Goal: Task Accomplishment & Management: Manage account settings

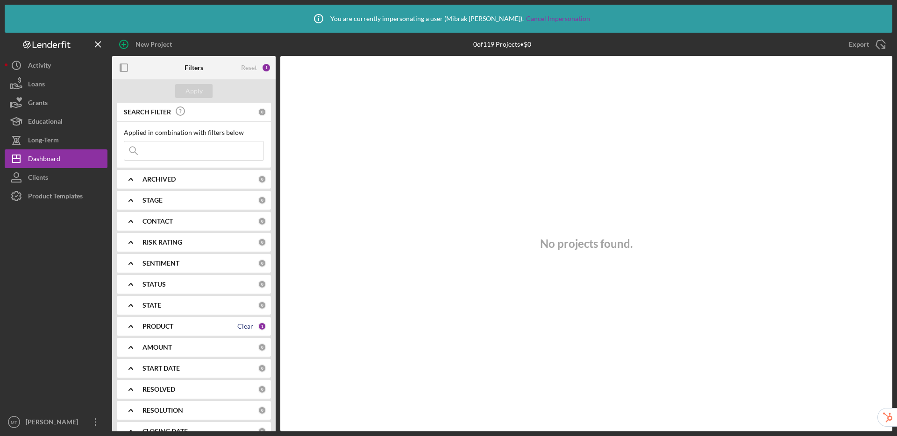
click at [242, 326] on div "Clear" at bounding box center [245, 326] width 16 height 7
click at [184, 94] on button "Apply" at bounding box center [193, 91] width 37 height 14
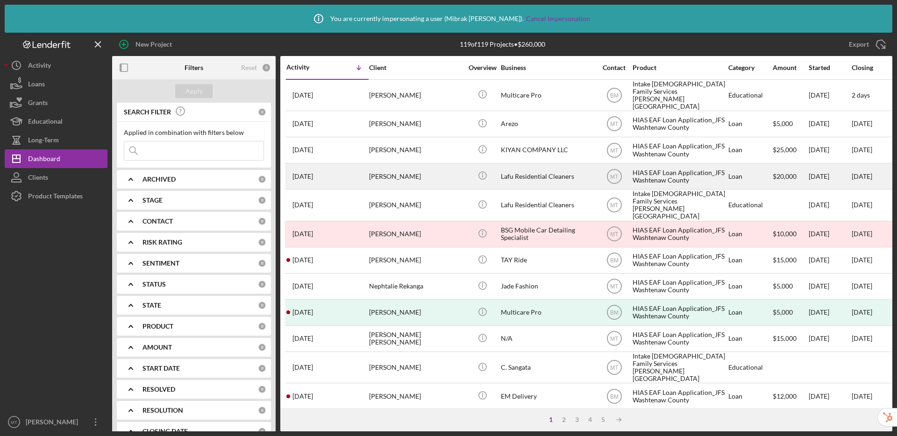
click at [423, 171] on div "Luis Faria" at bounding box center [415, 176] width 93 height 25
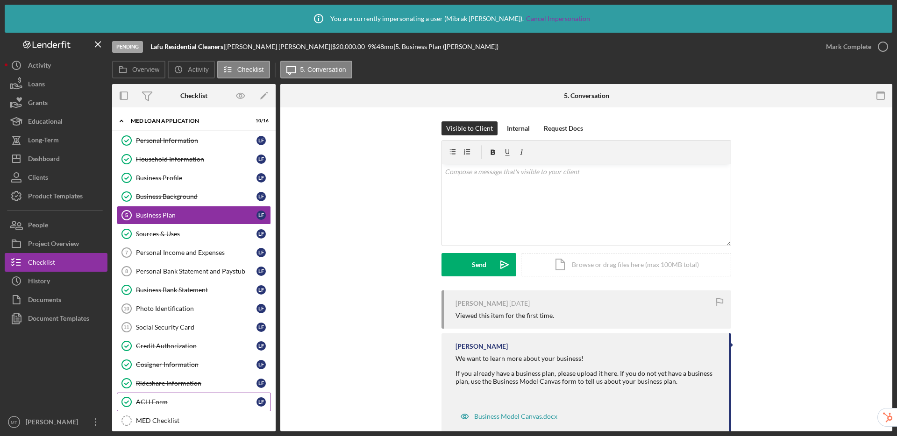
click at [174, 401] on div "ACH Form" at bounding box center [196, 401] width 120 height 7
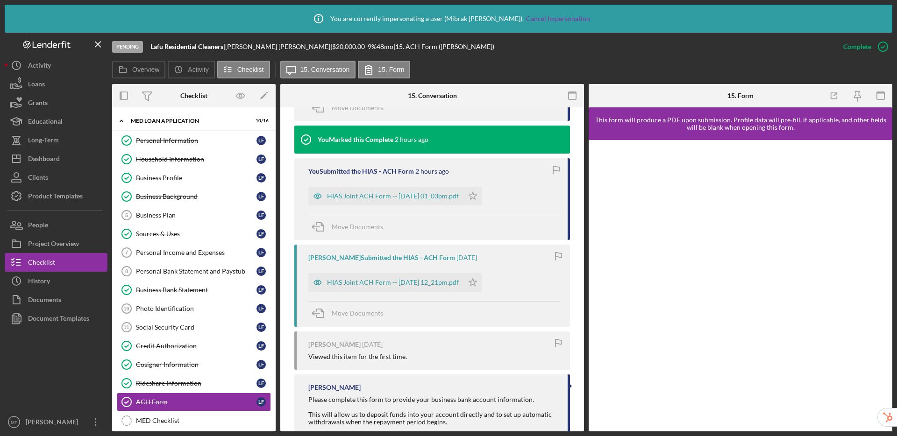
scroll to position [529, 0]
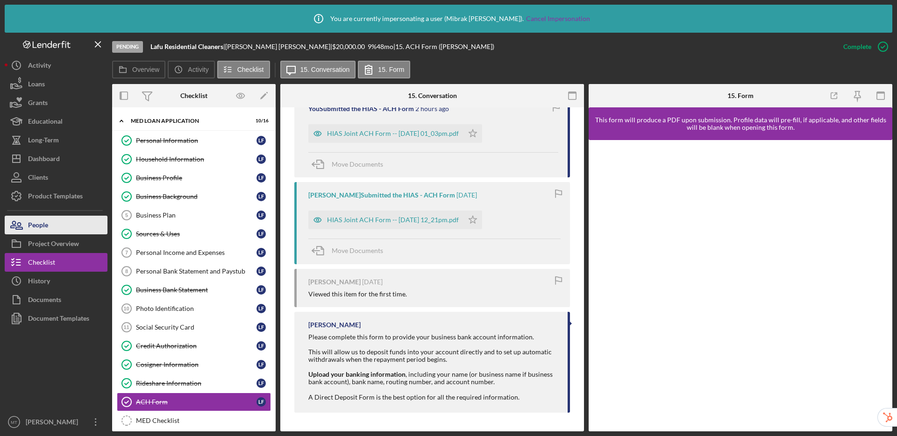
click at [28, 221] on div "People" at bounding box center [38, 226] width 20 height 21
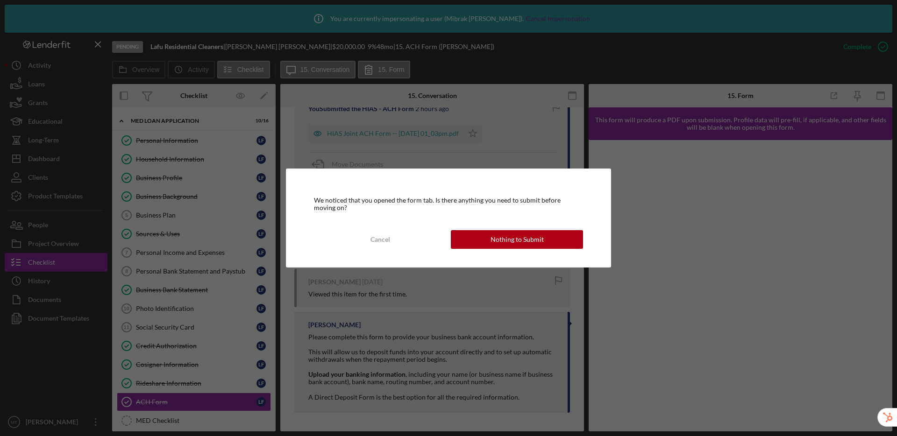
click at [264, 95] on div "We noticed that you opened the form tab. Is there anything you need to submit b…" at bounding box center [448, 218] width 897 height 436
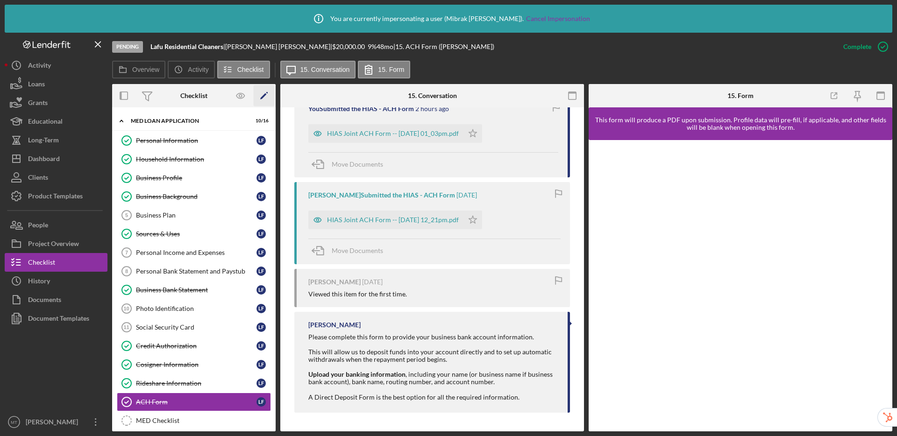
click at [262, 98] on polygon "button" at bounding box center [263, 96] width 7 height 7
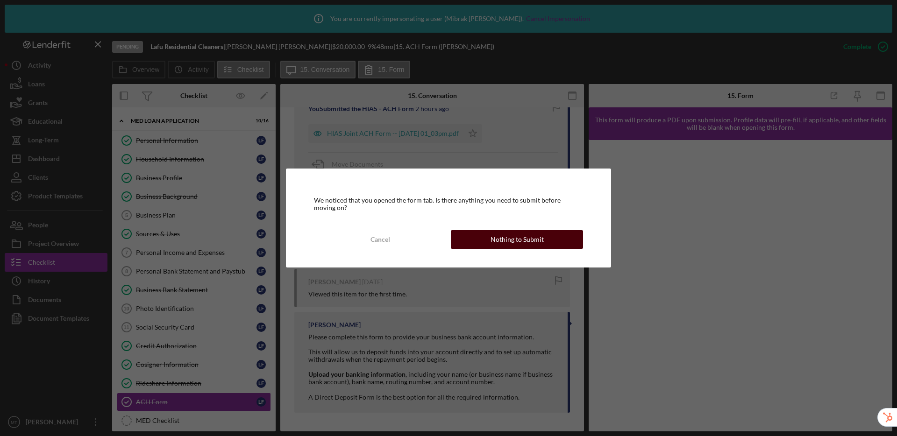
click at [507, 243] on div "Nothing to Submit" at bounding box center [516, 239] width 53 height 19
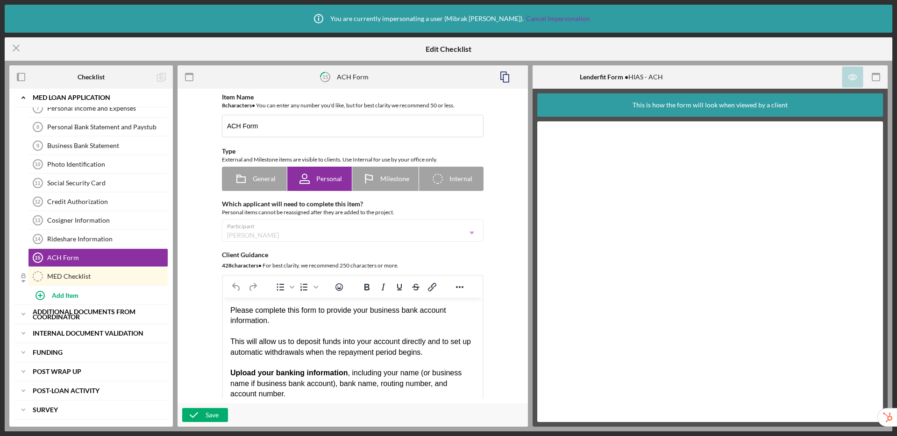
click at [465, 233] on div "Participant Luis Faria Icon/Dropdown Arrow" at bounding box center [353, 230] width 262 height 22
click at [13, 50] on line at bounding box center [16, 48] width 6 height 6
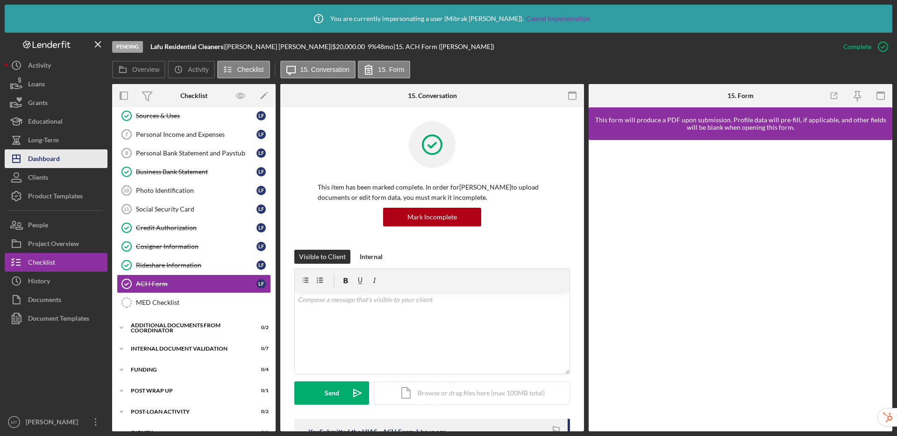
scroll to position [133, 0]
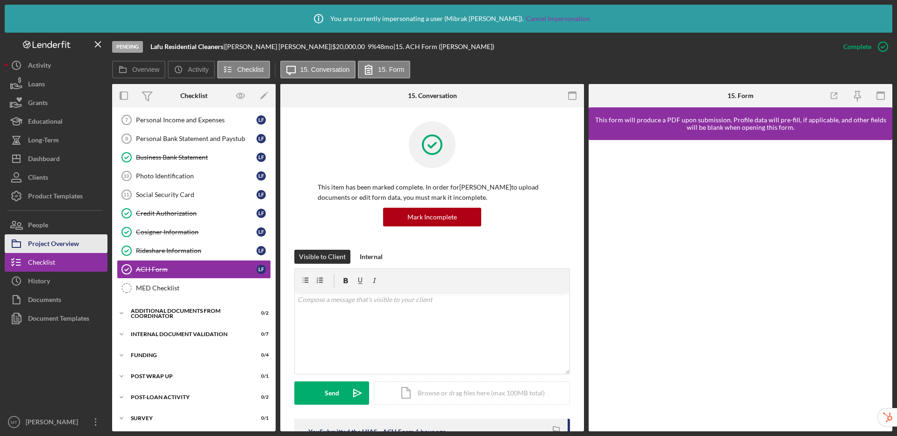
click at [53, 249] on div "Project Overview" at bounding box center [53, 244] width 51 height 21
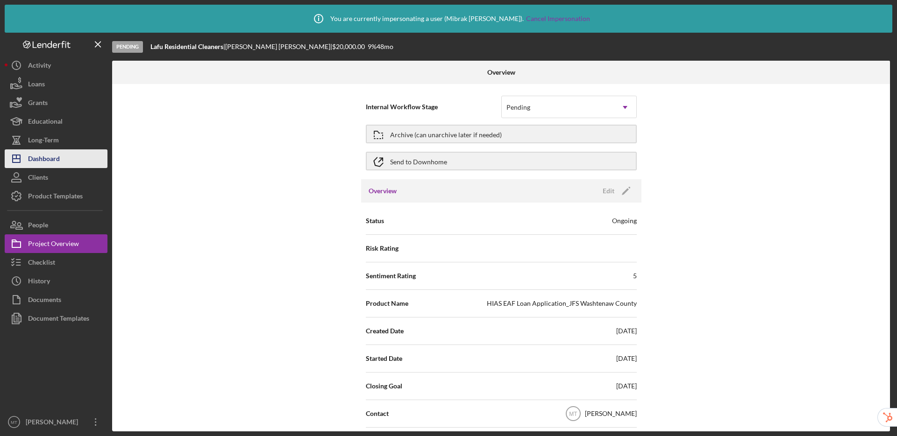
click at [45, 161] on div "Dashboard" at bounding box center [44, 159] width 32 height 21
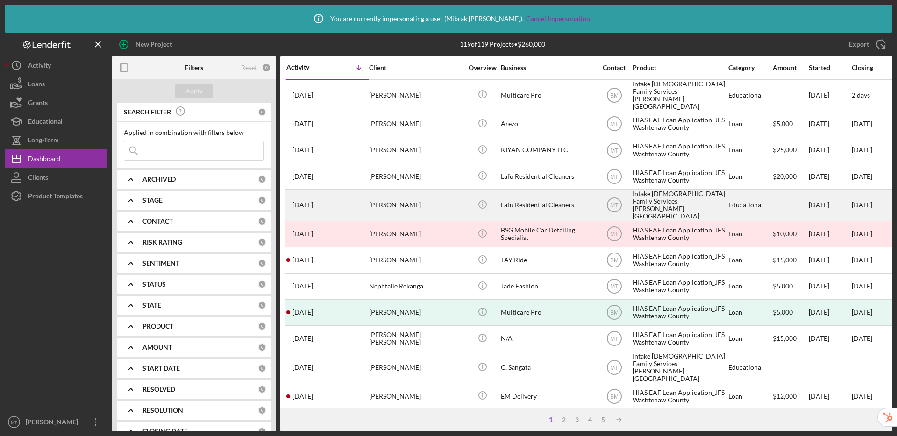
click at [429, 198] on div "Luis Faria" at bounding box center [415, 205] width 93 height 30
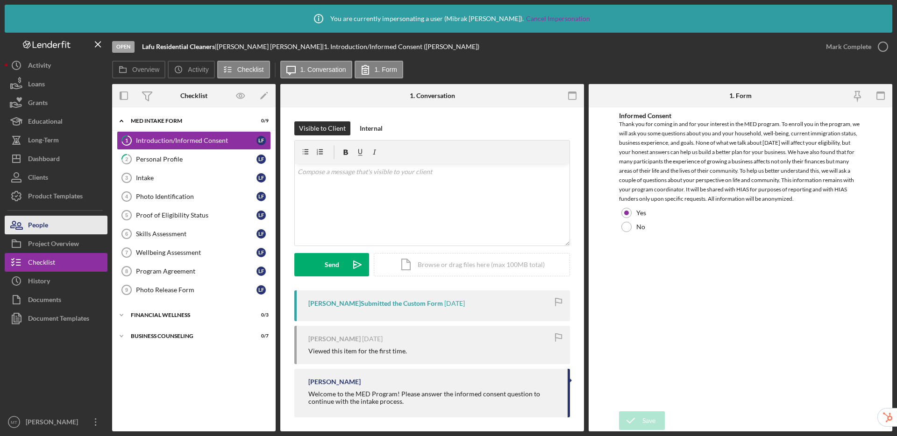
click at [23, 229] on icon "button" at bounding box center [16, 224] width 23 height 23
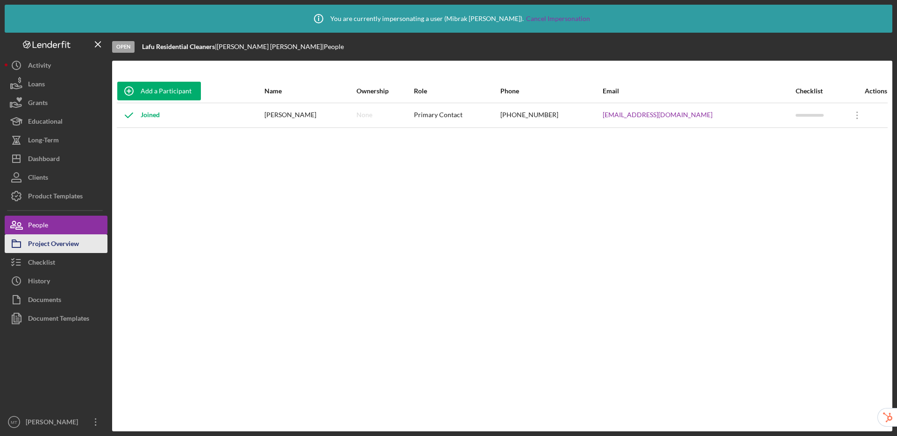
click at [34, 250] on div "Project Overview" at bounding box center [53, 244] width 51 height 21
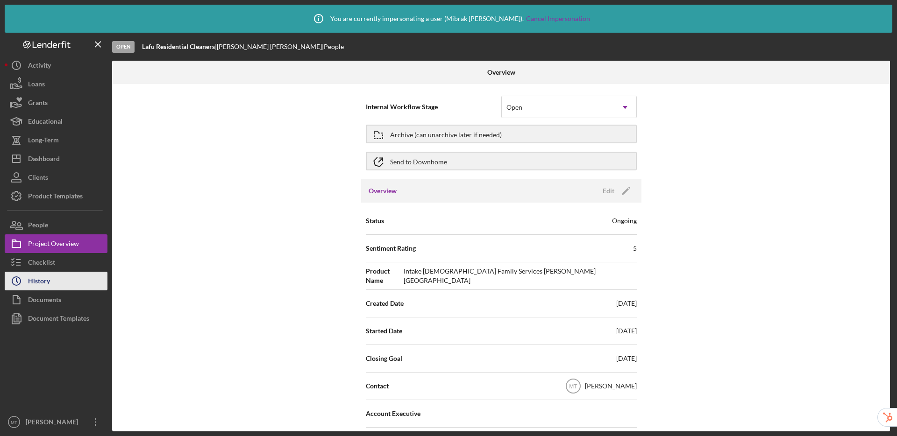
click at [39, 281] on div "History" at bounding box center [39, 282] width 22 height 21
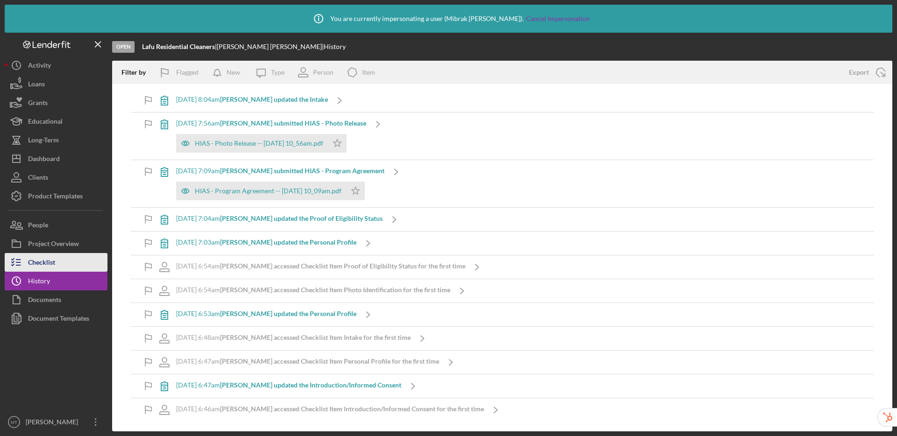
click at [43, 265] on div "Checklist" at bounding box center [41, 263] width 27 height 21
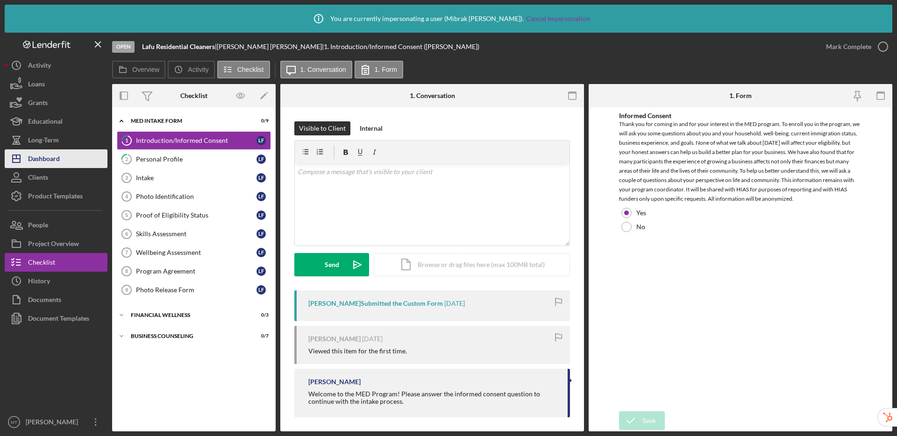
click at [47, 163] on div "Dashboard" at bounding box center [44, 159] width 32 height 21
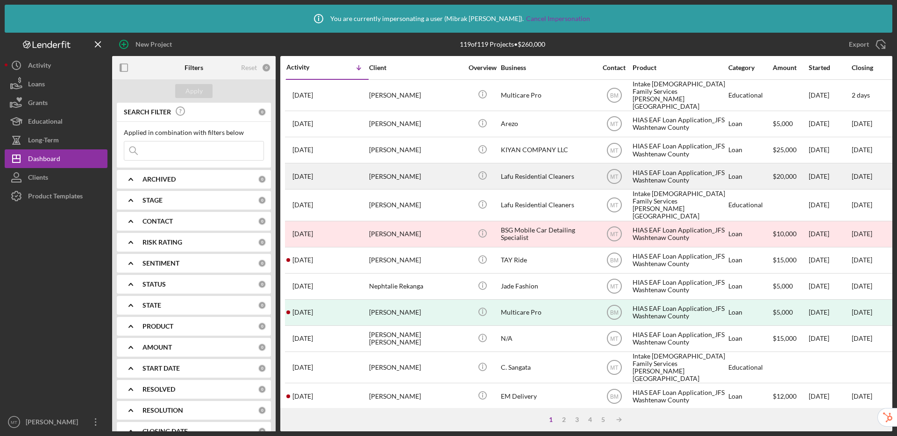
click at [531, 175] on div "Lafu Residential Cleaners" at bounding box center [547, 176] width 93 height 25
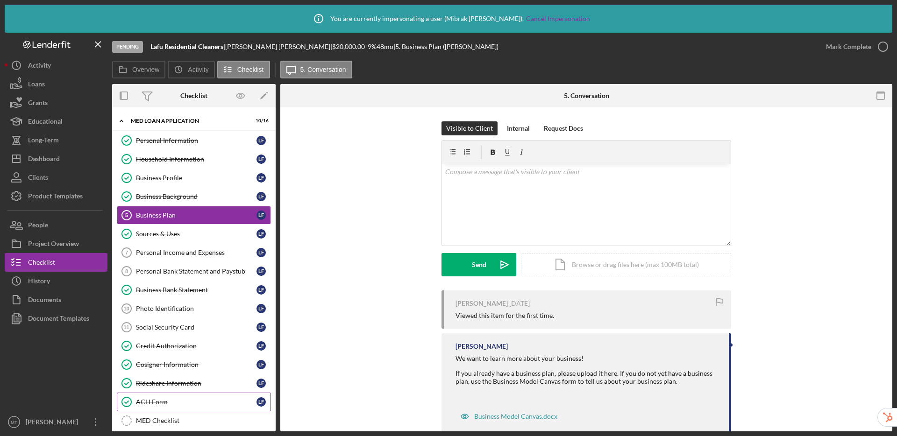
click at [175, 401] on div "ACH Form" at bounding box center [196, 401] width 120 height 7
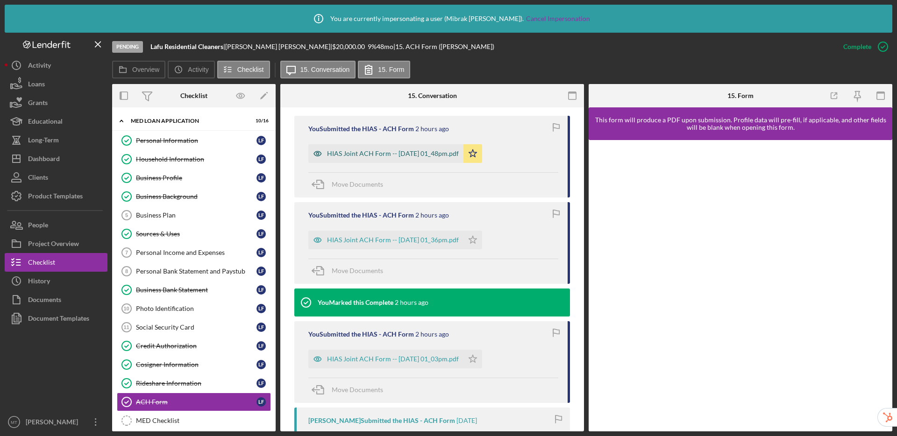
click at [394, 154] on div "HIAS Joint ACH Form -- 2025-08-12 01_48pm.pdf" at bounding box center [393, 153] width 132 height 7
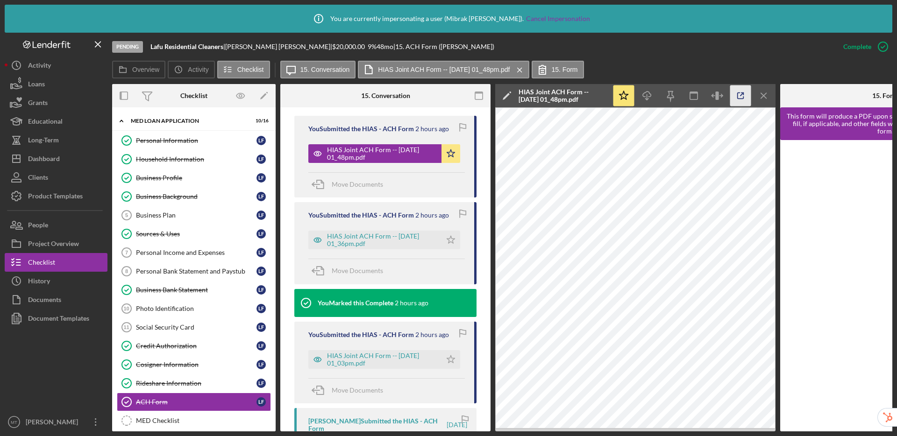
click at [743, 97] on icon "button" at bounding box center [740, 95] width 21 height 21
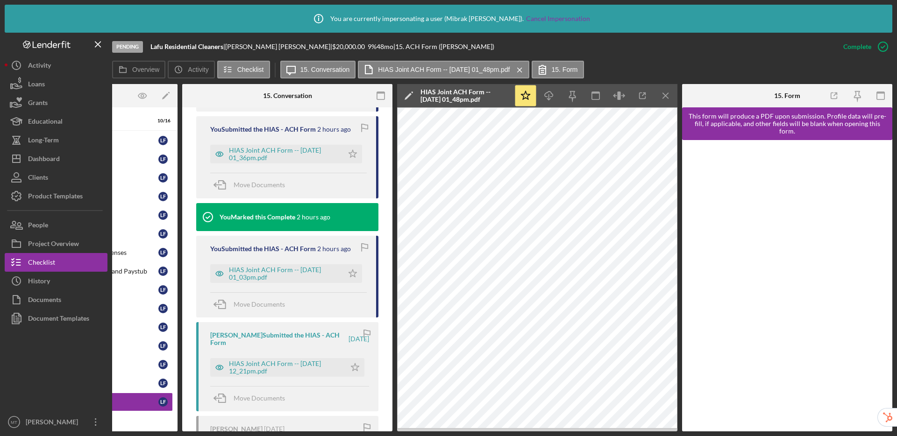
scroll to position [405, 0]
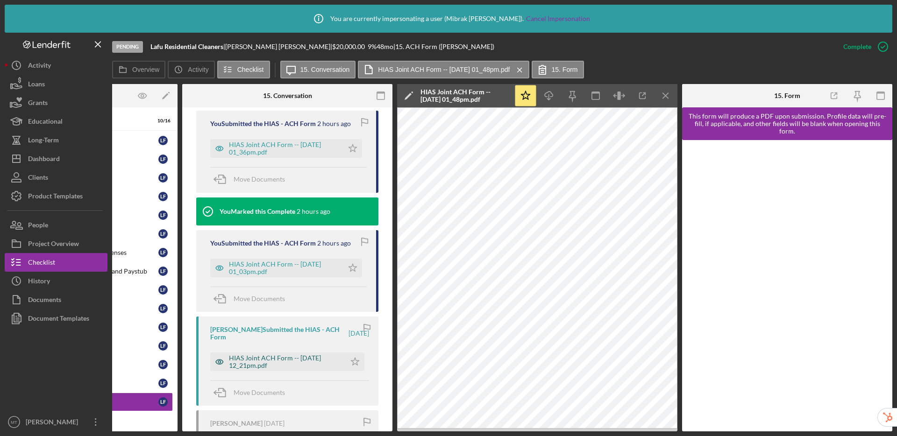
click at [273, 356] on div "HIAS Joint ACH Form -- 2025-05-20 12_21pm.pdf" at bounding box center [285, 361] width 112 height 15
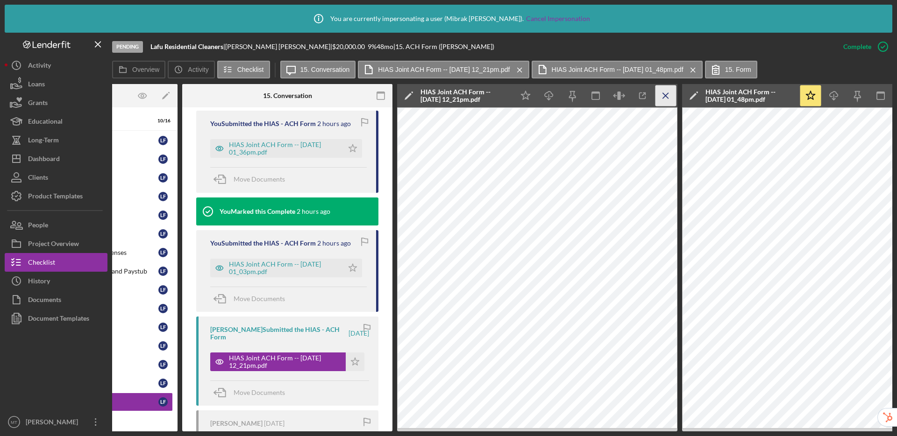
click at [669, 94] on icon "Icon/Menu Close" at bounding box center [665, 95] width 21 height 21
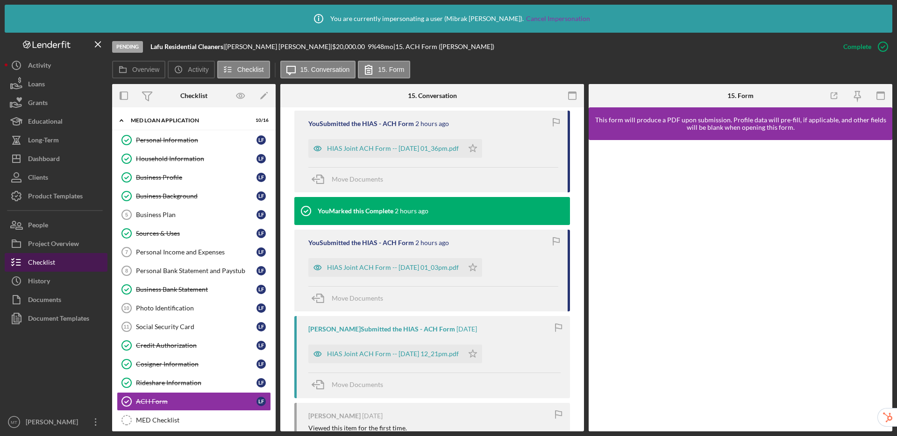
scroll to position [0, 0]
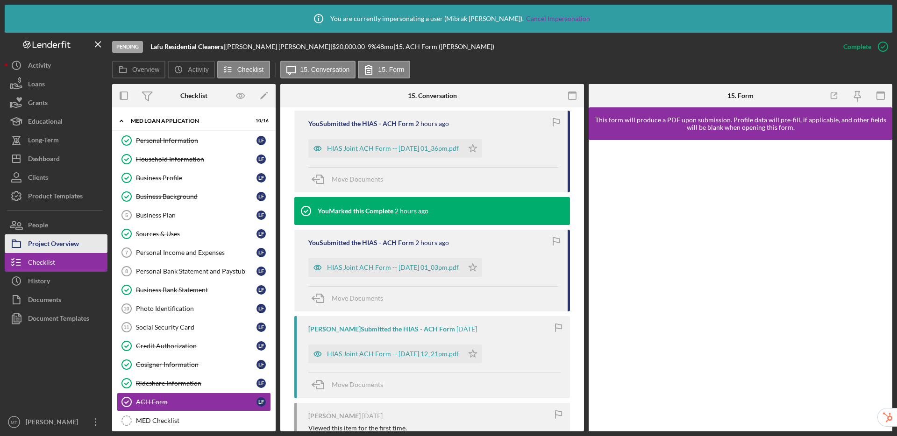
click at [46, 241] on div "Project Overview" at bounding box center [53, 244] width 51 height 21
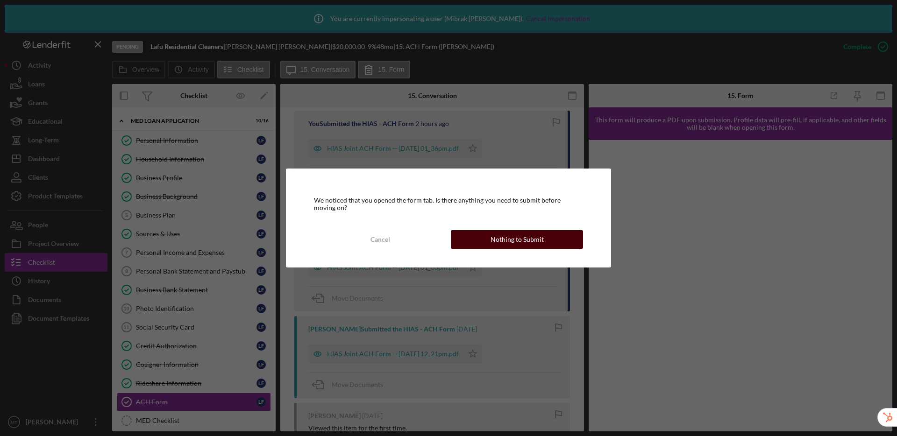
click at [470, 240] on button "Nothing to Submit" at bounding box center [517, 239] width 132 height 19
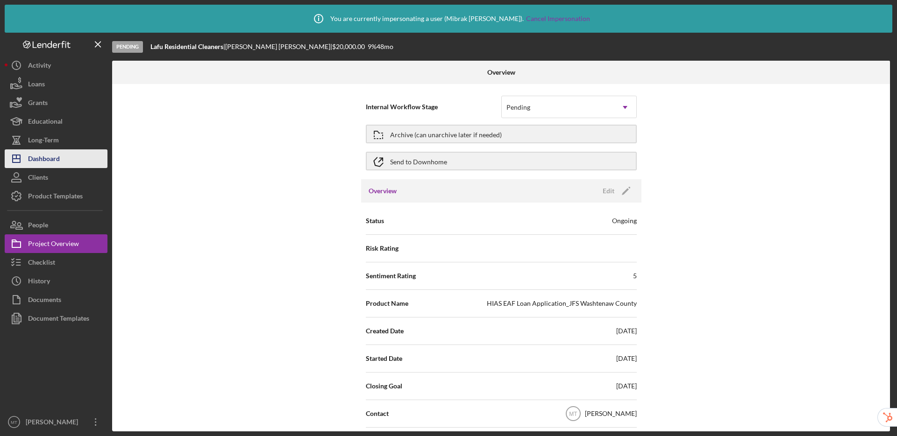
click at [51, 152] on div "Dashboard" at bounding box center [44, 159] width 32 height 21
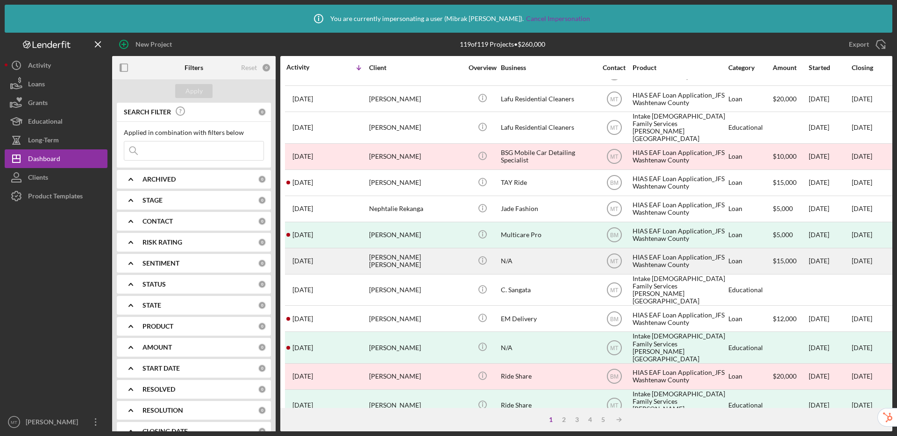
scroll to position [92, 0]
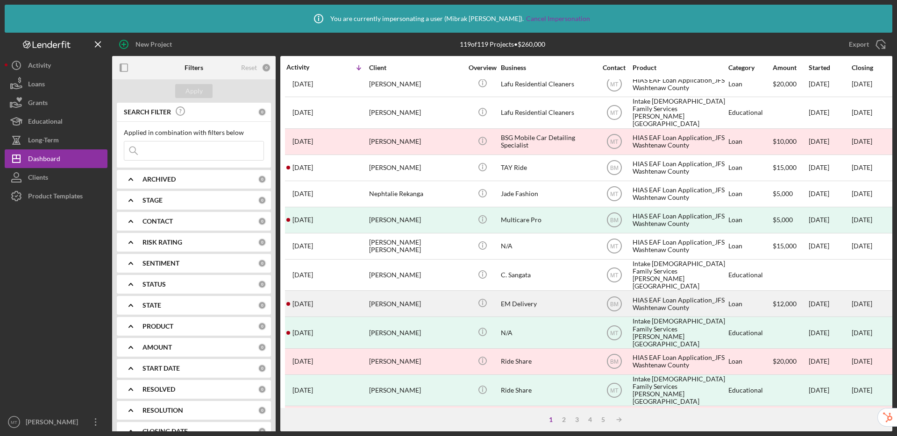
click at [536, 291] on div "EM Delivery" at bounding box center [547, 303] width 93 height 25
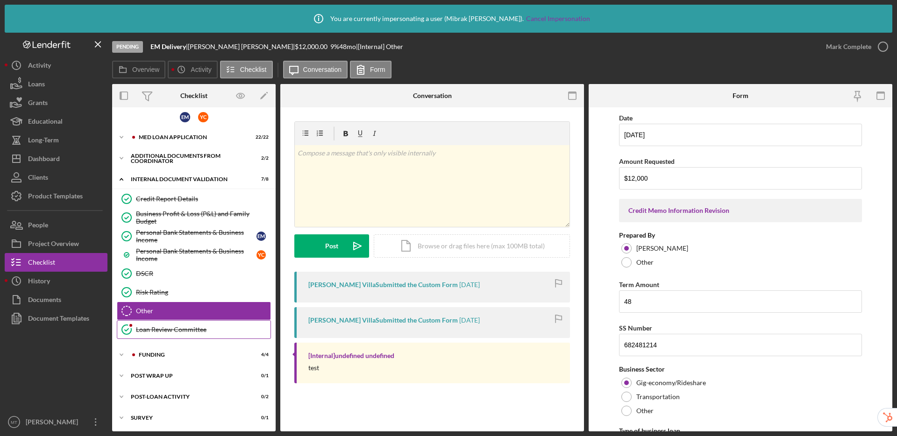
scroll to position [5, 0]
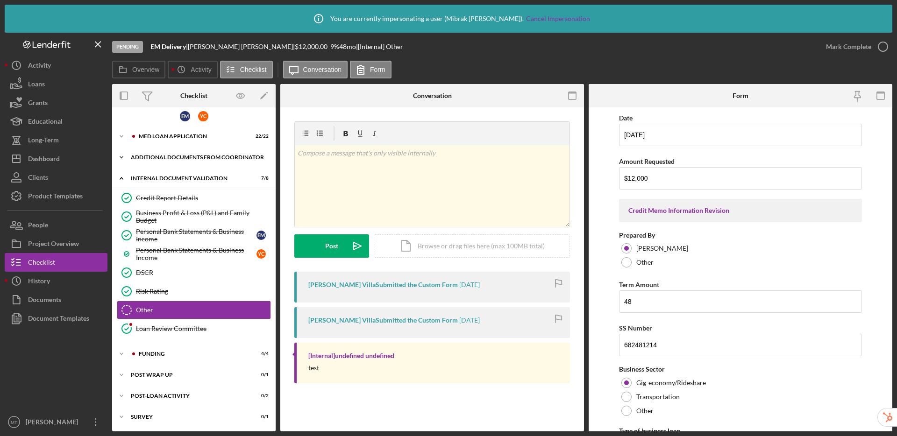
click at [179, 160] on div "Additional Documents from Coordinator" at bounding box center [197, 158] width 133 height 6
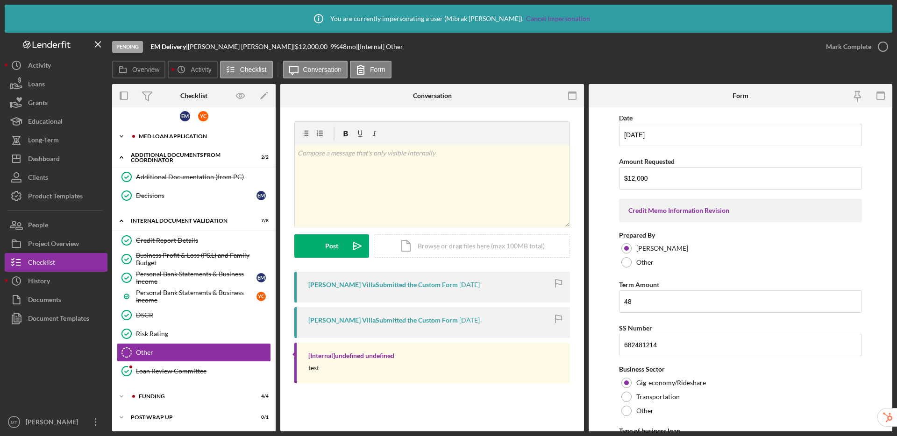
click at [182, 141] on div "Icon/Expander MED Loan Application 22 / 22" at bounding box center [193, 136] width 163 height 19
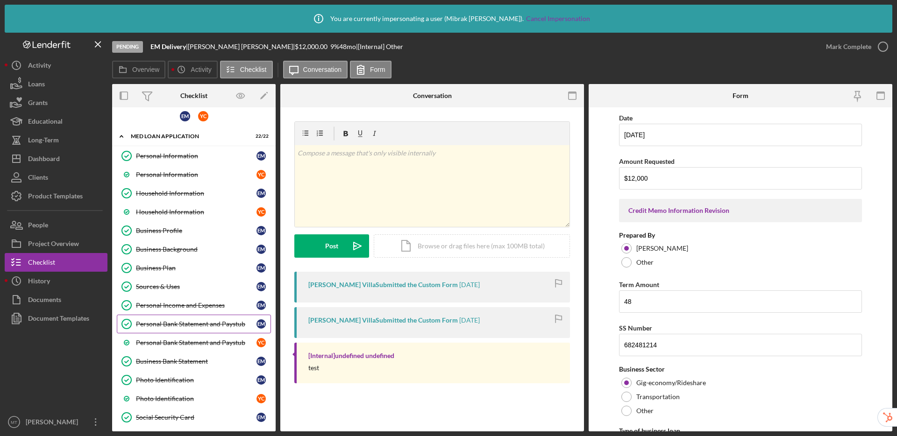
scroll to position [183, 0]
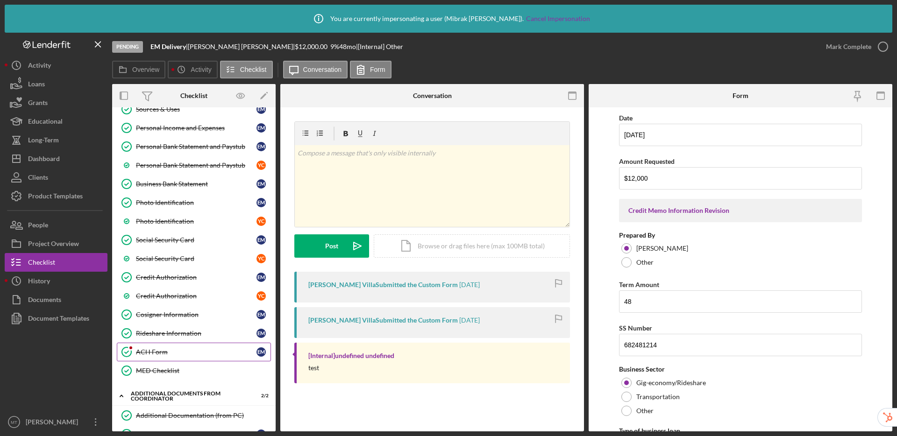
click at [164, 354] on div "ACH Form" at bounding box center [196, 351] width 120 height 7
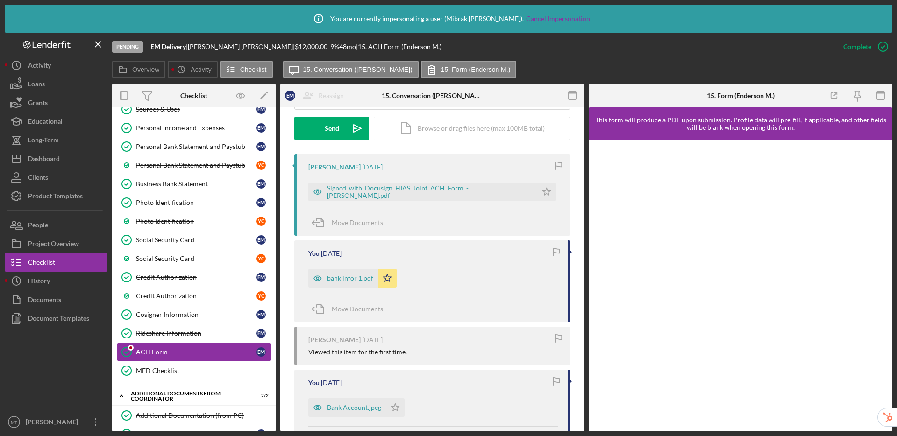
scroll to position [308, 0]
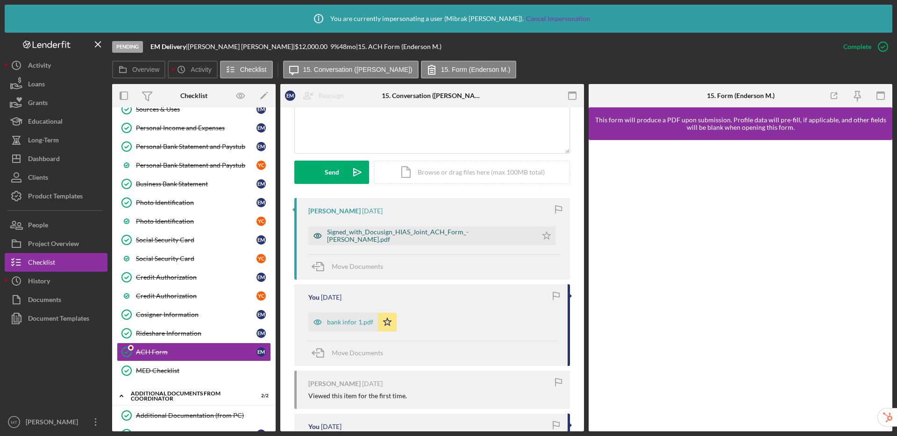
click at [378, 240] on div "Signed_with_Docusign_HIAS_Joint_ACH_Form_- Mora Ramirez.pdf" at bounding box center [422, 235] width 229 height 19
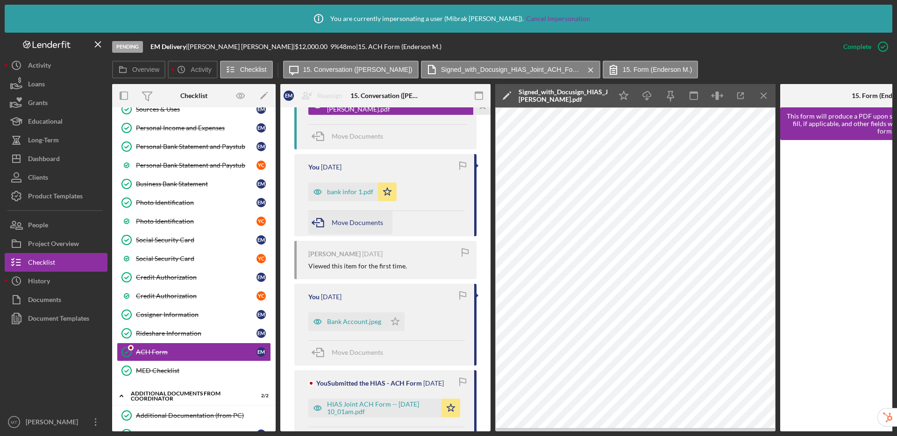
scroll to position [399, 0]
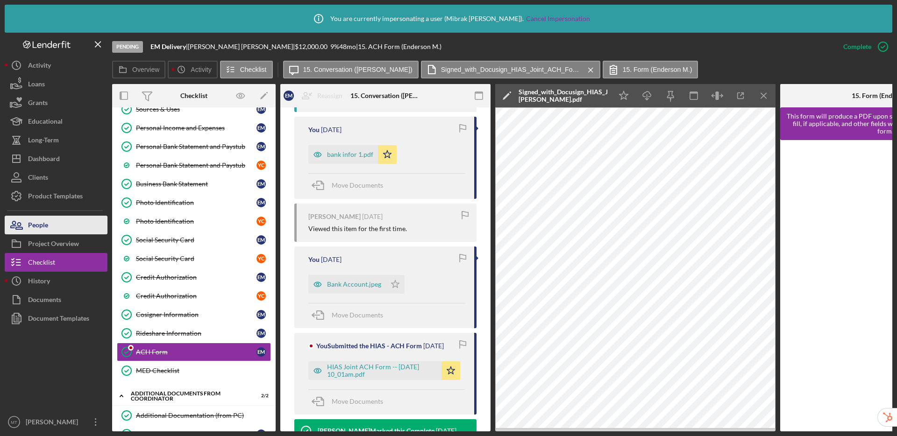
click at [57, 227] on button "People" at bounding box center [56, 225] width 103 height 19
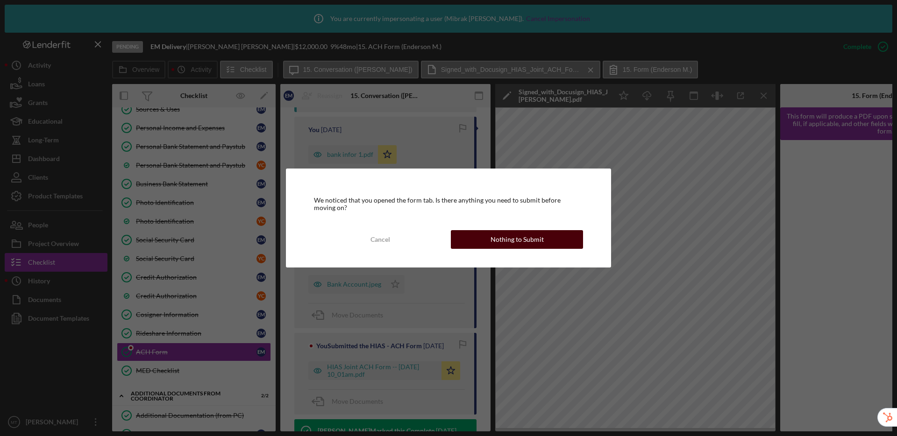
click at [532, 245] on div "Nothing to Submit" at bounding box center [516, 239] width 53 height 19
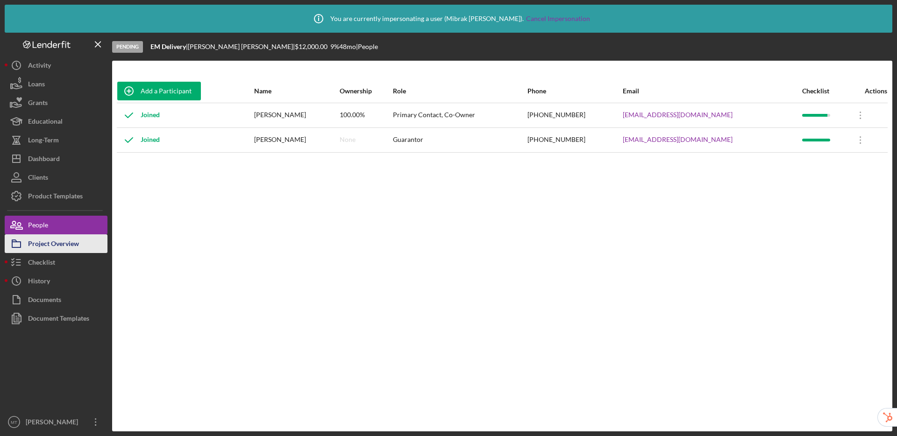
click at [51, 248] on div "Project Overview" at bounding box center [53, 244] width 51 height 21
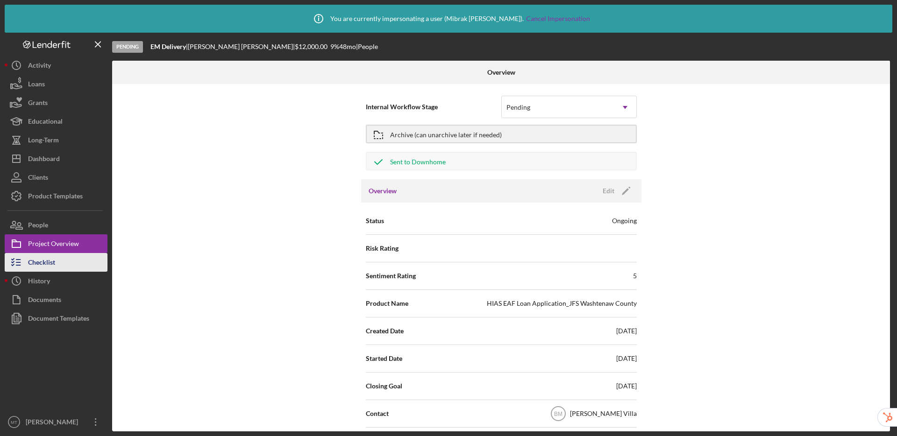
click at [48, 262] on div "Checklist" at bounding box center [41, 263] width 27 height 21
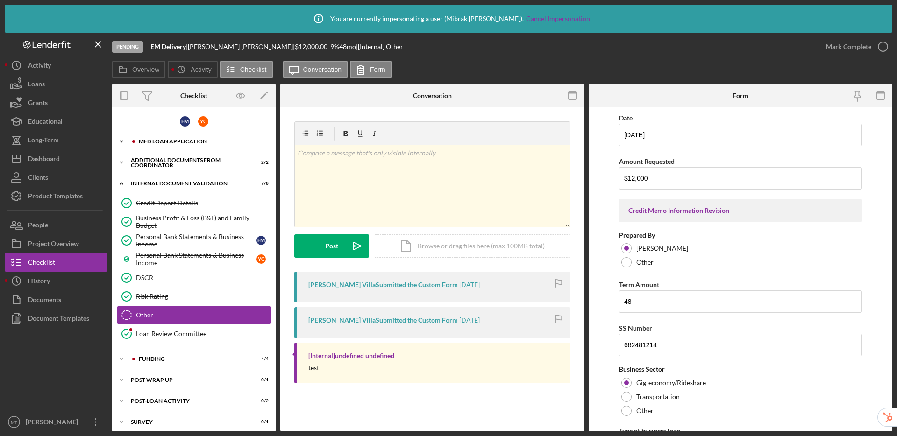
click at [163, 136] on div "Icon/Expander MED Loan Application 22 / 22" at bounding box center [193, 141] width 163 height 19
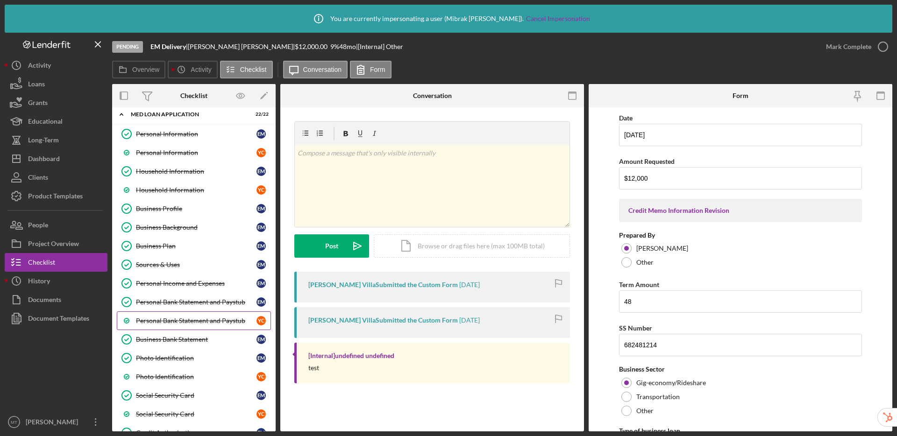
scroll to position [169, 0]
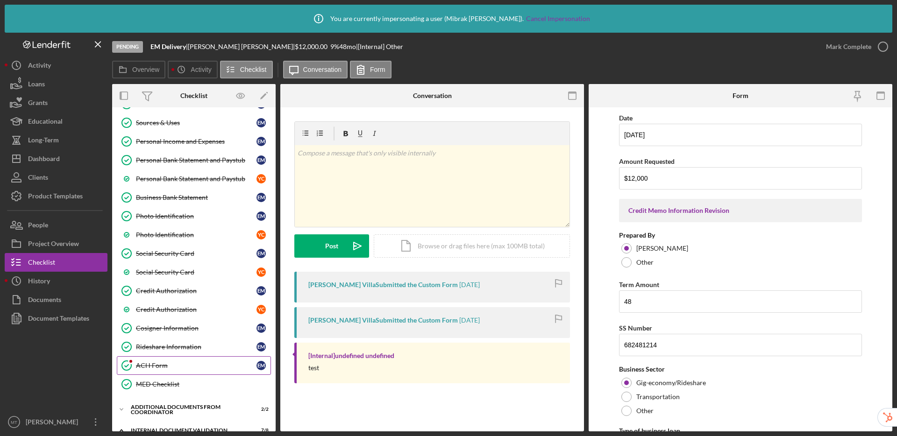
click at [166, 369] on link "ACH Form ACH Form E M" at bounding box center [194, 365] width 154 height 19
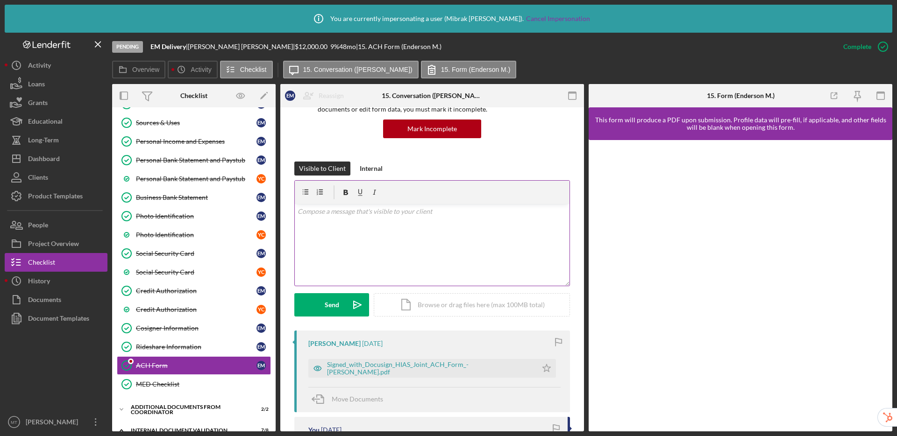
scroll to position [203, 0]
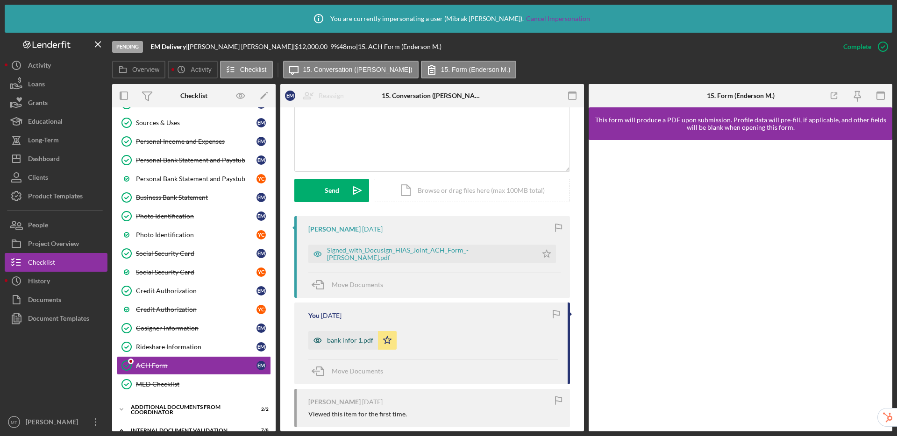
click at [339, 340] on div "bank infor 1.pdf" at bounding box center [350, 340] width 46 height 7
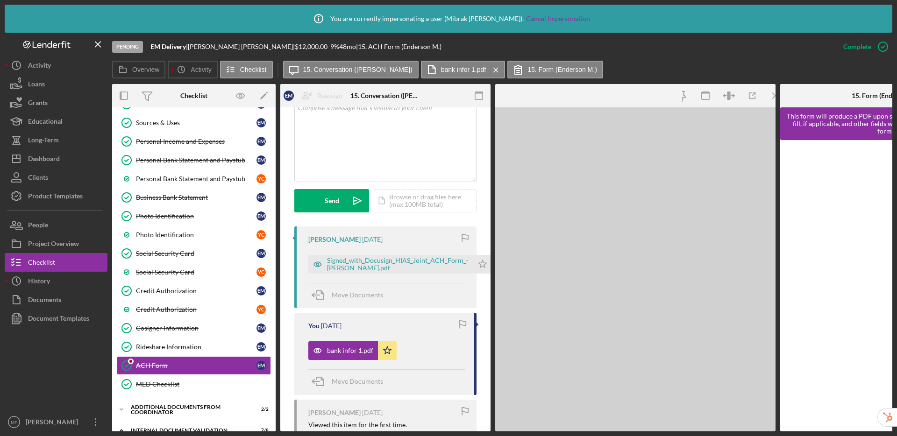
scroll to position [213, 0]
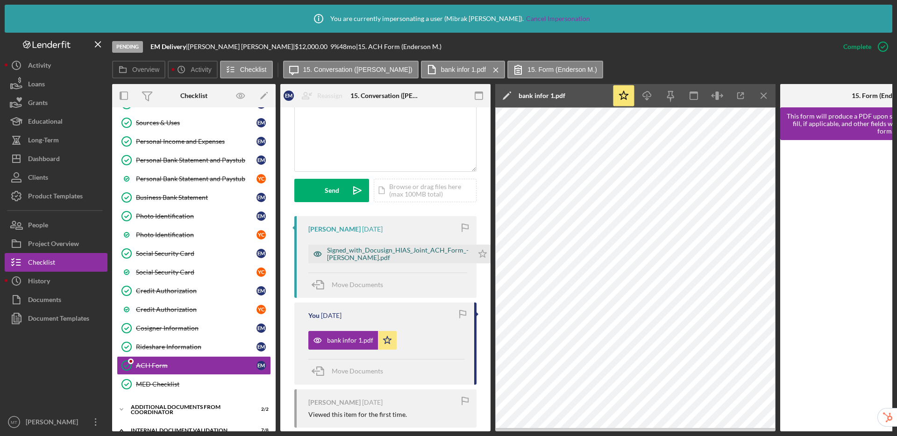
click at [356, 252] on div "Signed_with_Docusign_HIAS_Joint_ACH_Form_- Mora Ramirez.pdf" at bounding box center [398, 254] width 142 height 15
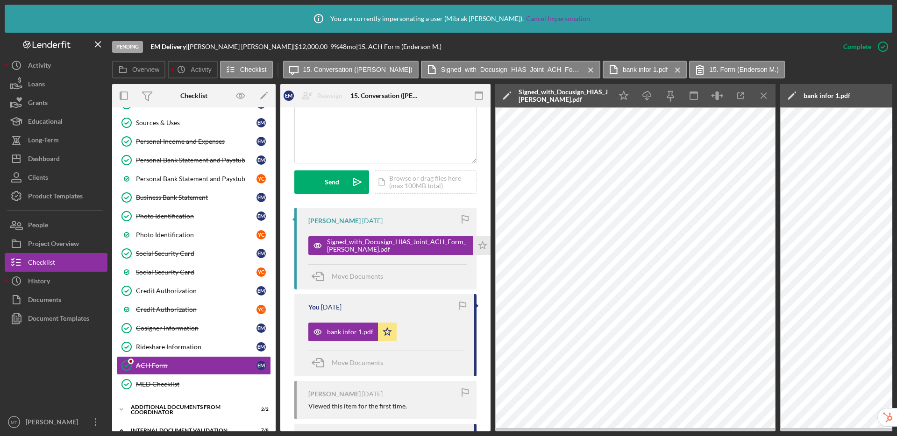
scroll to position [371, 0]
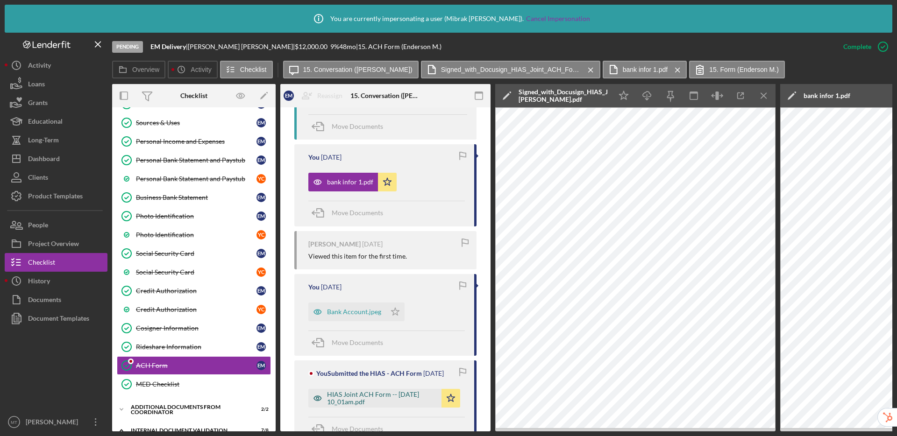
click at [350, 392] on div "HIAS Joint ACH Form -- 2025-08-01 10_01am.pdf" at bounding box center [382, 398] width 110 height 15
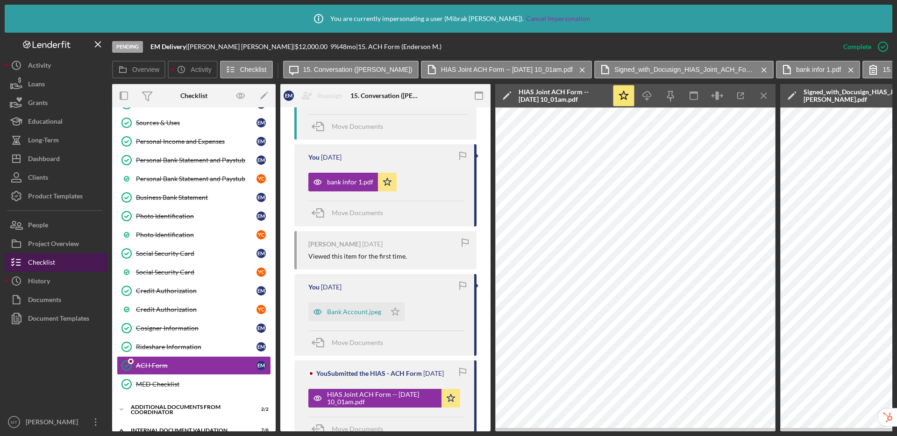
click at [51, 262] on div "Checklist" at bounding box center [41, 263] width 27 height 21
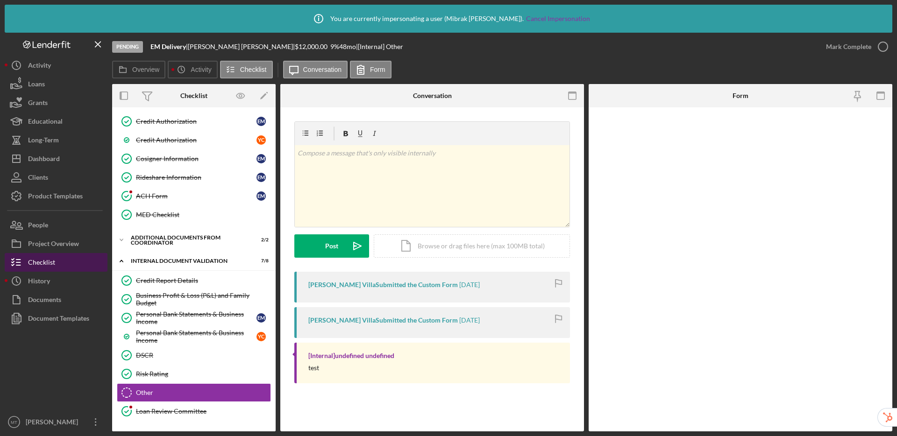
scroll to position [421, 0]
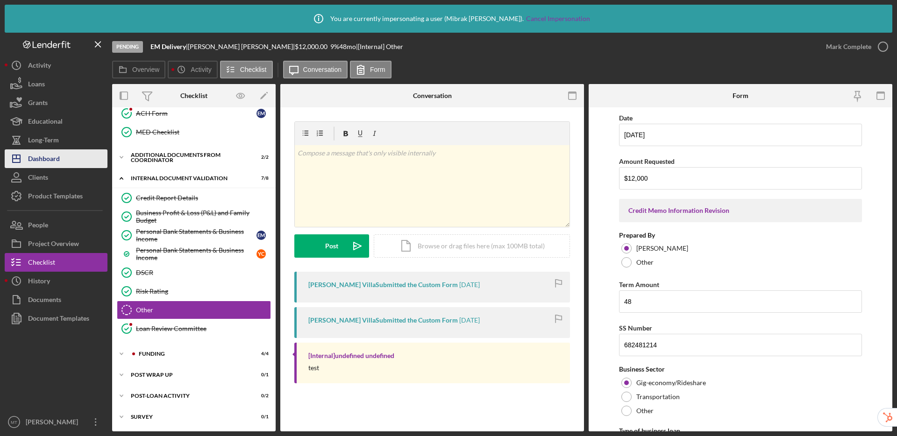
click at [57, 155] on div "Dashboard" at bounding box center [44, 159] width 32 height 21
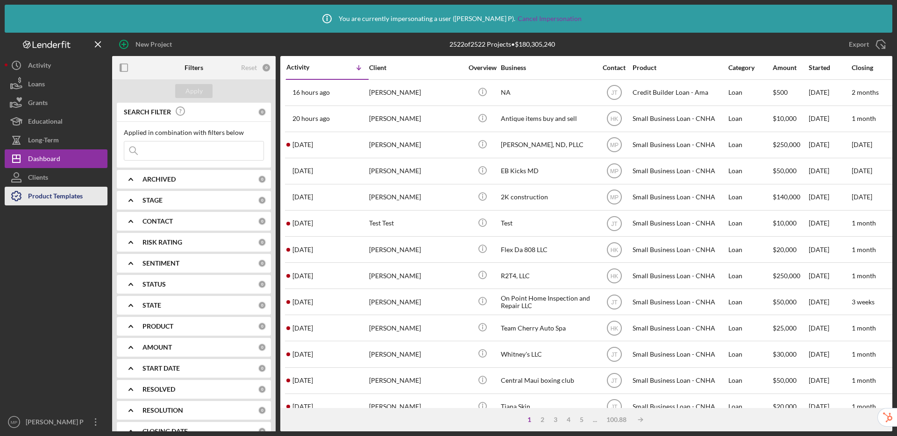
click at [76, 202] on div "Product Templates" at bounding box center [55, 197] width 55 height 21
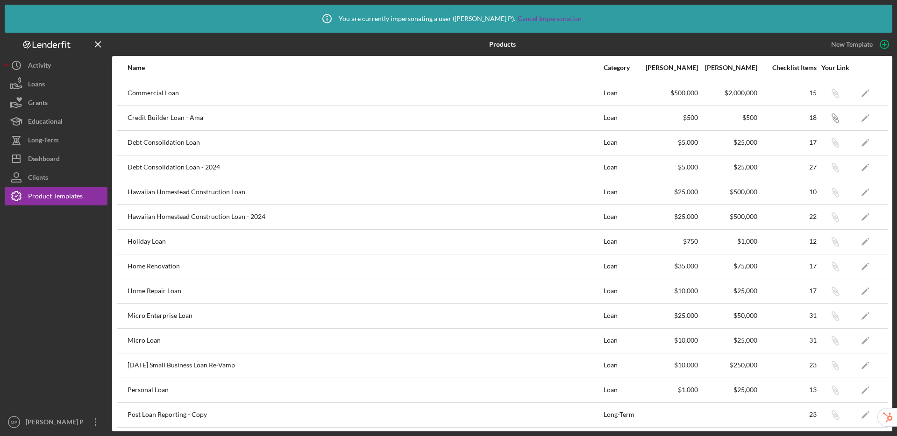
scroll to position [92, 0]
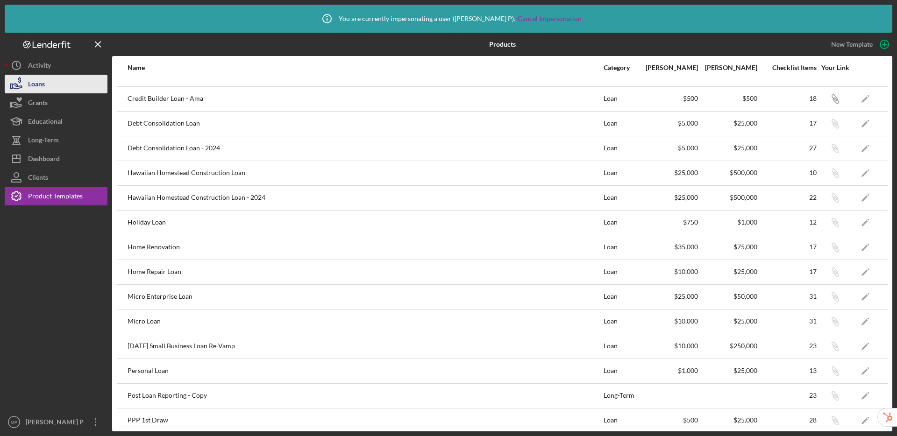
click at [57, 85] on button "Loans" at bounding box center [56, 84] width 103 height 19
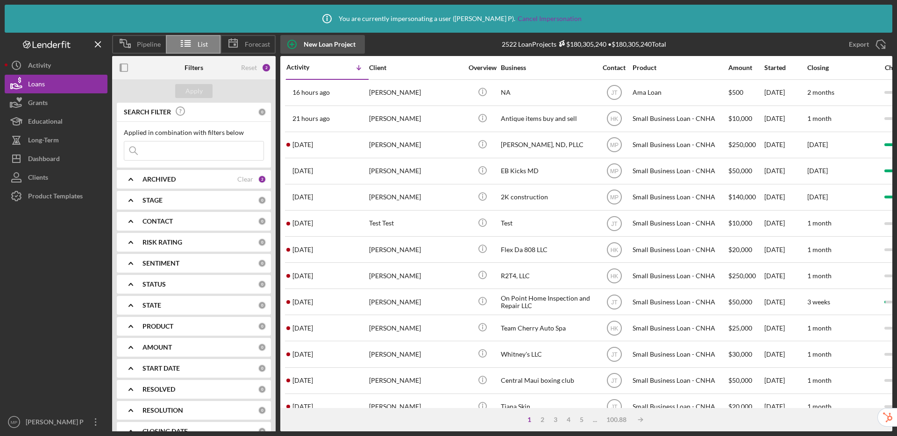
click at [344, 45] on div "New Loan Project" at bounding box center [330, 44] width 52 height 19
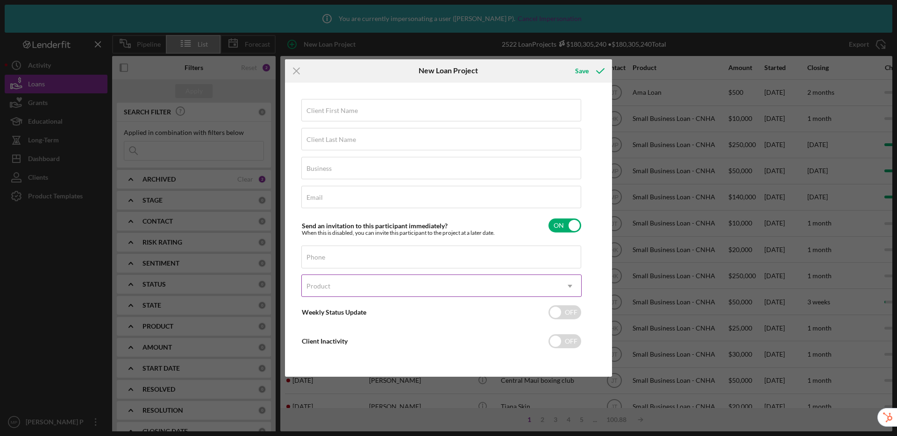
click at [499, 287] on div "Product" at bounding box center [430, 286] width 257 height 21
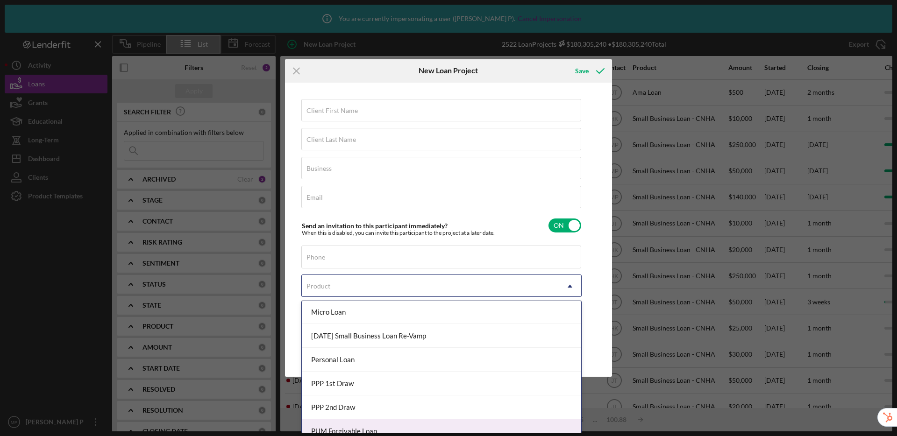
scroll to position [334, 0]
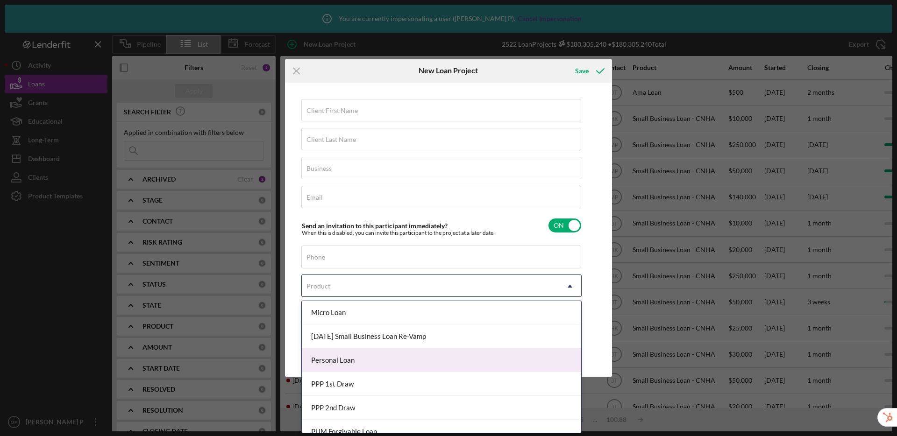
click at [390, 363] on div "Personal Loan" at bounding box center [441, 360] width 279 height 24
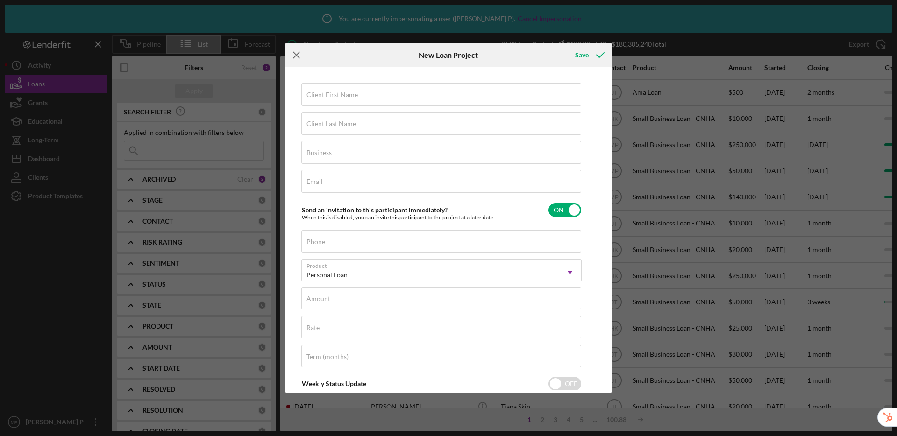
click at [298, 58] on line at bounding box center [296, 55] width 6 height 6
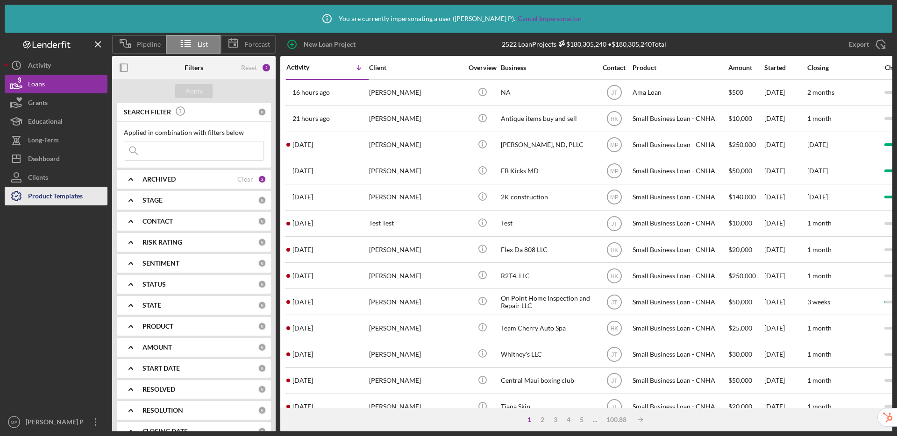
click at [53, 199] on div "Product Templates" at bounding box center [55, 197] width 55 height 21
click at [53, 198] on div "Product Templates" at bounding box center [55, 197] width 55 height 21
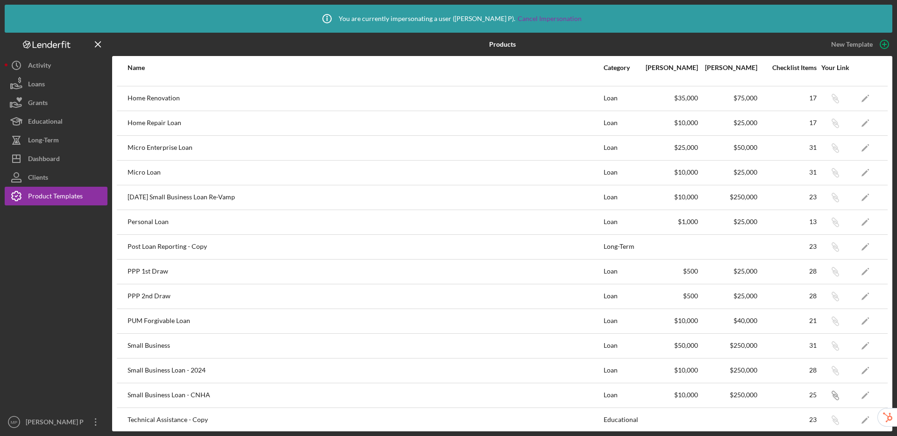
scroll to position [297, 0]
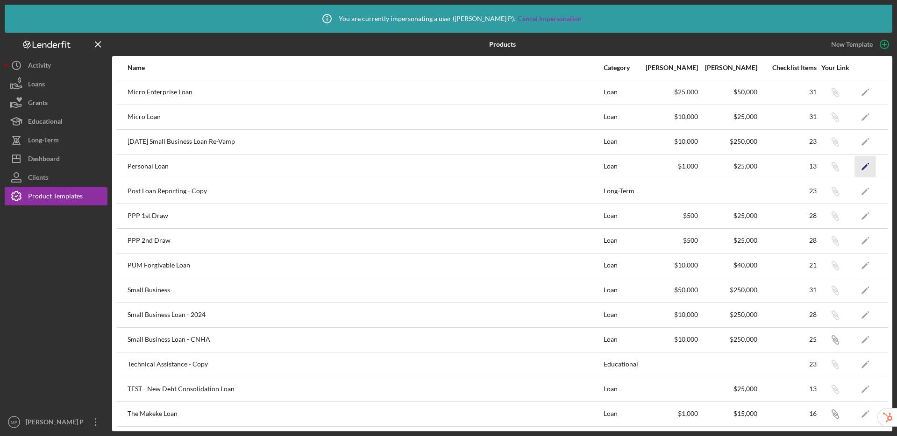
click at [858, 171] on icon "Icon/Edit" at bounding box center [865, 166] width 21 height 21
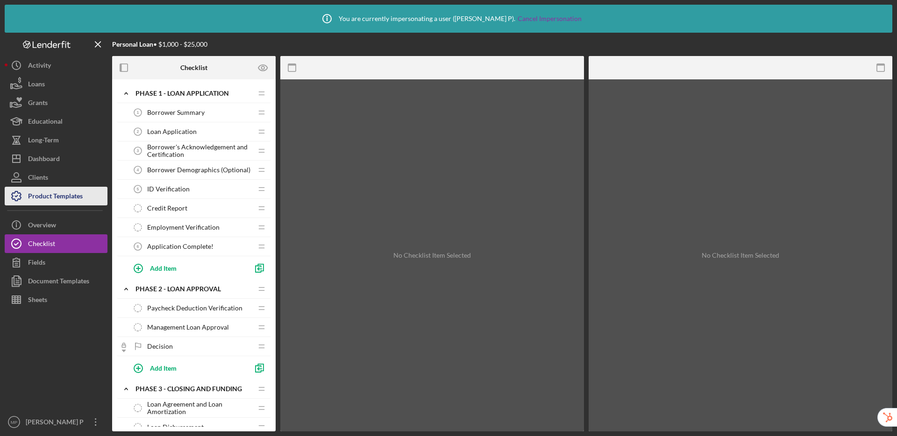
click at [42, 196] on div "Product Templates" at bounding box center [55, 197] width 55 height 21
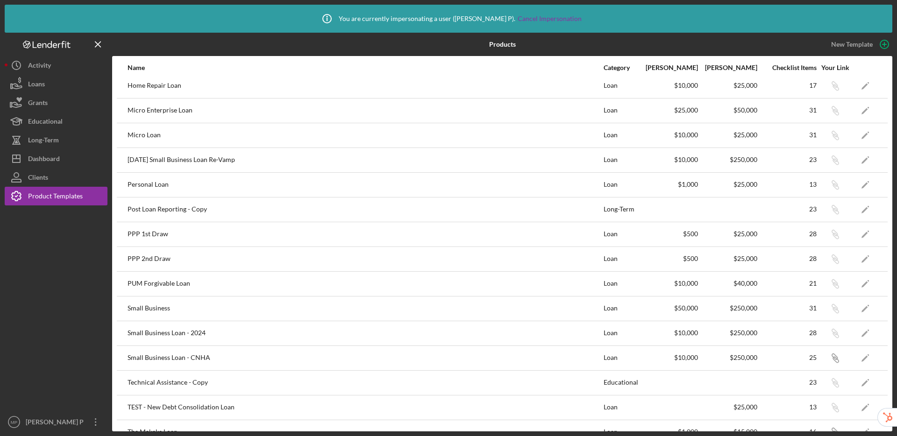
scroll to position [297, 0]
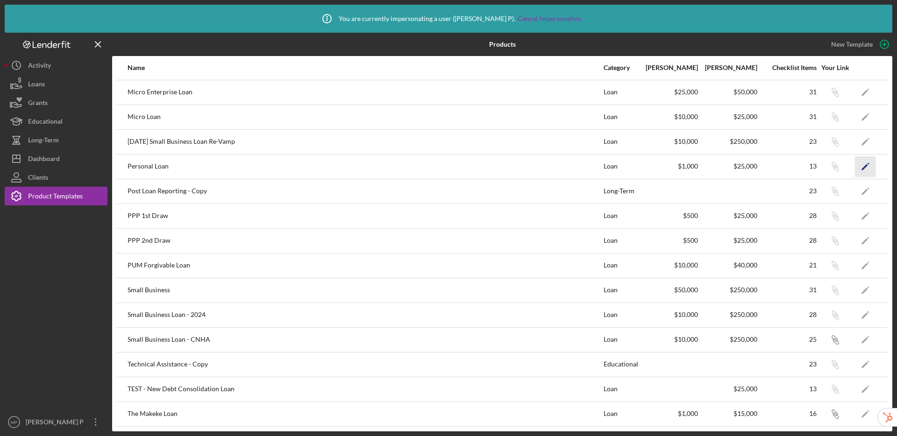
click at [856, 162] on icon "Icon/Edit" at bounding box center [865, 166] width 21 height 21
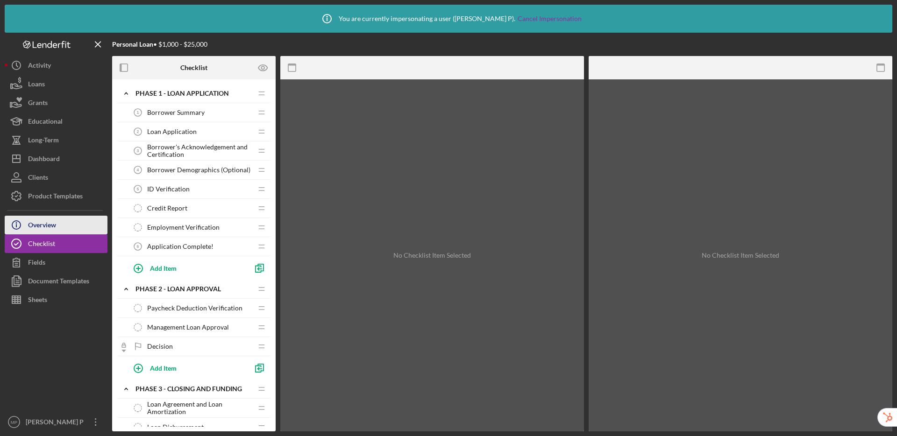
click at [39, 219] on div "Overview" at bounding box center [42, 226] width 28 height 21
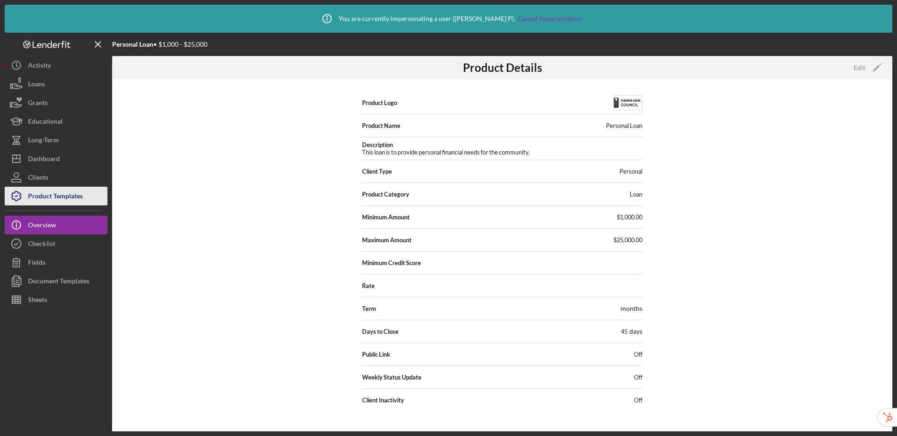
click at [61, 197] on div "Product Templates" at bounding box center [55, 197] width 55 height 21
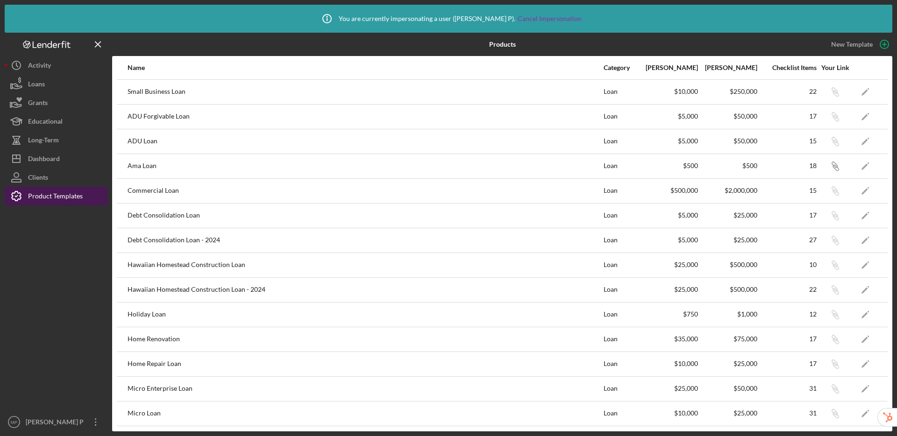
click at [61, 197] on div "Product Templates" at bounding box center [55, 197] width 55 height 21
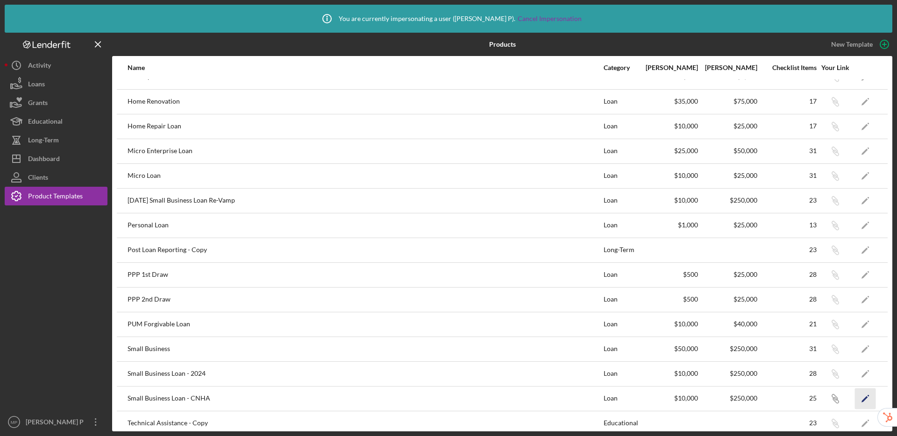
scroll to position [233, 0]
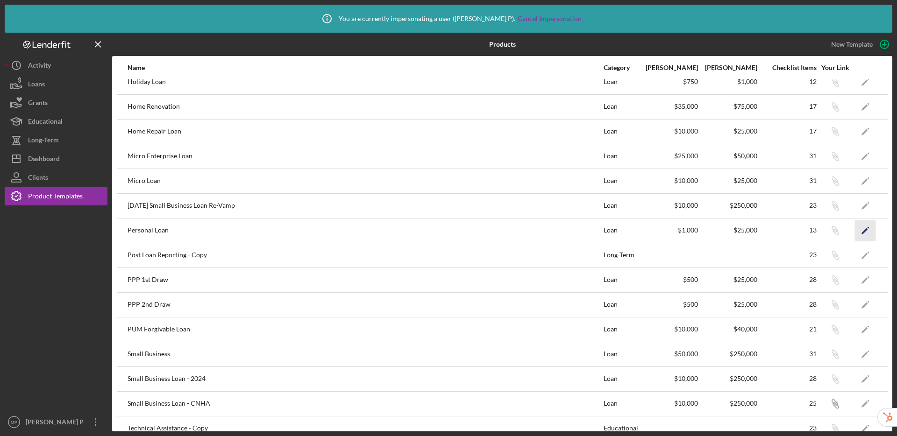
click at [855, 232] on icon "Icon/Edit" at bounding box center [865, 230] width 21 height 21
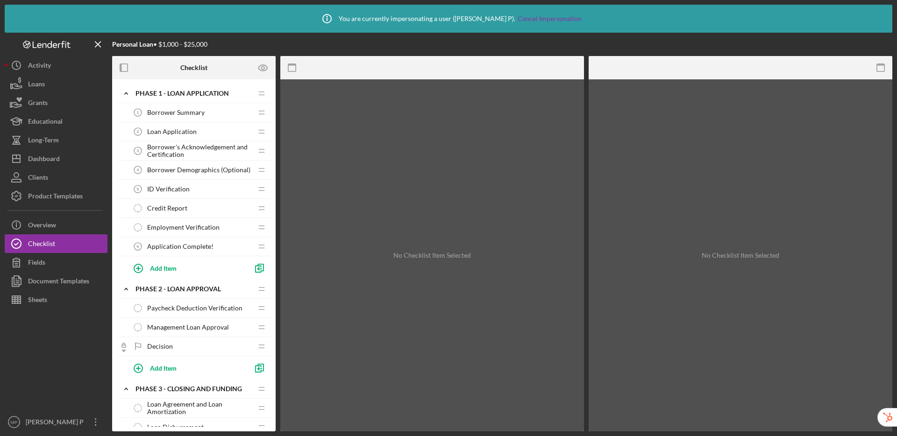
click at [855, 233] on div "No Checklist Item Selected" at bounding box center [740, 255] width 304 height 352
click at [48, 227] on div "Overview" at bounding box center [42, 226] width 28 height 21
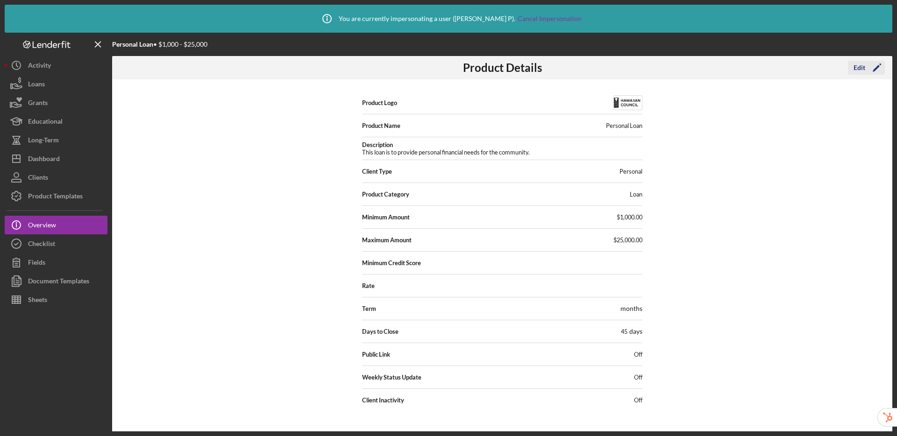
click at [857, 69] on div "Edit" at bounding box center [859, 68] width 12 height 14
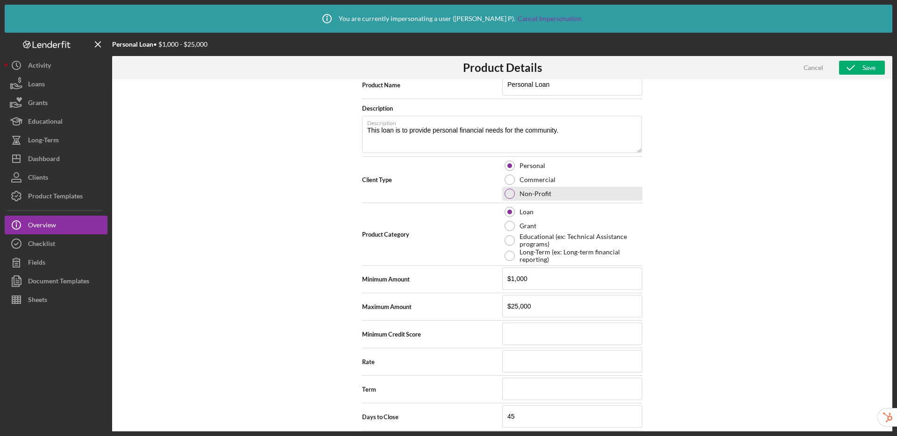
scroll to position [154, 0]
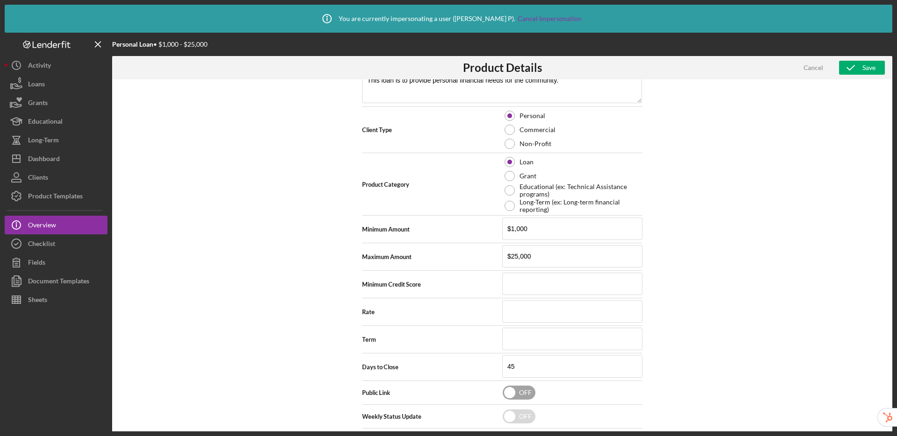
click at [513, 396] on input "checkbox" at bounding box center [519, 393] width 33 height 14
checkbox input "true"
click at [808, 71] on div "Cancel" at bounding box center [813, 68] width 20 height 14
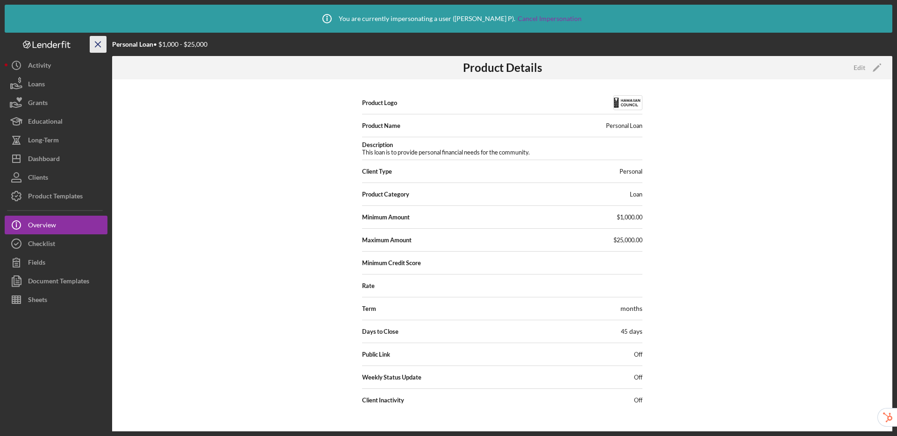
click at [99, 47] on icon "Icon/Menu Close" at bounding box center [98, 44] width 21 height 21
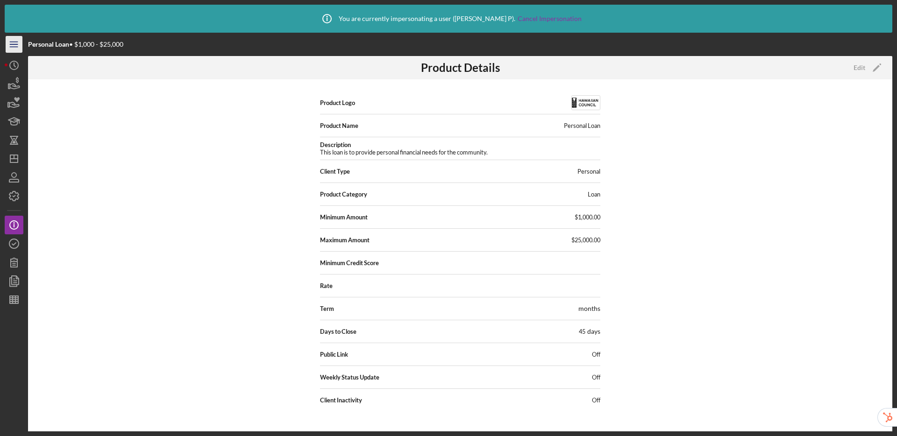
click at [14, 44] on line "button" at bounding box center [13, 44] width 7 height 0
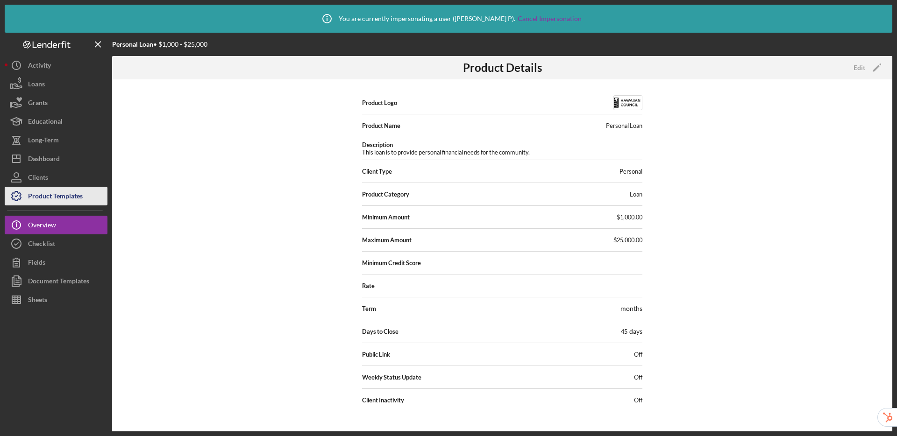
click at [50, 198] on div "Product Templates" at bounding box center [55, 197] width 55 height 21
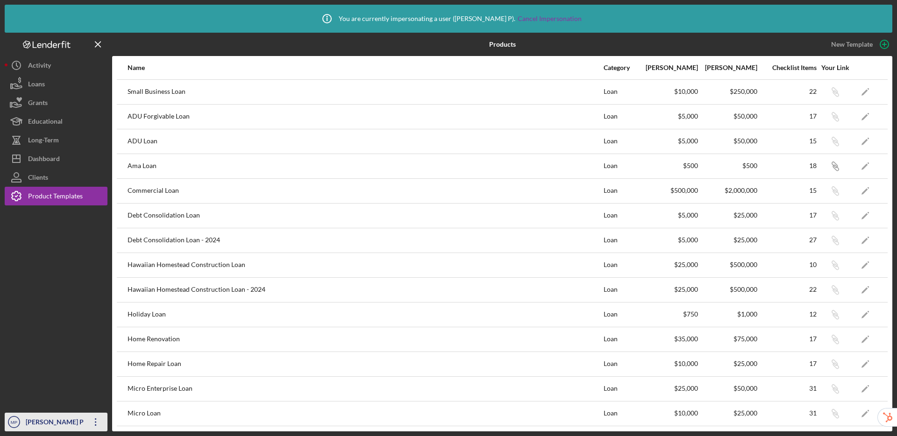
click at [45, 421] on div "[PERSON_NAME] P" at bounding box center [53, 423] width 61 height 21
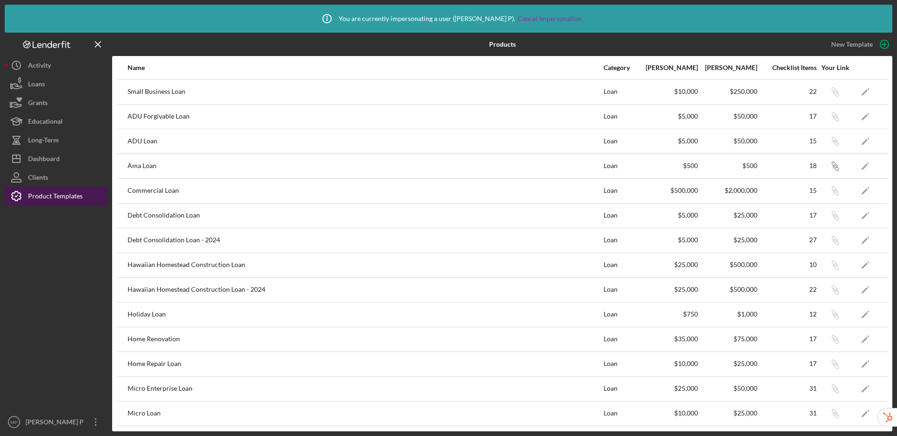
click at [42, 196] on div "Product Templates" at bounding box center [55, 197] width 55 height 21
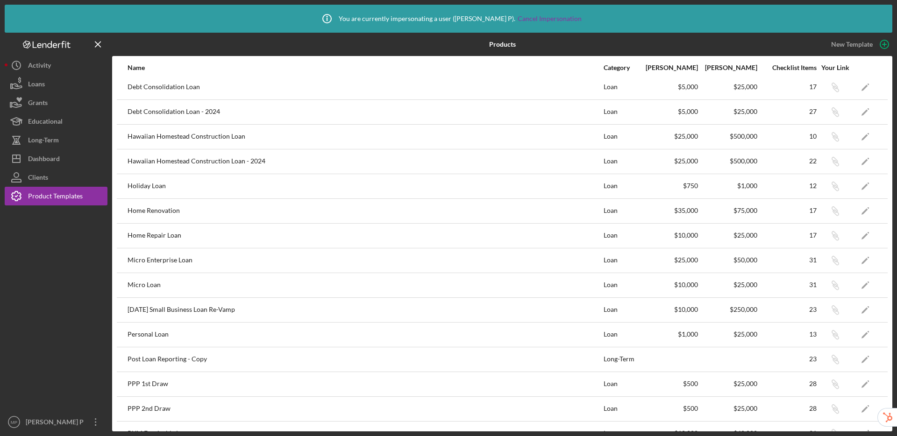
scroll to position [297, 0]
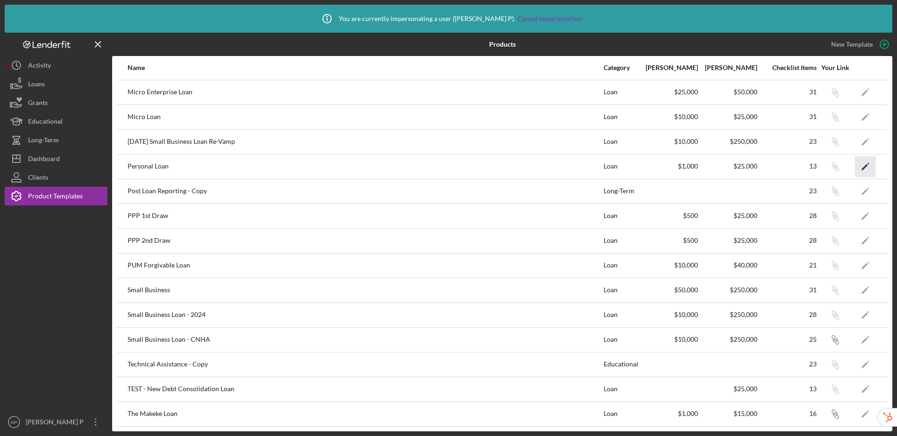
click at [861, 167] on polygon "button" at bounding box center [864, 167] width 7 height 7
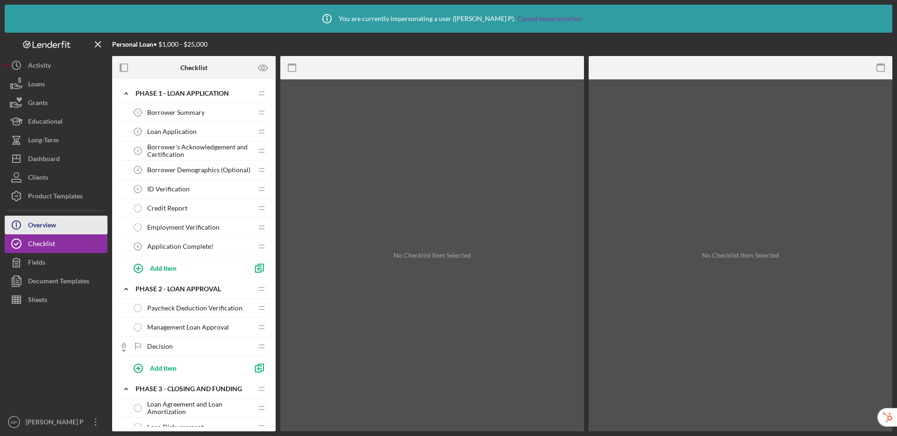
click at [50, 226] on div "Overview" at bounding box center [42, 226] width 28 height 21
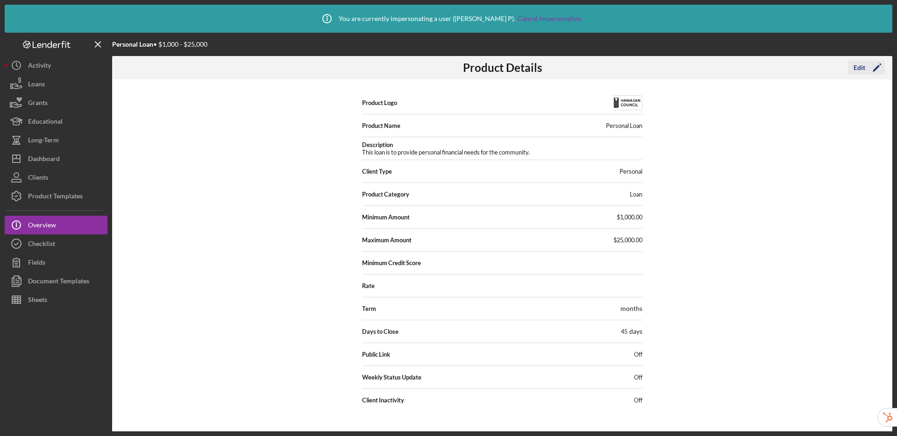
click at [858, 69] on div "Edit" at bounding box center [859, 68] width 12 height 14
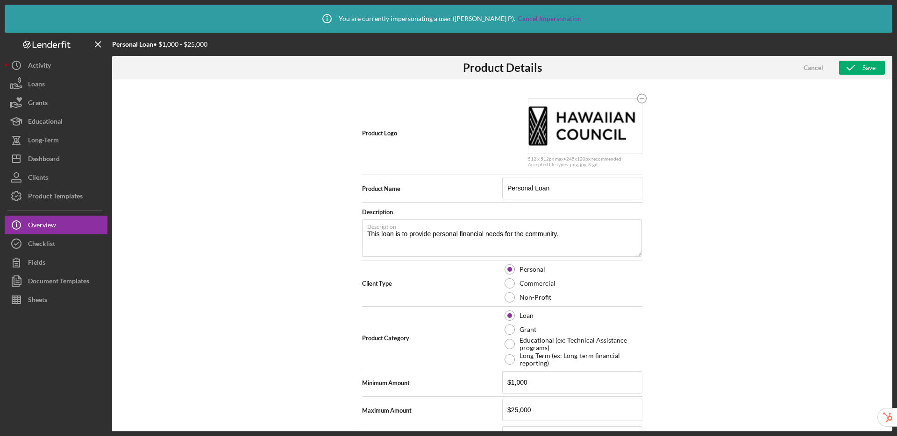
scroll to position [154, 0]
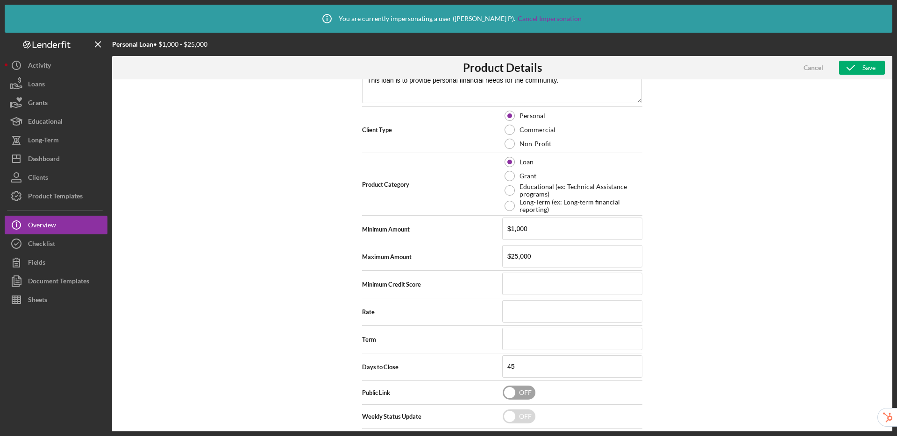
click at [509, 394] on input "checkbox" at bounding box center [519, 393] width 33 height 14
checkbox input "true"
click at [859, 69] on icon "button" at bounding box center [850, 67] width 23 height 23
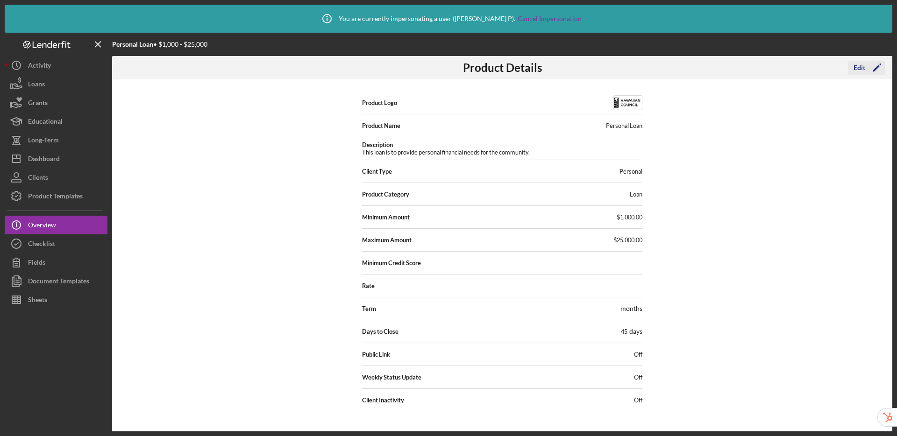
click at [856, 70] on div "Edit" at bounding box center [859, 68] width 12 height 14
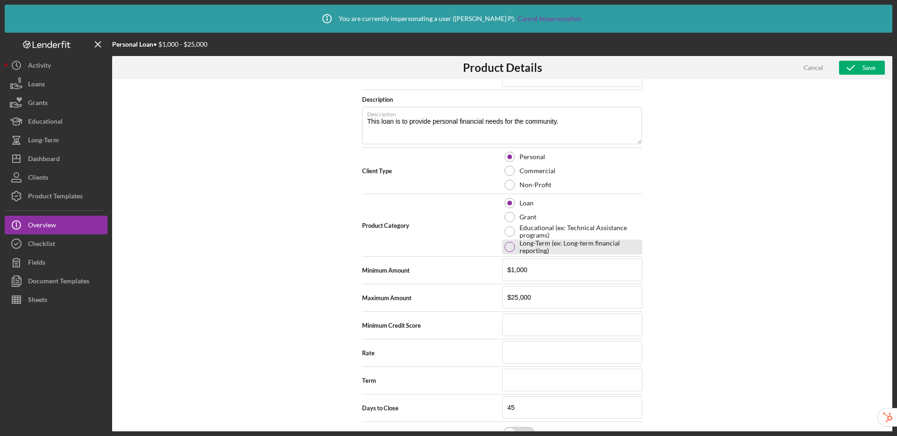
scroll to position [154, 0]
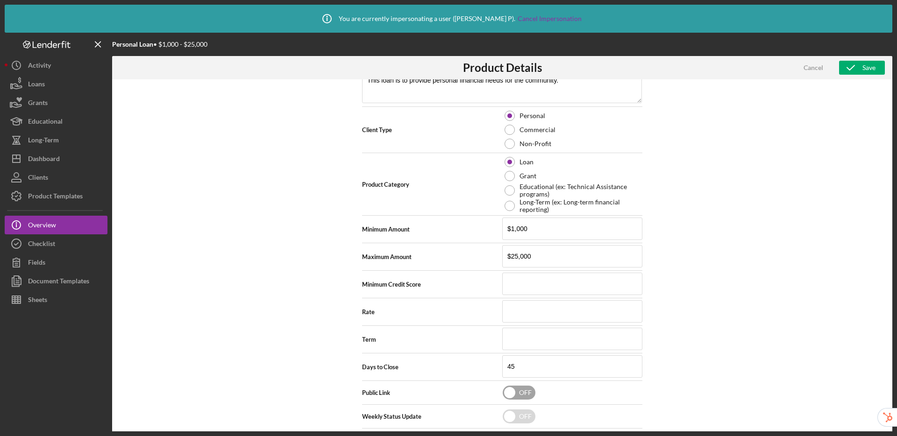
click at [514, 396] on input "checkbox" at bounding box center [519, 393] width 33 height 14
checkbox input "true"
click at [850, 69] on polyline "button" at bounding box center [850, 67] width 7 height 5
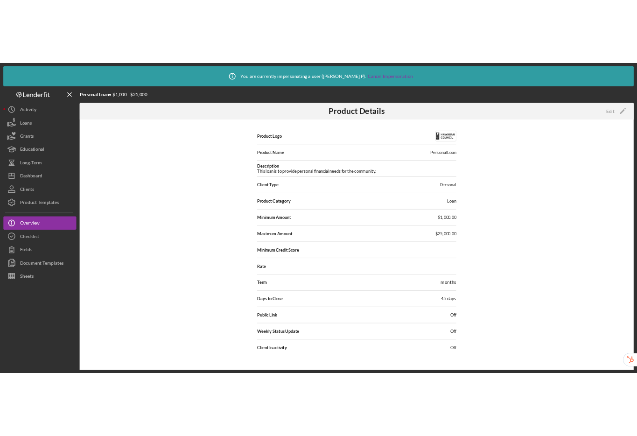
scroll to position [0, 0]
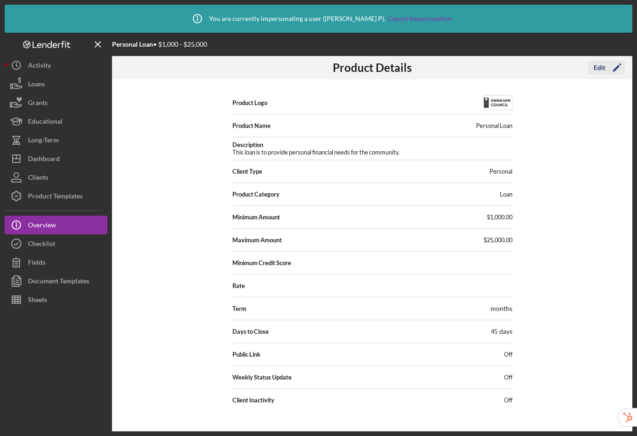
click at [601, 68] on div "Edit" at bounding box center [600, 68] width 12 height 14
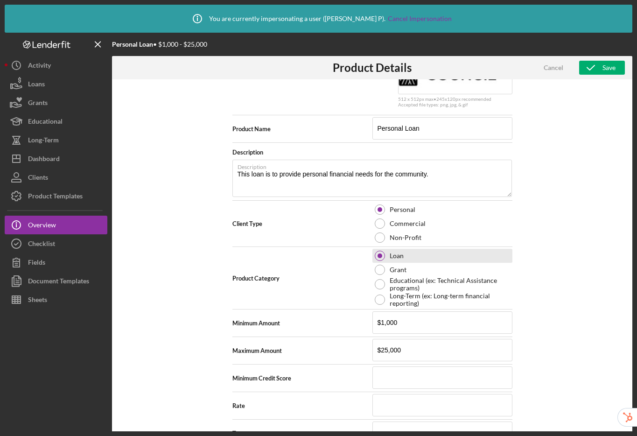
scroll to position [154, 0]
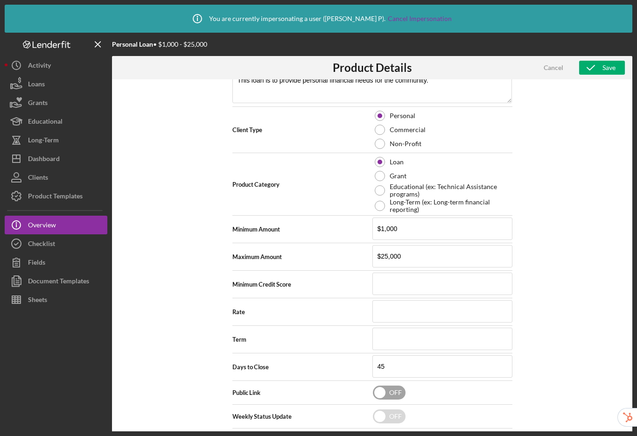
click at [384, 393] on input "checkbox" at bounding box center [389, 393] width 33 height 14
checkbox input "true"
click at [588, 67] on icon "button" at bounding box center [591, 67] width 23 height 23
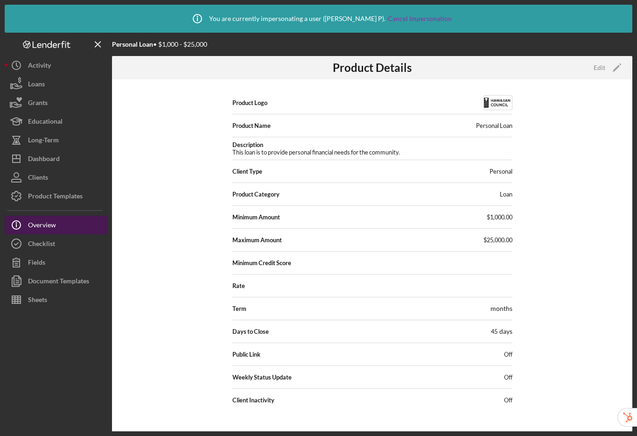
click at [64, 225] on button "Icon/Info Overview" at bounding box center [56, 225] width 103 height 19
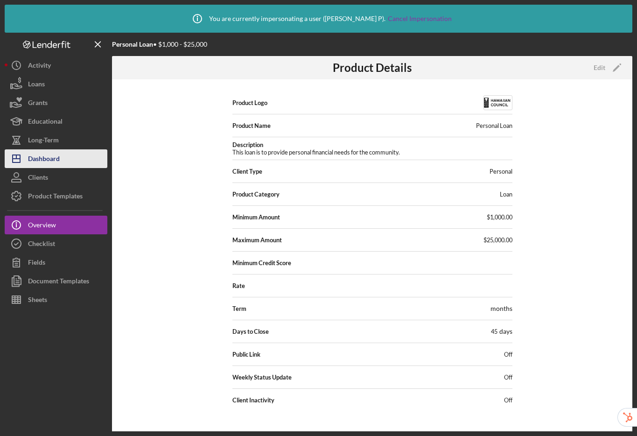
click at [52, 156] on div "Dashboard" at bounding box center [44, 159] width 32 height 21
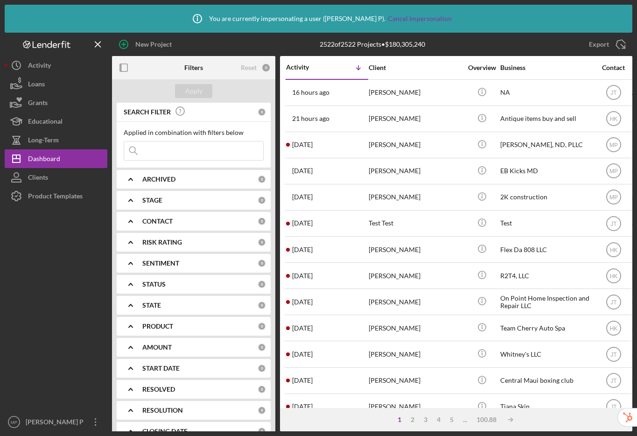
click at [51, 200] on div "Product Templates" at bounding box center [55, 197] width 55 height 21
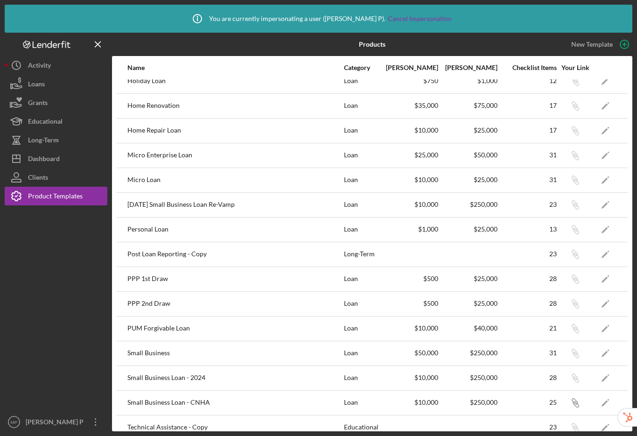
scroll to position [230, 0]
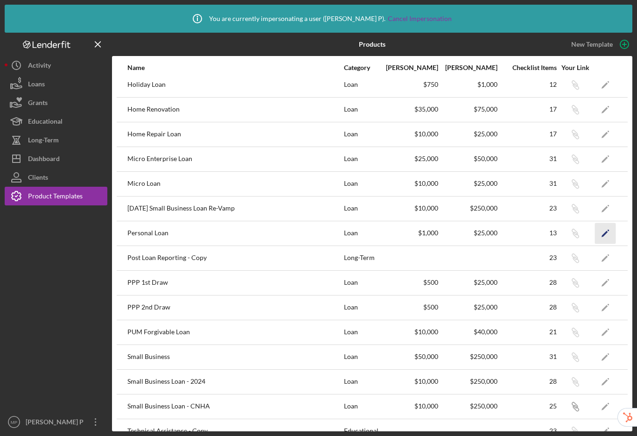
click at [602, 235] on polygon "button" at bounding box center [605, 234] width 7 height 7
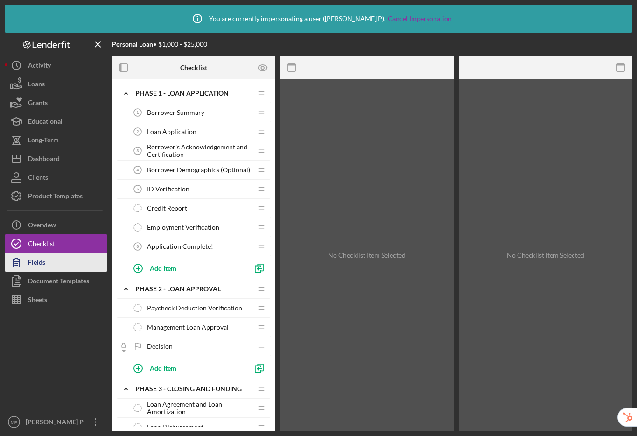
click at [39, 262] on div "Fields" at bounding box center [36, 263] width 17 height 21
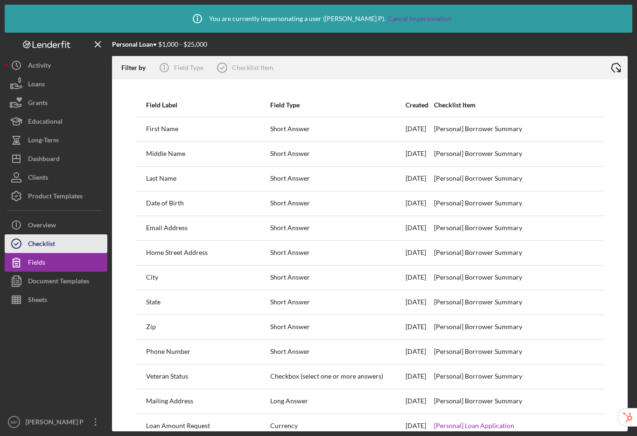
click at [40, 241] on div "Checklist" at bounding box center [41, 244] width 27 height 21
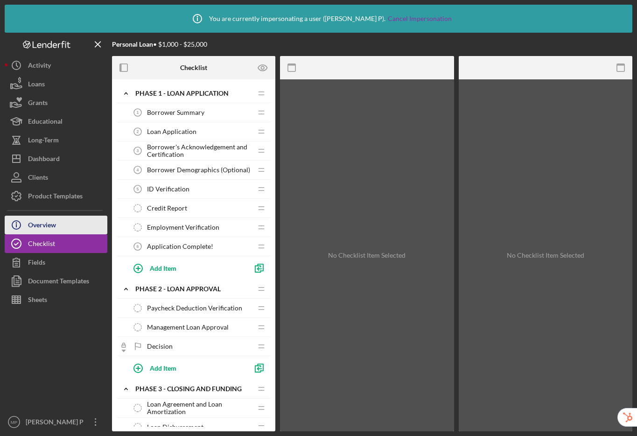
click at [42, 225] on div "Overview" at bounding box center [42, 226] width 28 height 21
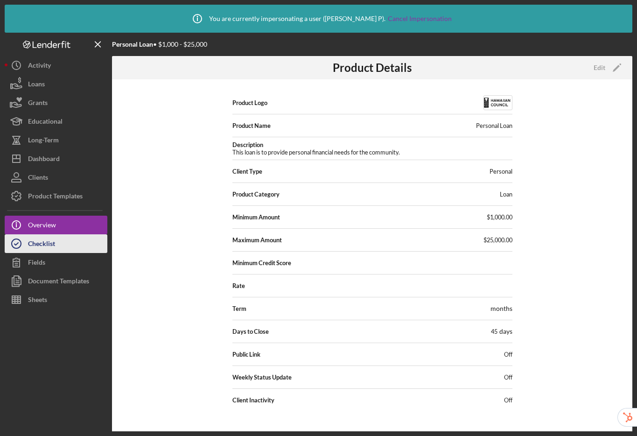
click at [42, 250] on div "Checklist" at bounding box center [41, 244] width 27 height 21
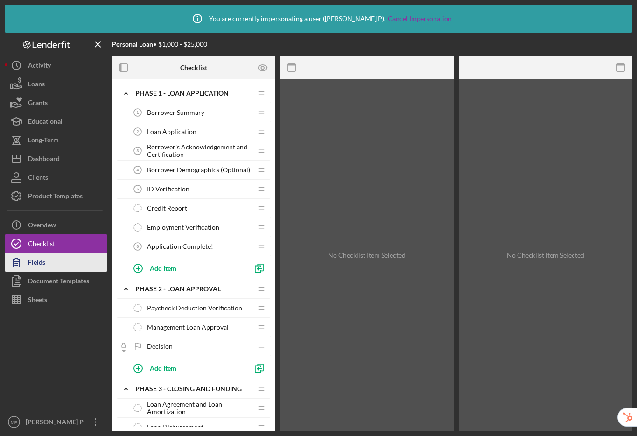
click at [37, 266] on div "Fields" at bounding box center [36, 263] width 17 height 21
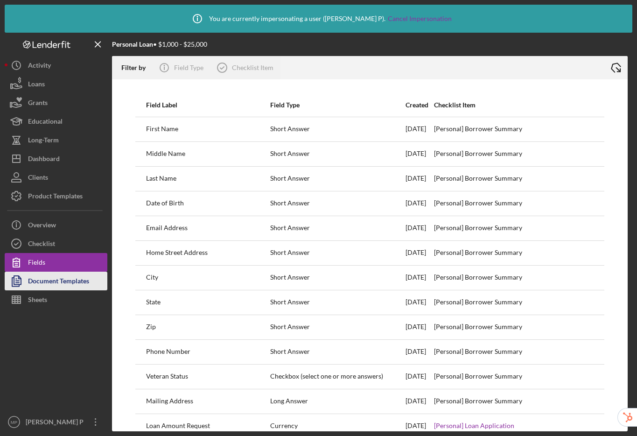
click at [45, 285] on div "Document Templates" at bounding box center [58, 282] width 61 height 21
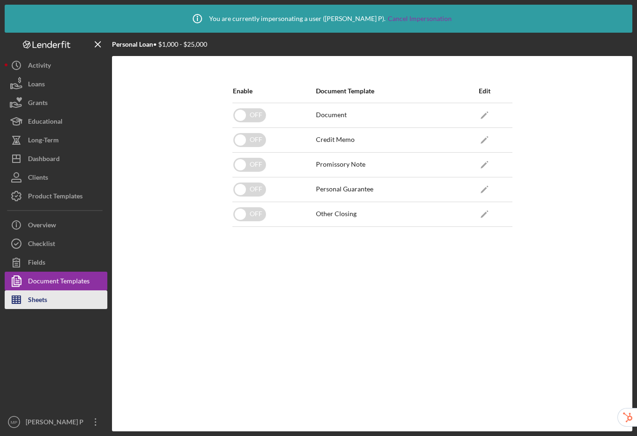
click at [35, 303] on div "Sheets" at bounding box center [37, 300] width 19 height 21
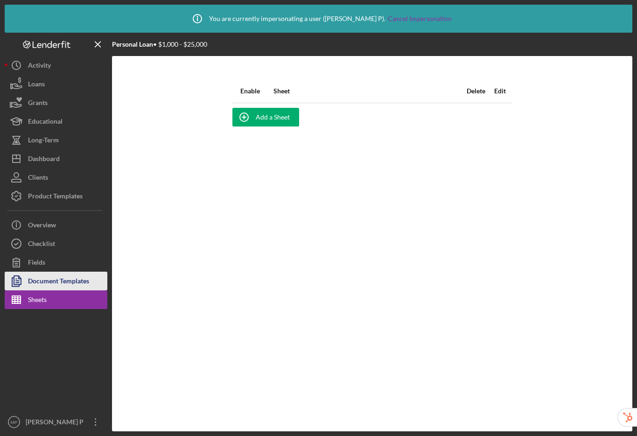
click at [38, 283] on div "Document Templates" at bounding box center [58, 282] width 61 height 21
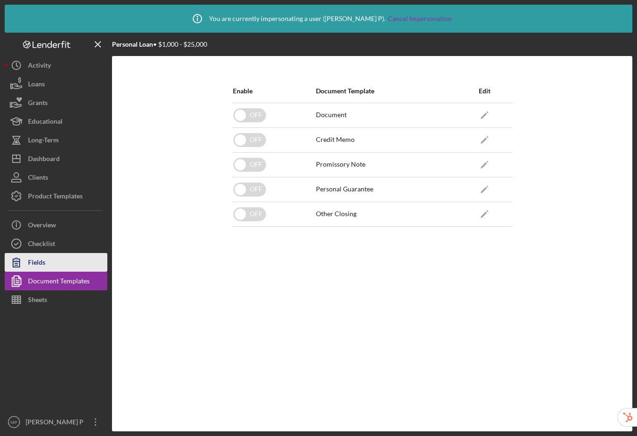
click at [38, 265] on div "Fields" at bounding box center [36, 263] width 17 height 21
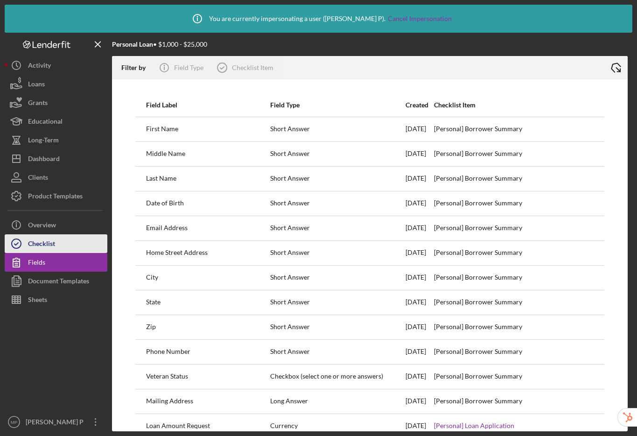
click at [38, 247] on div "Checklist" at bounding box center [41, 244] width 27 height 21
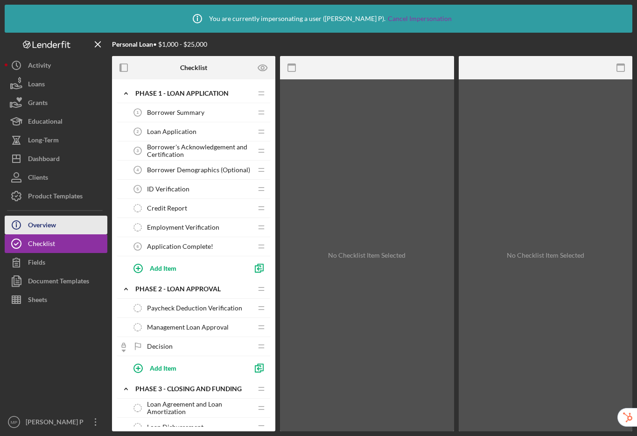
click at [38, 227] on div "Overview" at bounding box center [42, 226] width 28 height 21
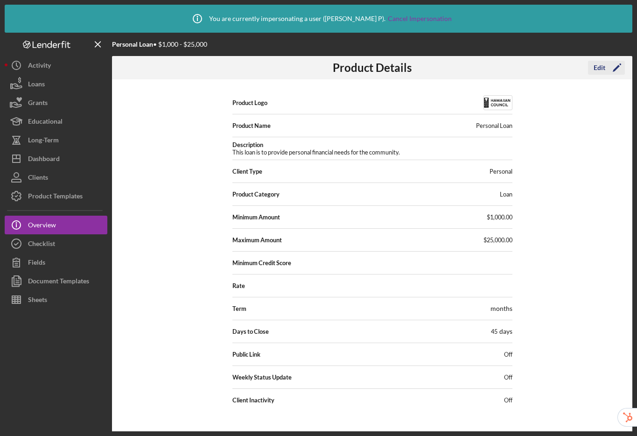
click at [606, 67] on icon "Icon/Edit" at bounding box center [617, 67] width 23 height 23
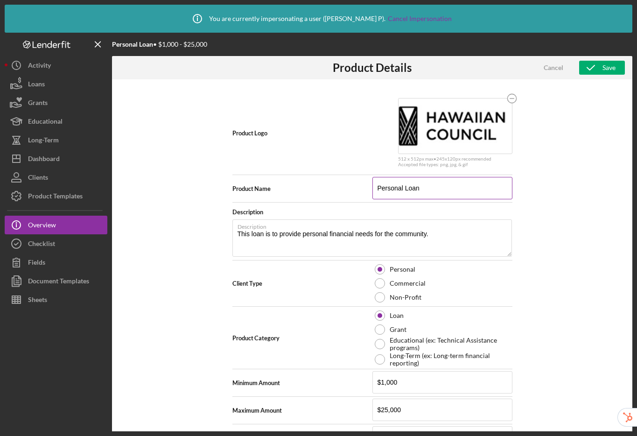
click at [426, 190] on input "Personal Loan" at bounding box center [443, 188] width 140 height 22
type input "Personal Loan."
click at [593, 69] on icon "button" at bounding box center [591, 67] width 23 height 23
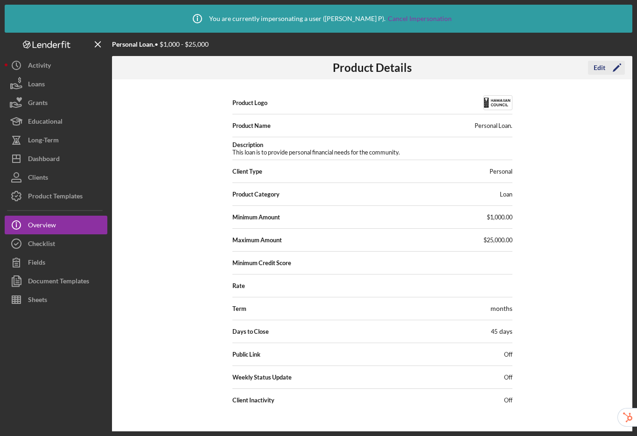
click at [604, 69] on div "Edit" at bounding box center [600, 68] width 12 height 14
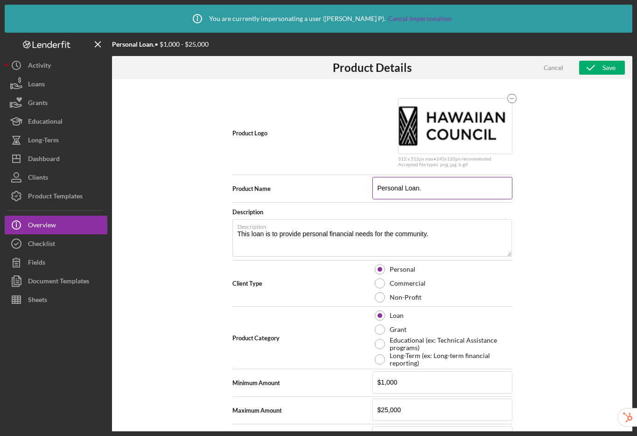
click at [453, 192] on input "Personal Loan." at bounding box center [443, 188] width 140 height 22
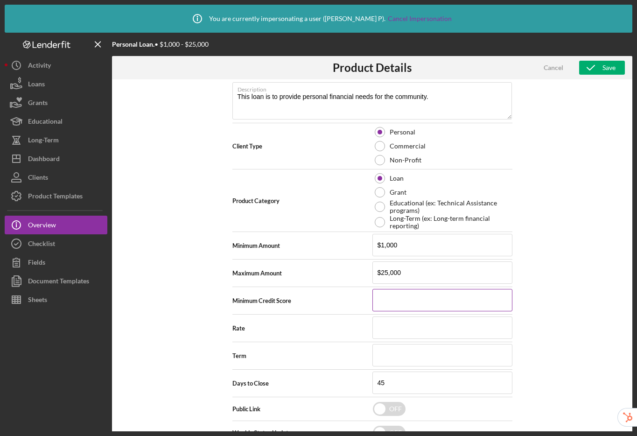
scroll to position [154, 0]
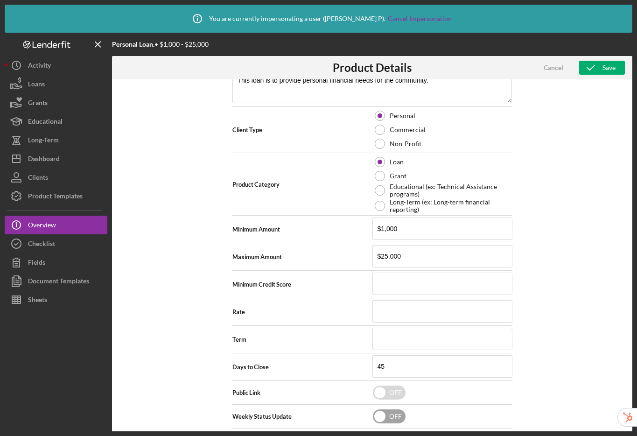
type input "Personal Loan"
click at [385, 419] on input "checkbox" at bounding box center [389, 417] width 33 height 14
checkbox input "true"
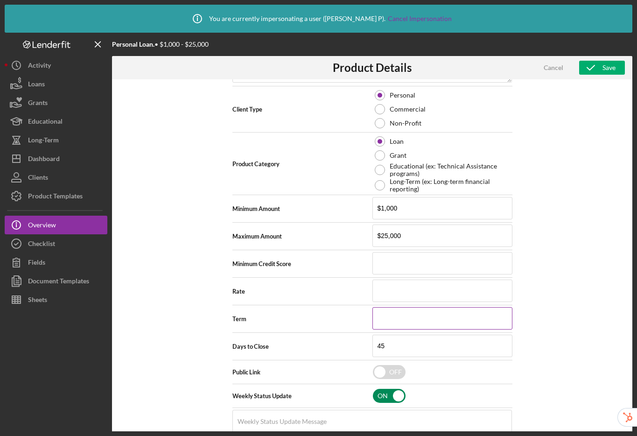
scroll to position [197, 0]
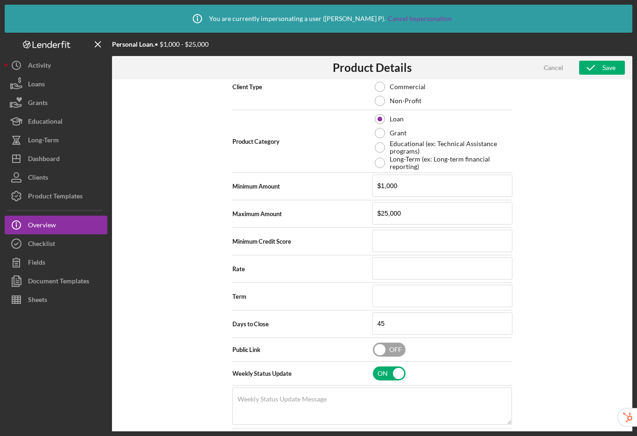
click at [386, 353] on input "checkbox" at bounding box center [389, 350] width 33 height 14
checkbox input "true"
click at [386, 374] on input "checkbox" at bounding box center [389, 374] width 33 height 14
checkbox input "false"
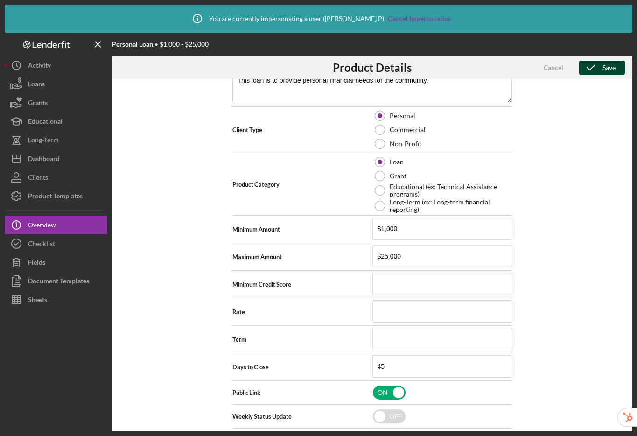
click at [598, 64] on icon "button" at bounding box center [591, 67] width 23 height 23
checkbox input "false"
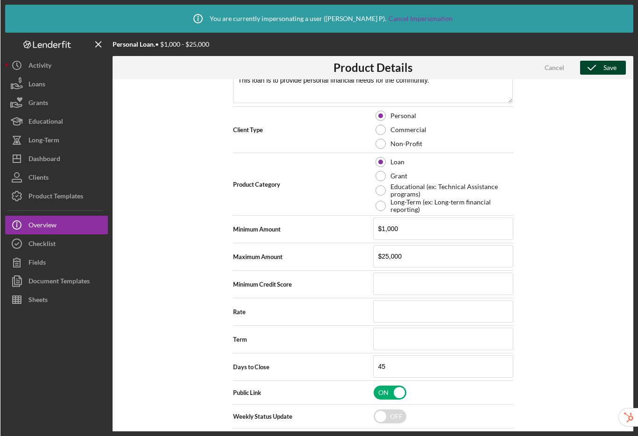
scroll to position [0, 0]
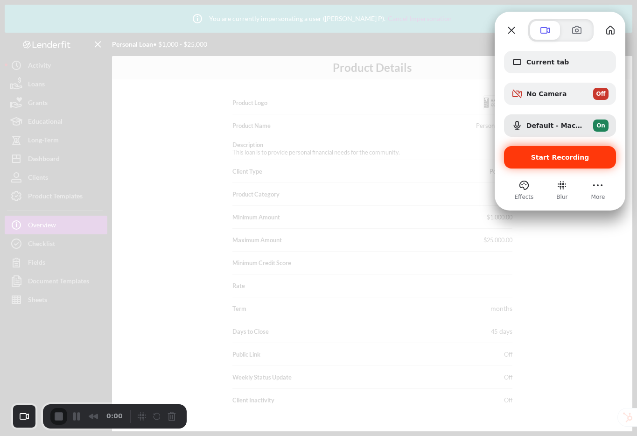
click at [555, 161] on span "Start Recording" at bounding box center [560, 157] width 58 height 7
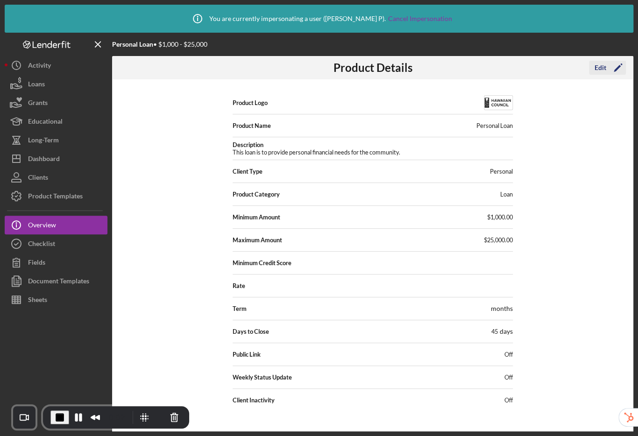
click at [602, 68] on div "Edit" at bounding box center [601, 68] width 12 height 14
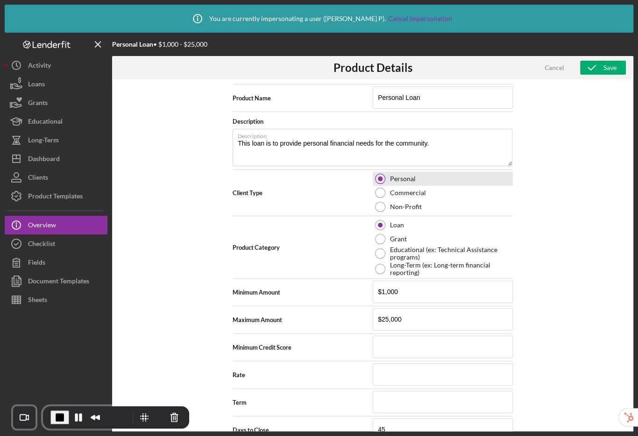
scroll to position [151, 0]
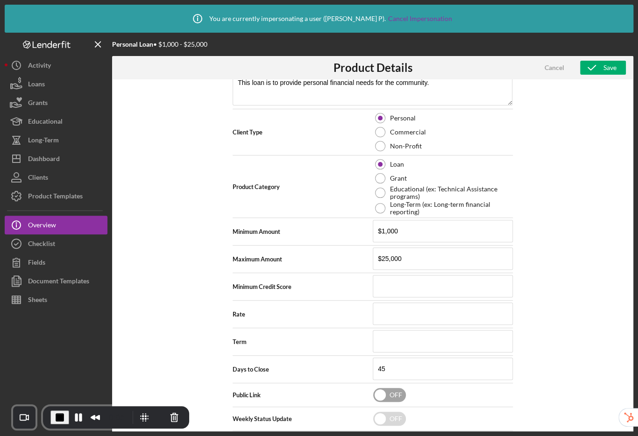
click at [380, 398] on input "checkbox" at bounding box center [389, 395] width 33 height 14
checkbox input "true"
click at [592, 65] on icon "button" at bounding box center [591, 67] width 23 height 23
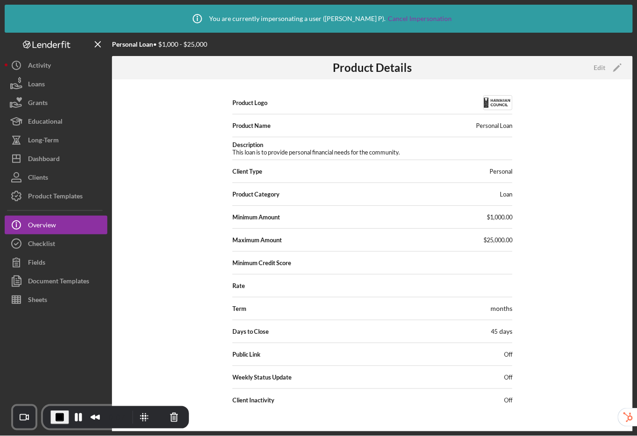
scroll to position [0, 0]
click at [60, 418] on span "End Recording" at bounding box center [59, 417] width 11 height 11
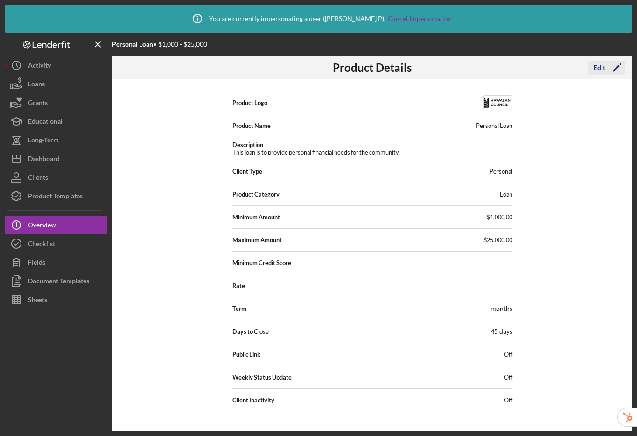
click at [597, 67] on div "Edit" at bounding box center [600, 68] width 12 height 14
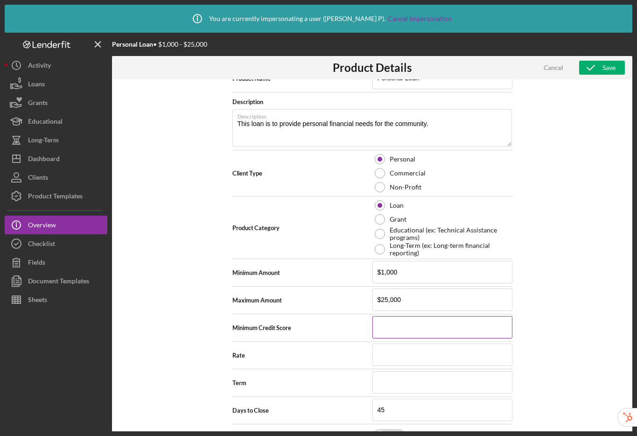
scroll to position [154, 0]
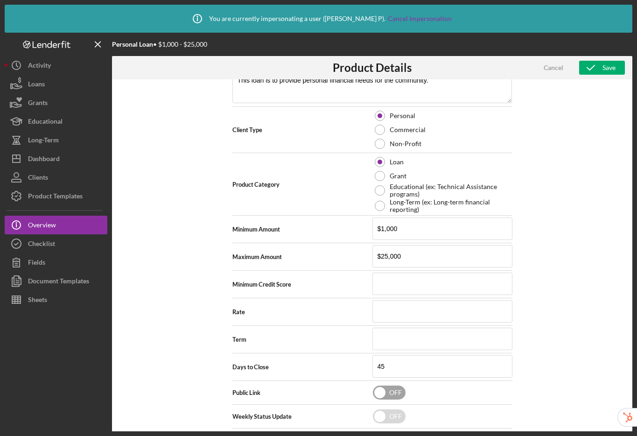
click at [385, 390] on input "checkbox" at bounding box center [389, 393] width 33 height 14
checkbox input "true"
click at [594, 67] on icon "button" at bounding box center [591, 67] width 23 height 23
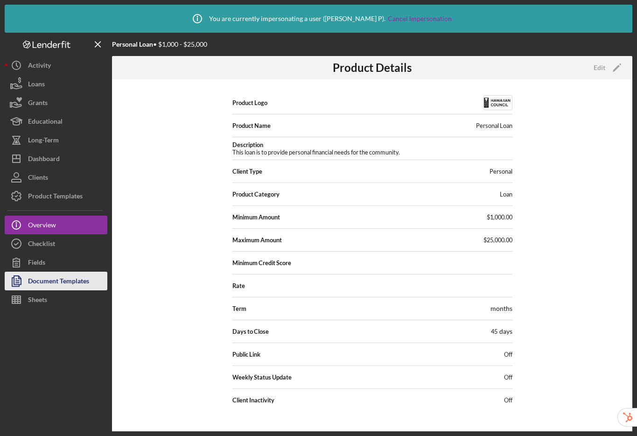
click at [84, 284] on div "Document Templates" at bounding box center [58, 282] width 61 height 21
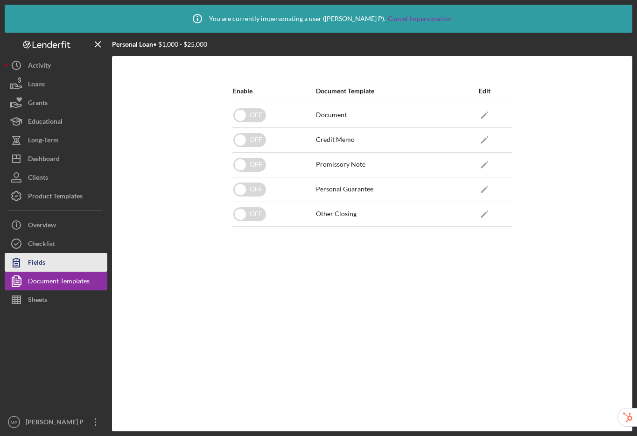
click at [46, 262] on button "Fields" at bounding box center [56, 262] width 103 height 19
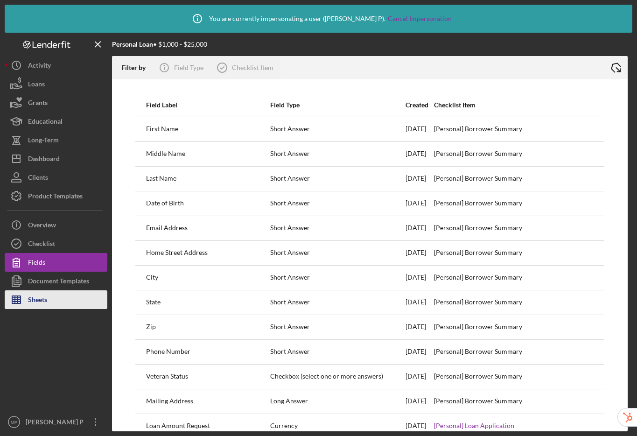
click at [43, 297] on div "Sheets" at bounding box center [37, 300] width 19 height 21
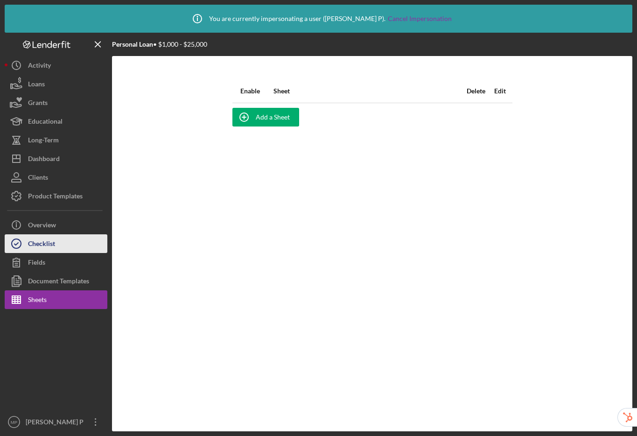
click at [44, 239] on div "Checklist" at bounding box center [41, 244] width 27 height 21
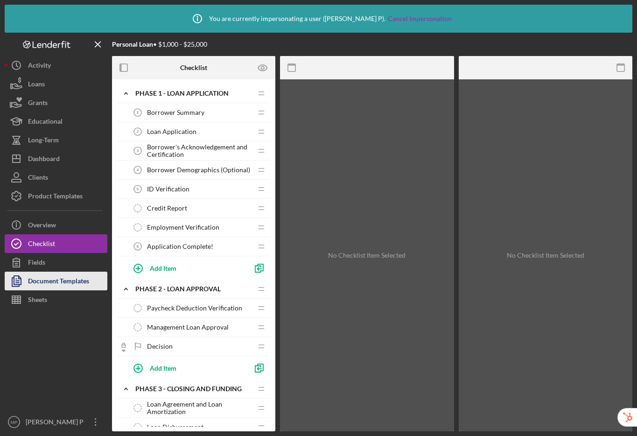
click at [50, 288] on div "Document Templates" at bounding box center [58, 282] width 61 height 21
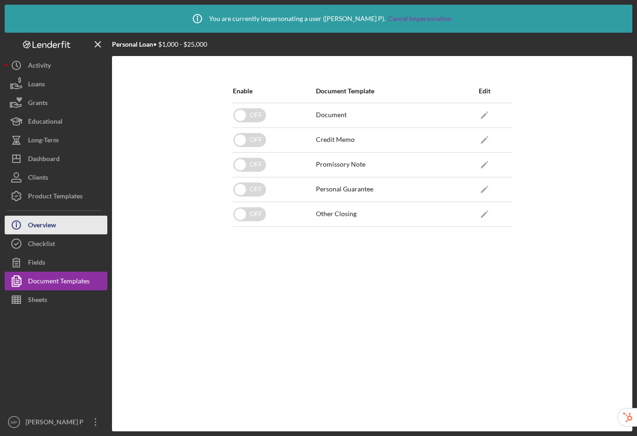
click at [50, 229] on div "Overview" at bounding box center [42, 226] width 28 height 21
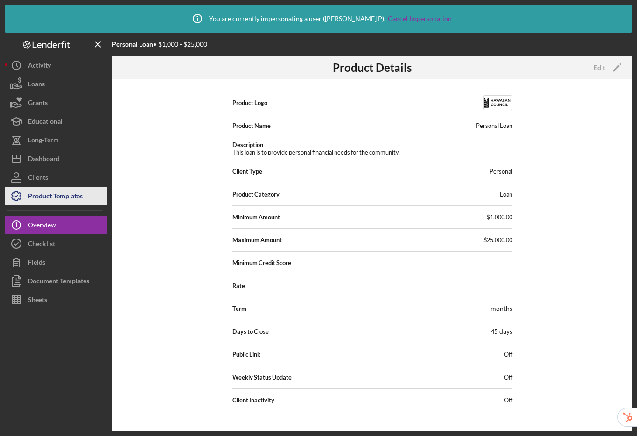
click at [43, 193] on div "Product Templates" at bounding box center [55, 197] width 55 height 21
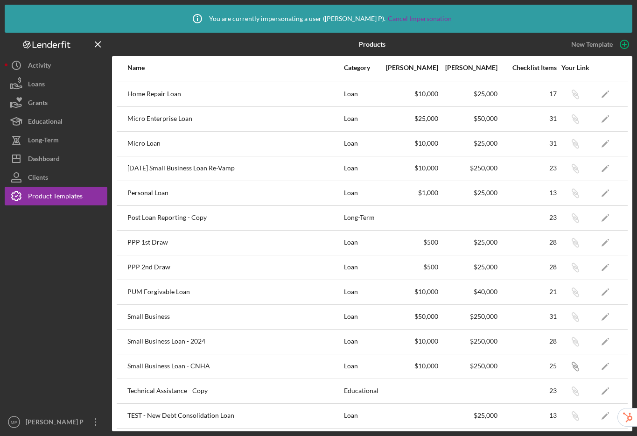
scroll to position [297, 0]
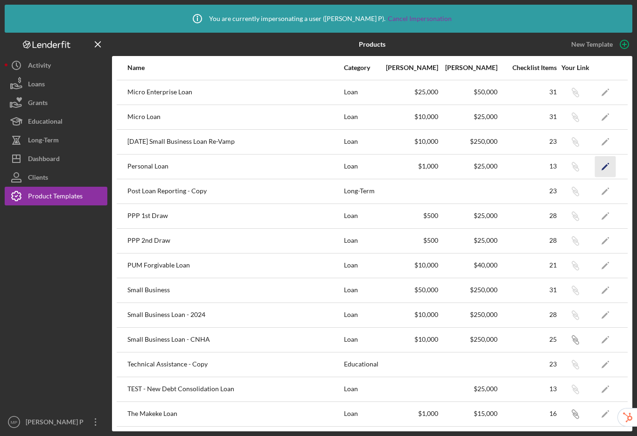
click at [602, 167] on polygon "button" at bounding box center [605, 167] width 7 height 7
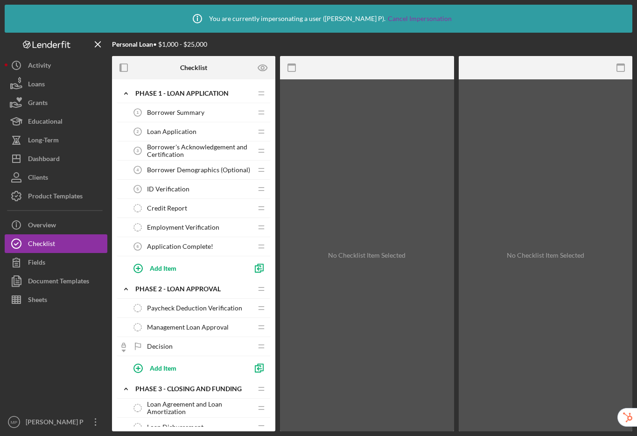
click at [186, 112] on span "Borrower Summary" at bounding box center [175, 112] width 57 height 7
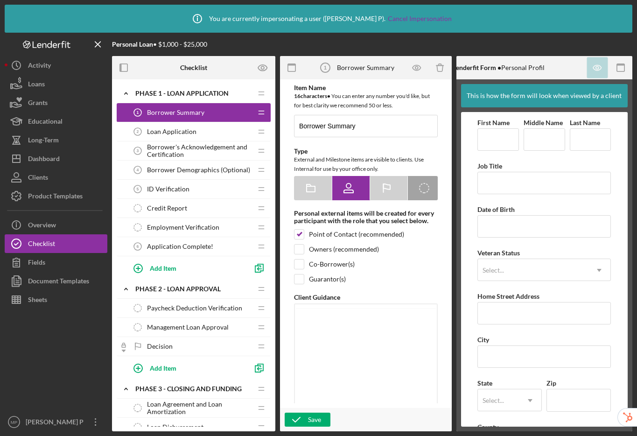
click at [176, 129] on span "Loan Application" at bounding box center [172, 131] width 50 height 7
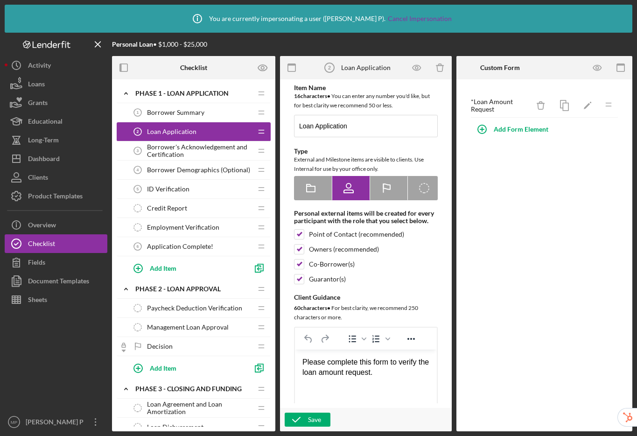
click at [180, 153] on span "Borrower's Acknowledgement and Certification" at bounding box center [199, 150] width 105 height 15
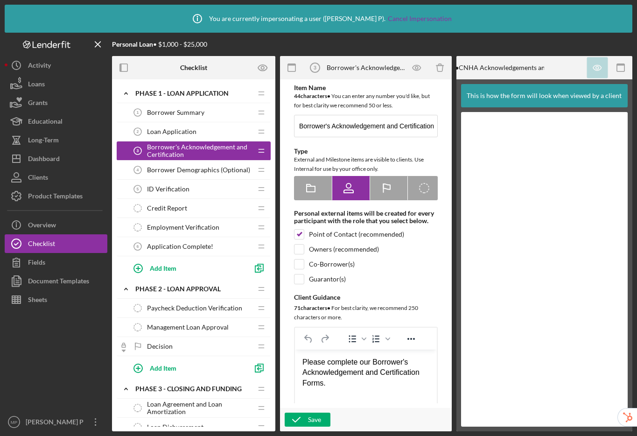
click at [182, 170] on span "Borrower Demographics (Optional)" at bounding box center [198, 169] width 103 height 7
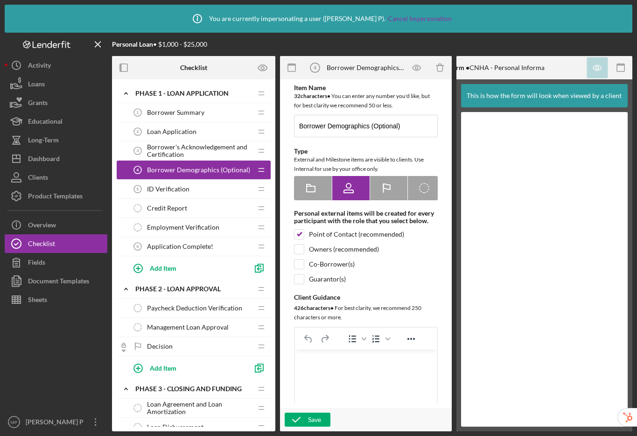
click at [182, 188] on span "ID Verification" at bounding box center [168, 188] width 42 height 7
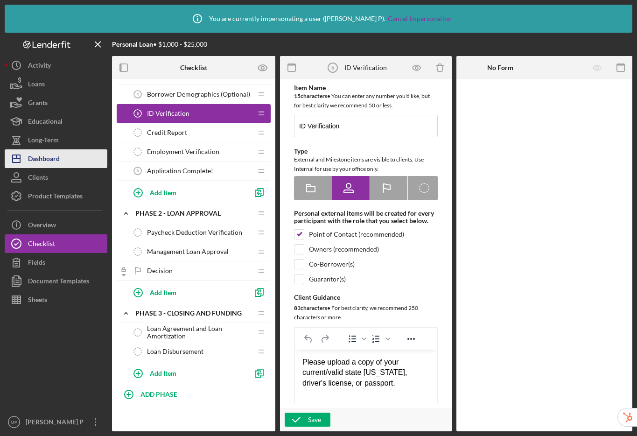
click at [54, 165] on div "Dashboard" at bounding box center [44, 159] width 32 height 21
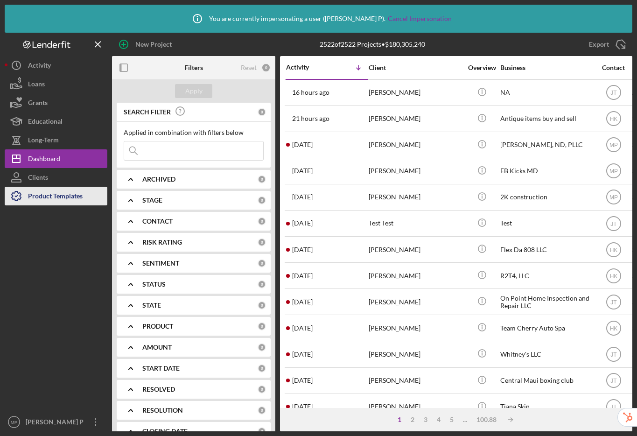
click at [49, 193] on div "Product Templates" at bounding box center [55, 197] width 55 height 21
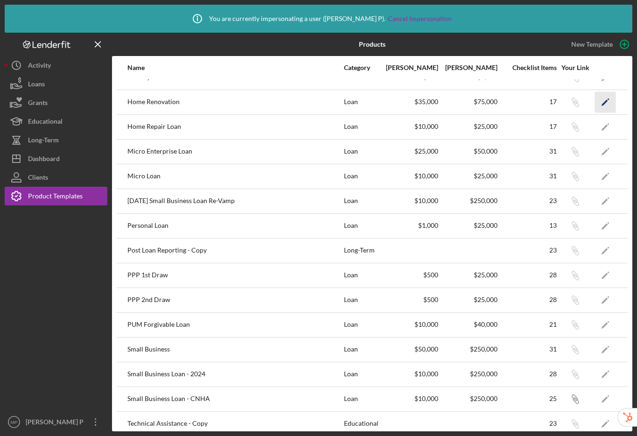
scroll to position [297, 0]
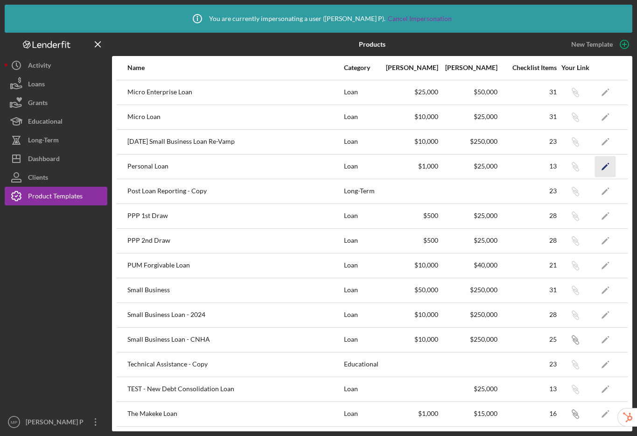
click at [602, 166] on icon "Icon/Edit" at bounding box center [605, 166] width 21 height 21
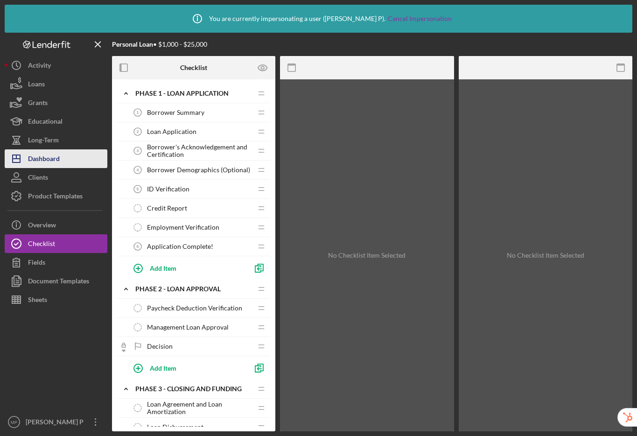
click at [56, 160] on div "Dashboard" at bounding box center [44, 159] width 32 height 21
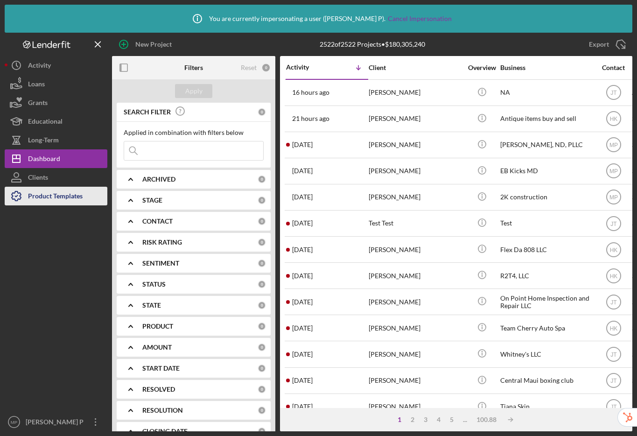
click at [65, 199] on div "Product Templates" at bounding box center [55, 197] width 55 height 21
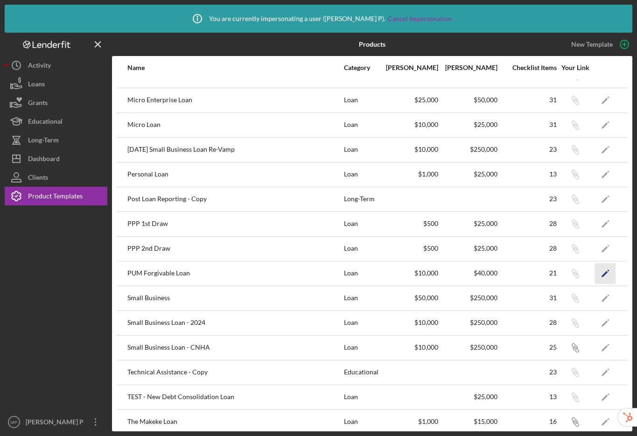
scroll to position [280, 0]
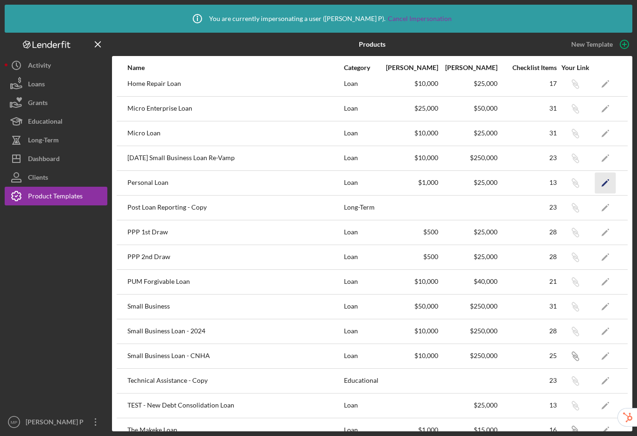
click at [595, 178] on icon "Icon/Edit" at bounding box center [605, 182] width 21 height 21
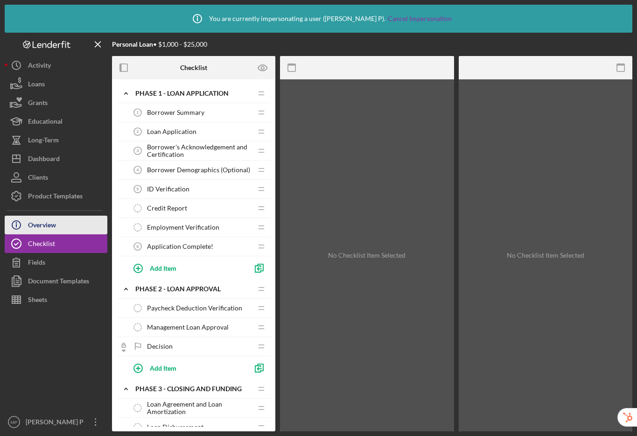
click at [38, 225] on div "Overview" at bounding box center [42, 226] width 28 height 21
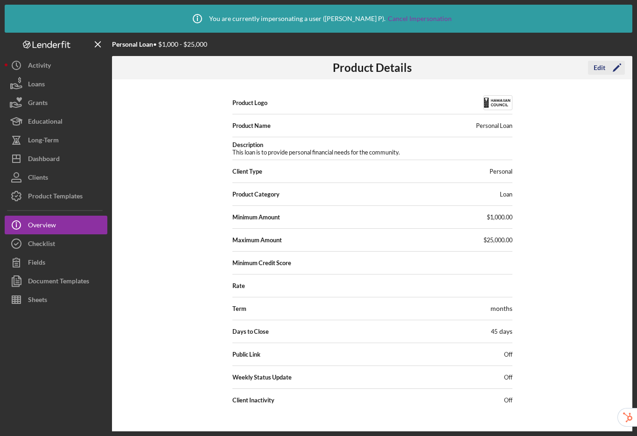
click at [598, 67] on div "Edit" at bounding box center [600, 68] width 12 height 14
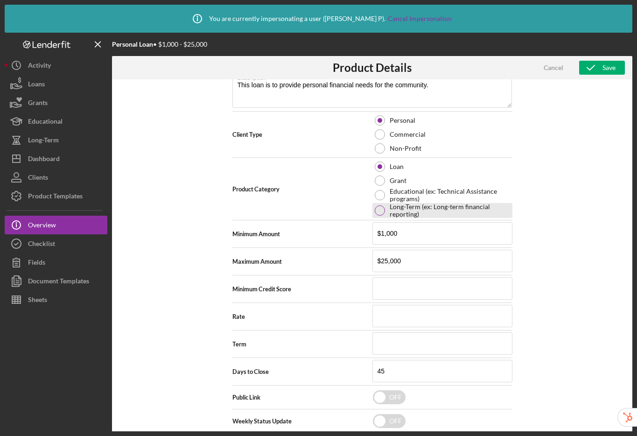
scroll to position [154, 0]
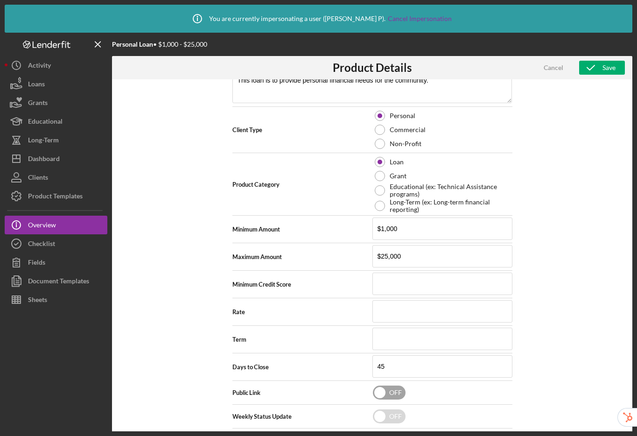
click at [381, 390] on input "checkbox" at bounding box center [389, 393] width 33 height 14
checkbox input "true"
click at [596, 62] on icon "button" at bounding box center [591, 67] width 23 height 23
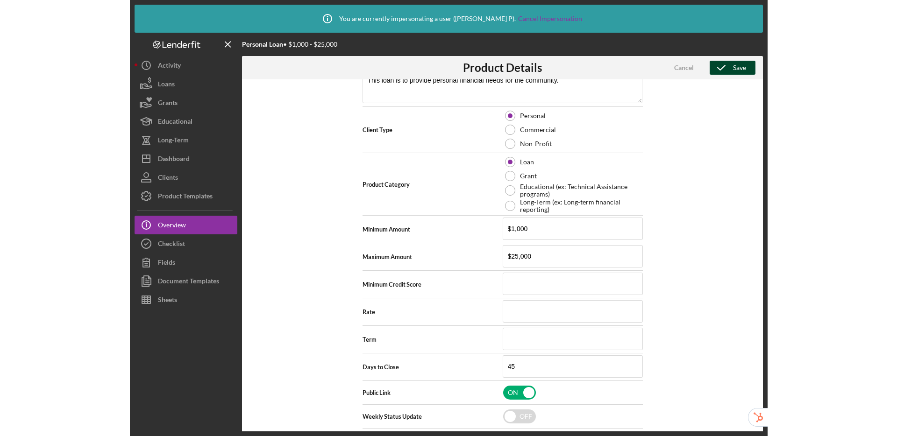
scroll to position [0, 0]
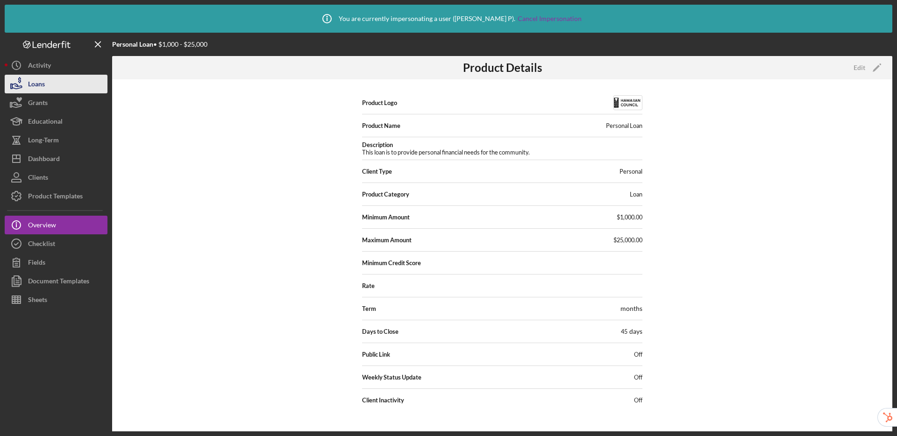
click at [31, 82] on div "Loans" at bounding box center [36, 85] width 17 height 21
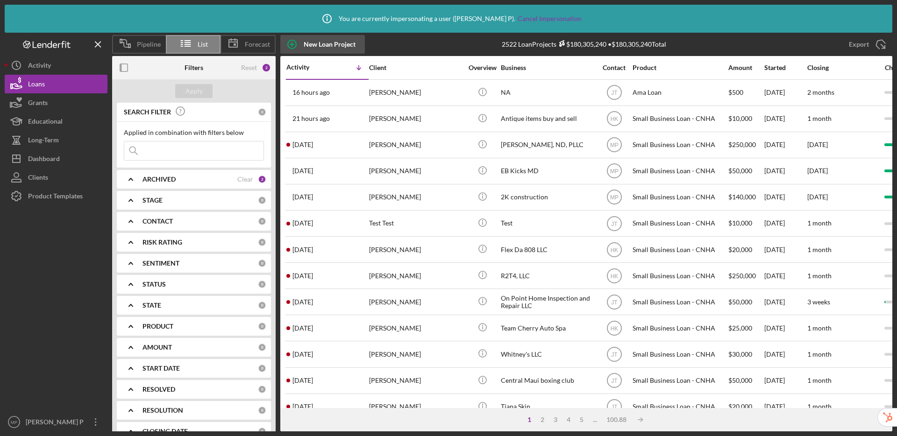
click at [323, 44] on div "New Loan Project" at bounding box center [330, 44] width 52 height 19
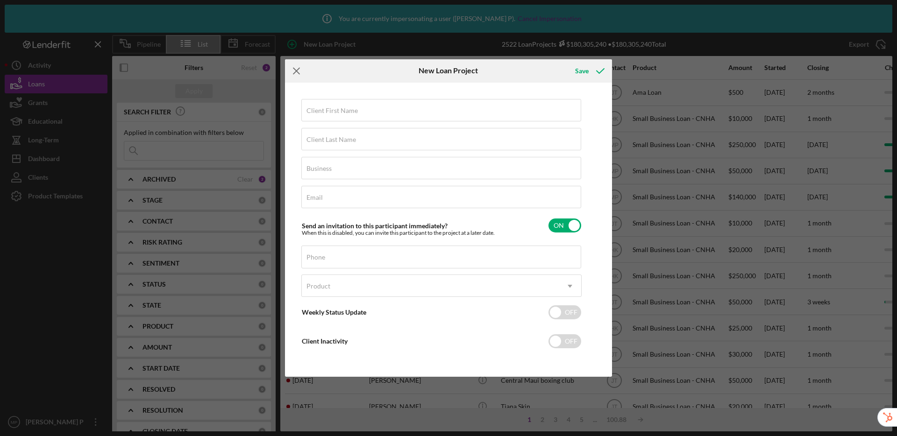
click at [301, 70] on icon "Icon/Menu Close" at bounding box center [296, 70] width 23 height 23
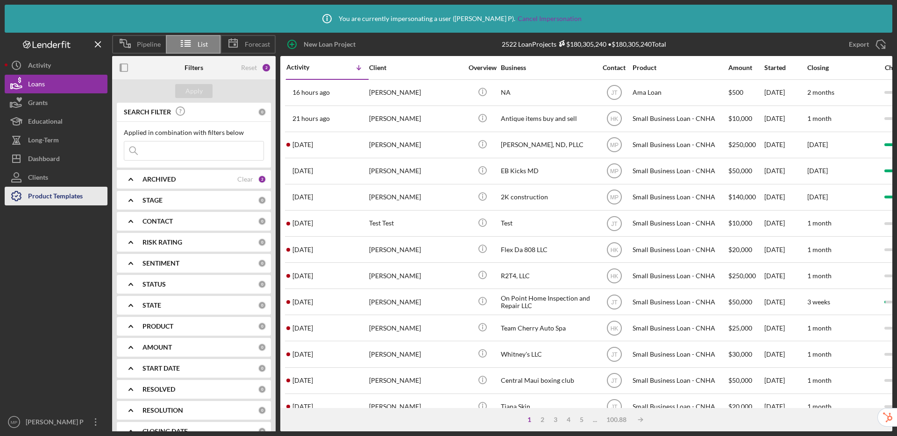
click at [57, 205] on div "Product Templates" at bounding box center [55, 197] width 55 height 21
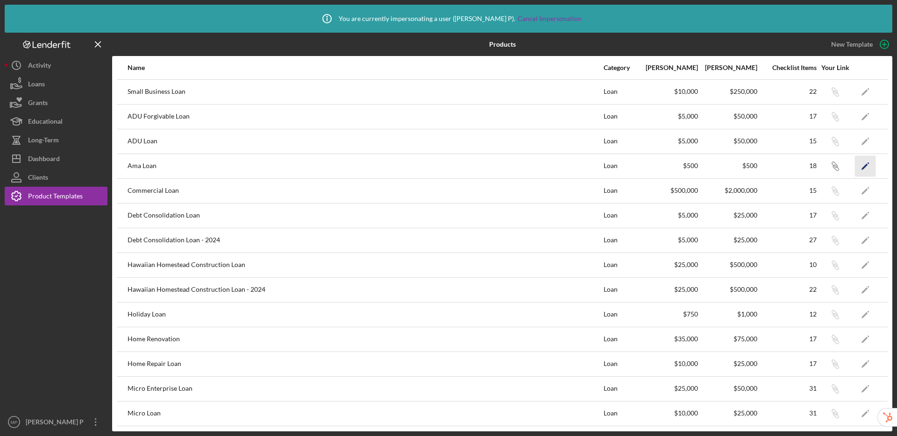
click at [863, 166] on icon "Icon/Edit" at bounding box center [865, 166] width 21 height 21
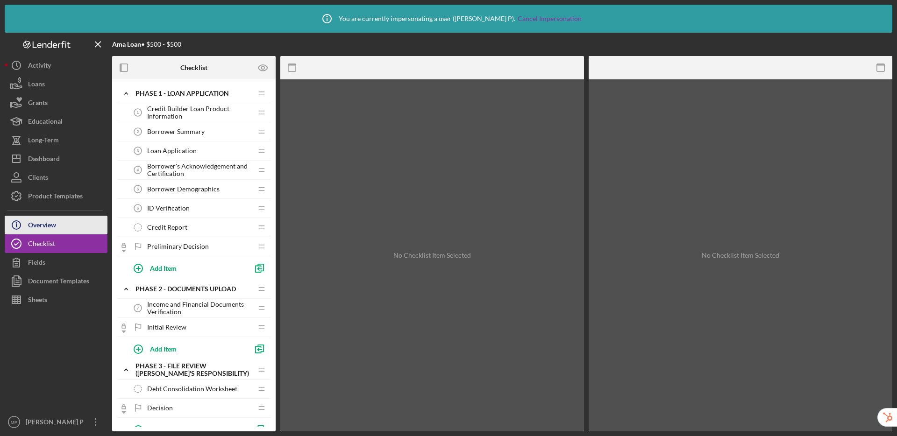
click at [44, 222] on div "Overview" at bounding box center [42, 226] width 28 height 21
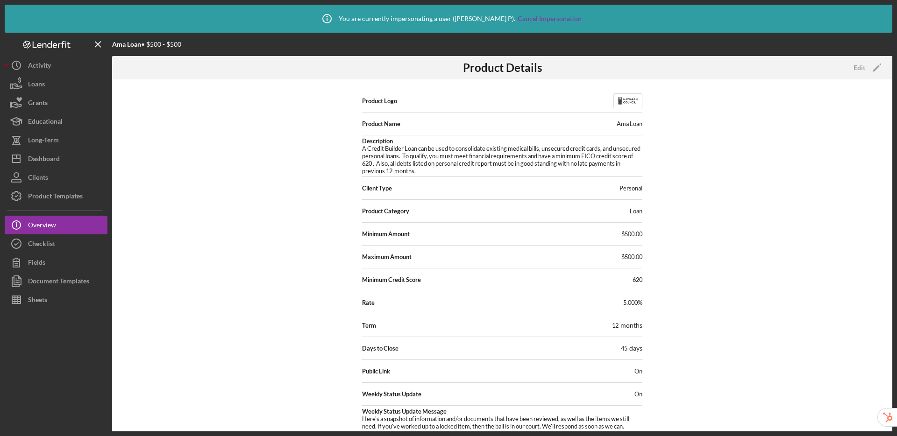
scroll to position [4, 0]
click at [70, 199] on div "Product Templates" at bounding box center [55, 197] width 55 height 21
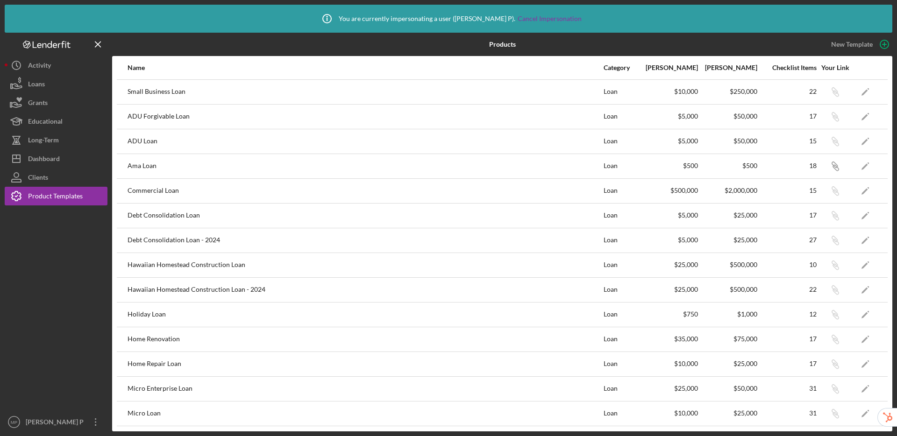
scroll to position [297, 0]
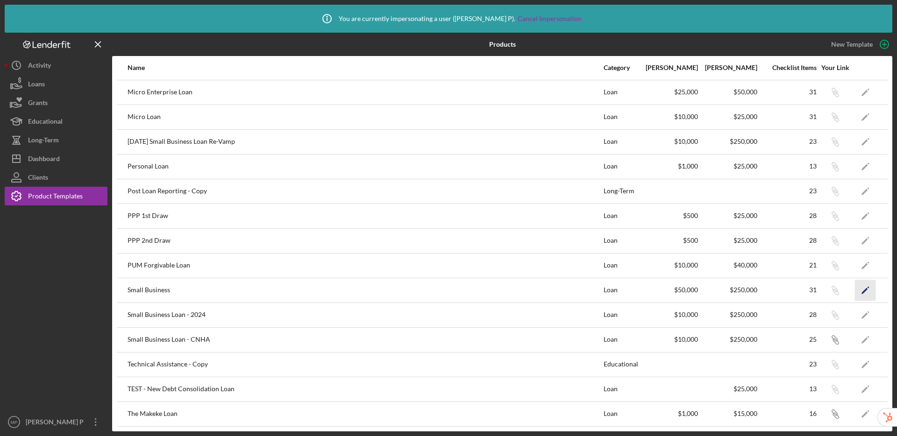
click at [856, 290] on icon "Icon/Edit" at bounding box center [865, 290] width 21 height 21
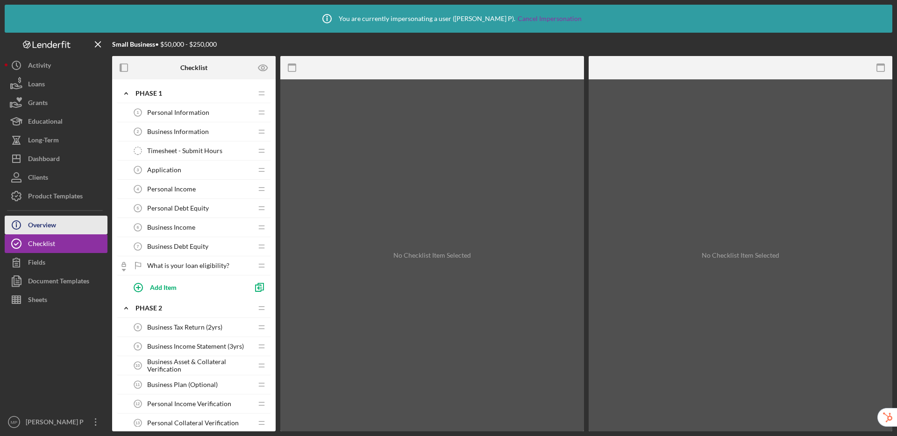
click at [57, 226] on button "Icon/Info Overview" at bounding box center [56, 225] width 103 height 19
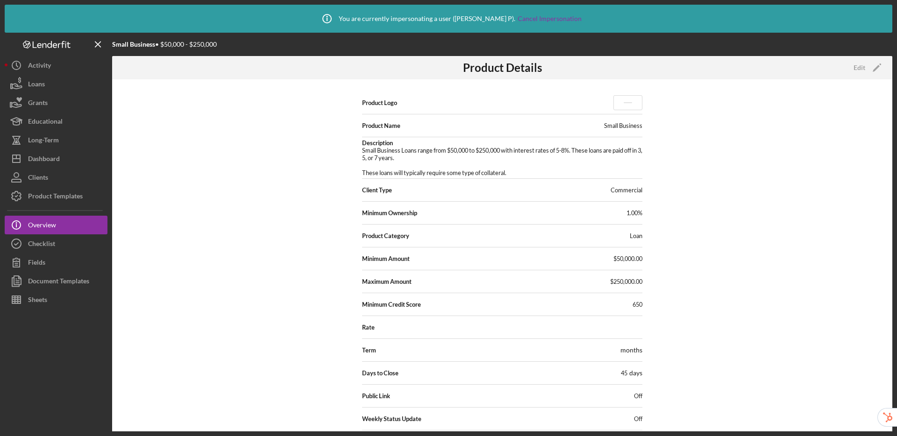
scroll to position [1, 0]
click at [857, 68] on div "Edit" at bounding box center [859, 68] width 12 height 14
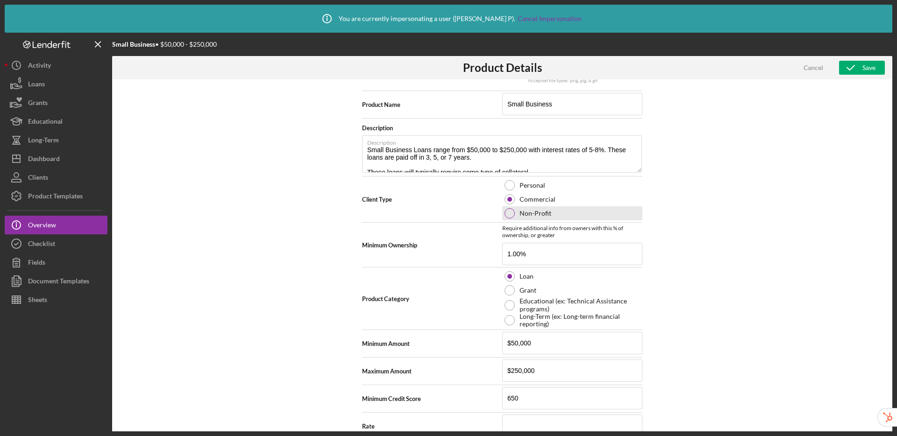
scroll to position [198, 0]
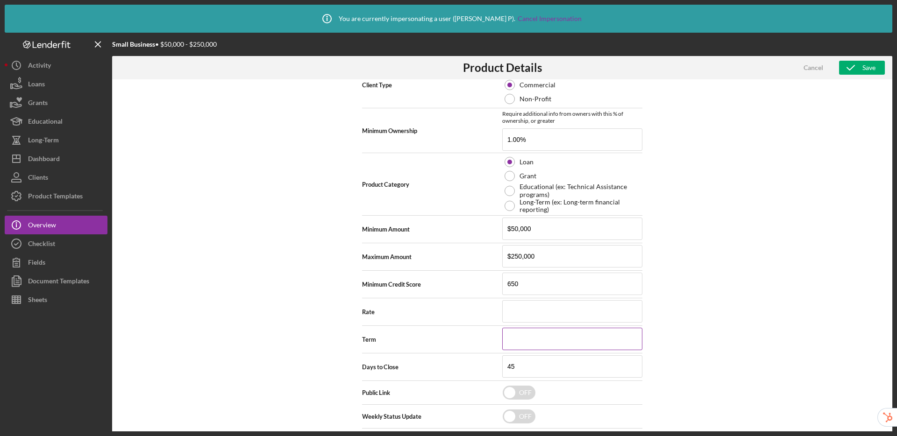
click at [514, 341] on input at bounding box center [572, 339] width 140 height 22
click at [516, 319] on input at bounding box center [572, 311] width 140 height 22
type textarea "Small Business Loans range from $50,000 to $250,000 with interest rates of 5-8%…"
click at [55, 197] on div "Product Templates" at bounding box center [55, 197] width 55 height 21
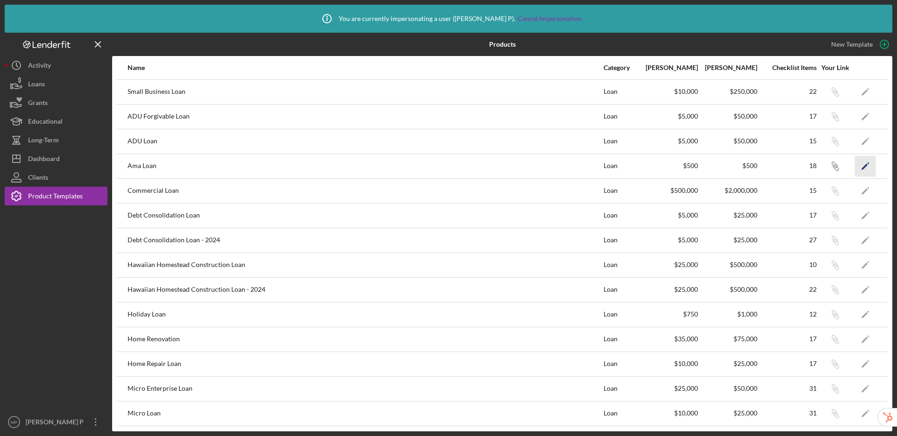
click at [861, 168] on icon "Icon/Edit" at bounding box center [865, 166] width 21 height 21
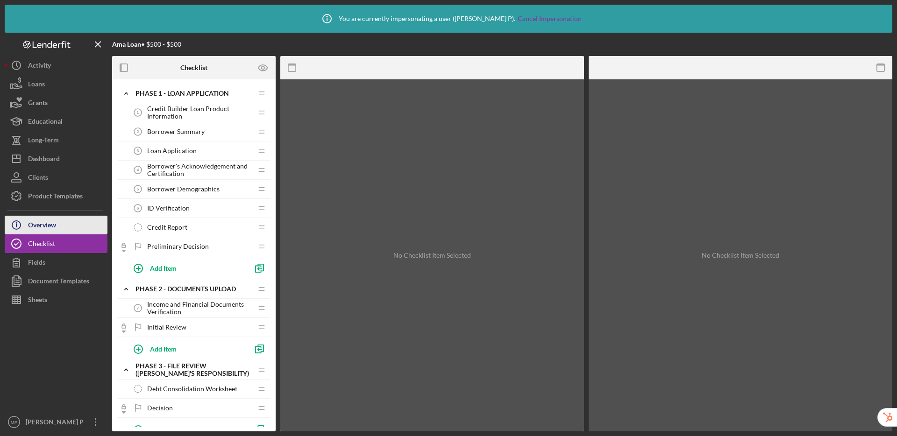
click at [37, 222] on div "Overview" at bounding box center [42, 226] width 28 height 21
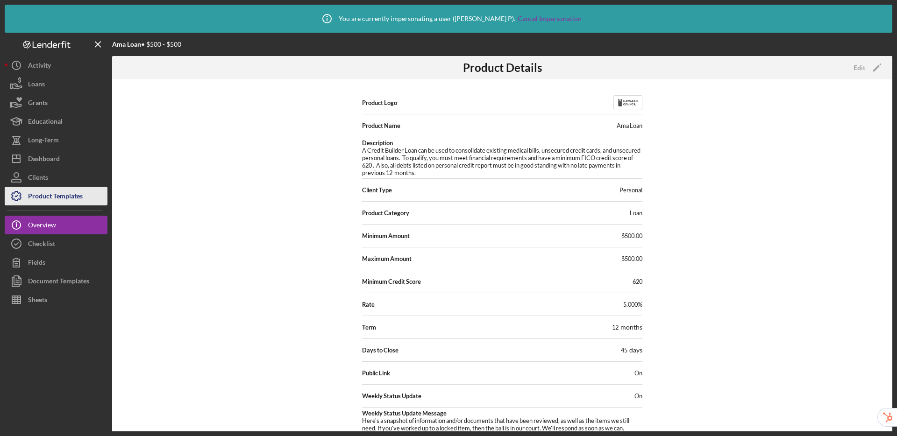
click at [66, 193] on div "Product Templates" at bounding box center [55, 197] width 55 height 21
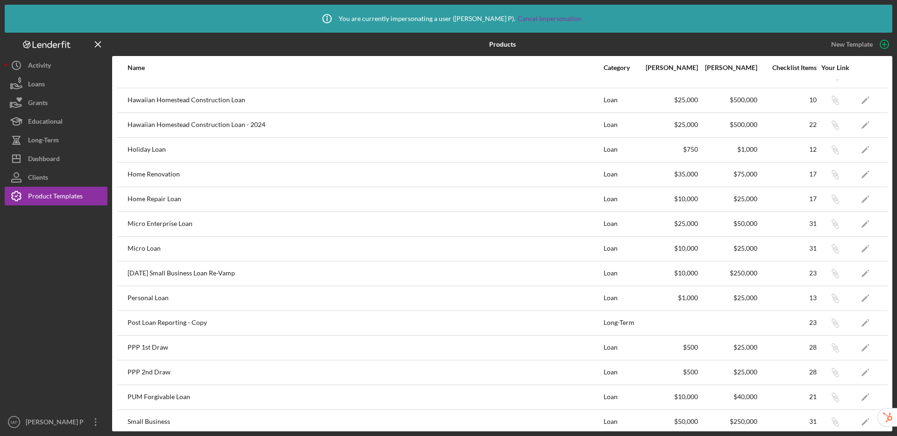
scroll to position [166, 0]
click at [858, 292] on icon "Icon/Edit" at bounding box center [865, 297] width 21 height 21
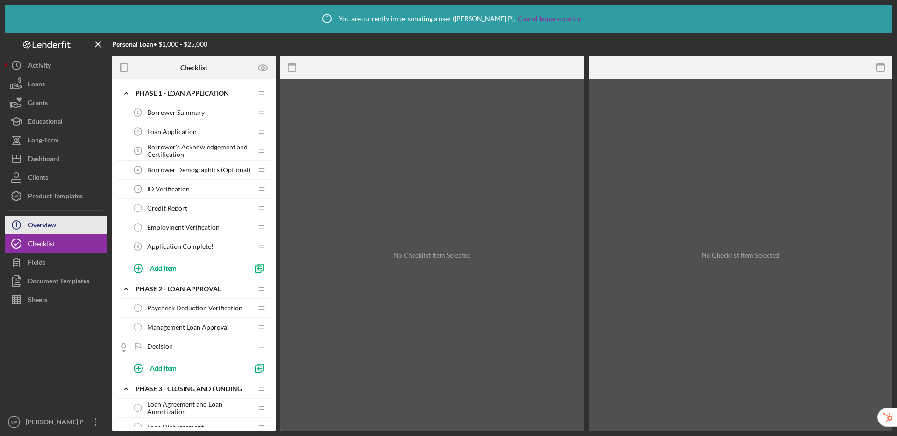
click at [13, 217] on icon "Icon/Info" at bounding box center [16, 224] width 23 height 23
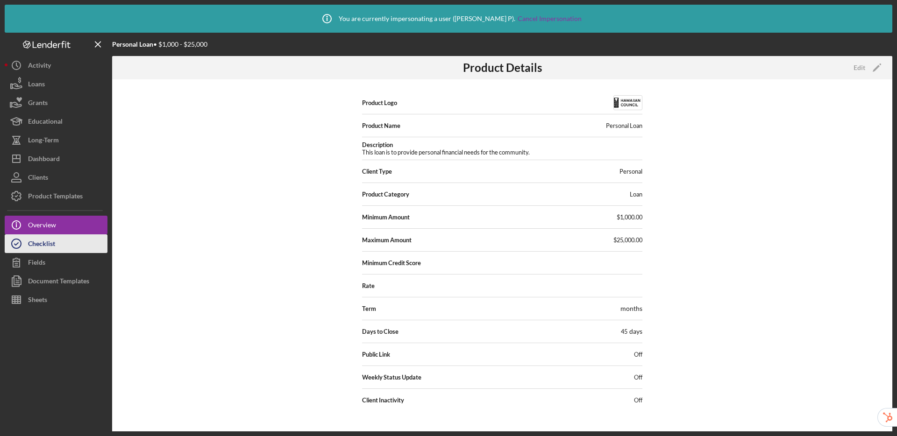
click at [58, 244] on button "Checklist" at bounding box center [56, 243] width 103 height 19
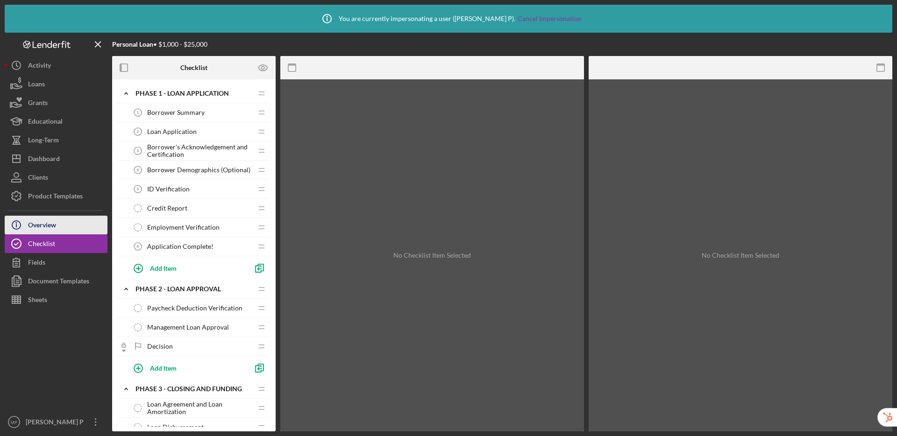
click at [56, 226] on div "Overview" at bounding box center [42, 226] width 28 height 21
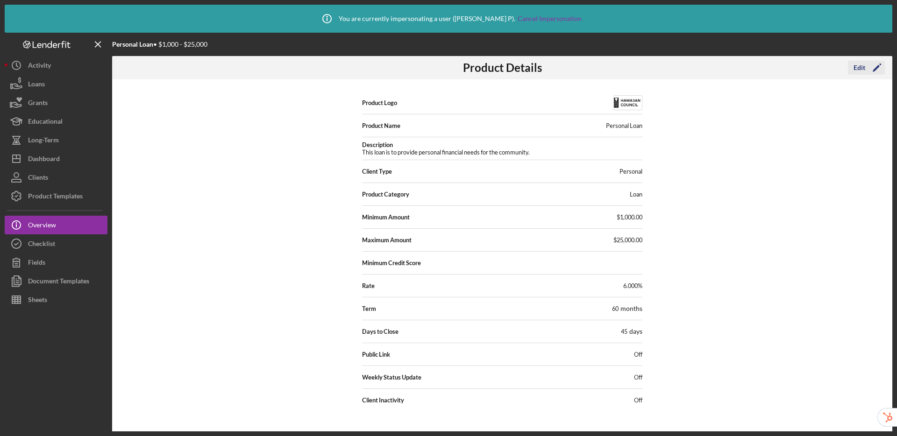
click at [857, 67] on div "Edit" at bounding box center [859, 68] width 12 height 14
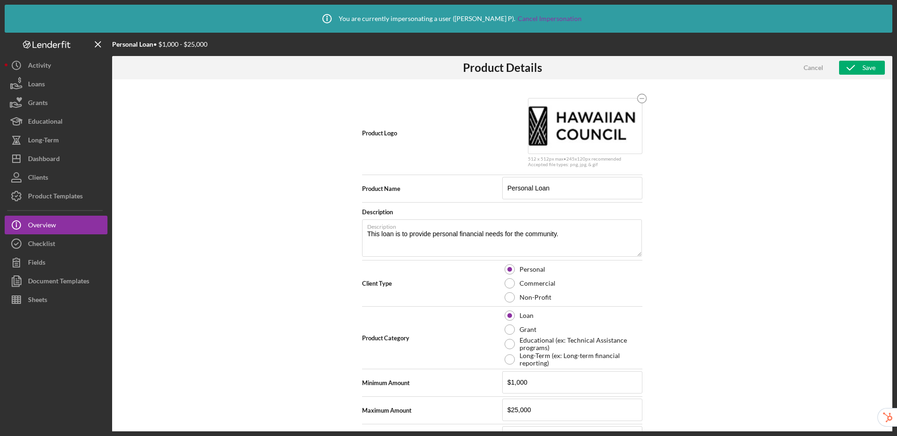
click at [857, 67] on icon "button" at bounding box center [850, 67] width 23 height 23
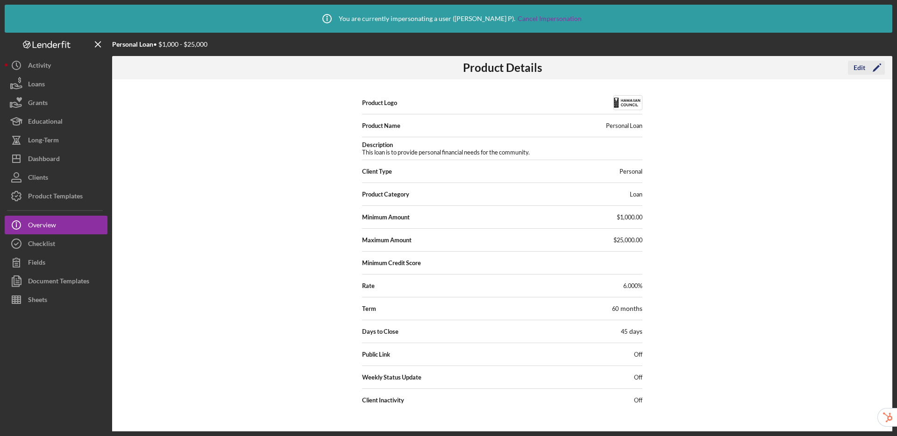
click at [863, 69] on div "Edit" at bounding box center [859, 68] width 12 height 14
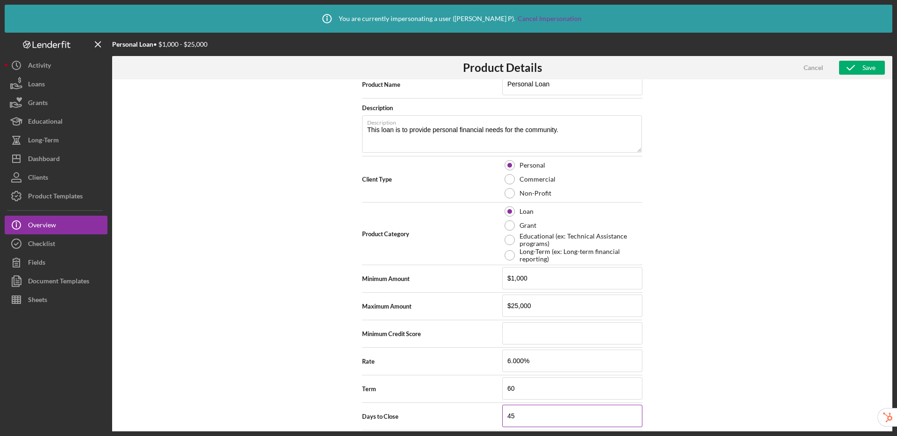
scroll to position [154, 0]
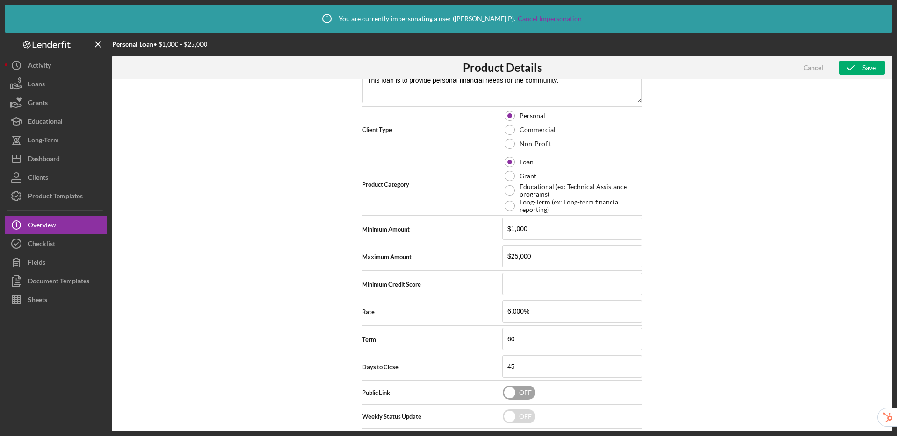
click at [519, 391] on input "checkbox" at bounding box center [519, 393] width 33 height 14
checkbox input "true"
click at [854, 66] on icon "button" at bounding box center [850, 67] width 23 height 23
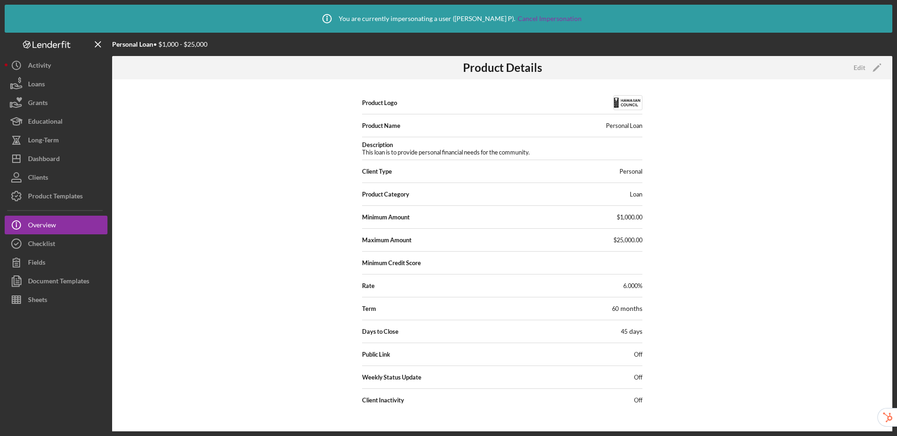
scroll to position [0, 0]
click at [45, 202] on div "Product Templates" at bounding box center [55, 197] width 55 height 21
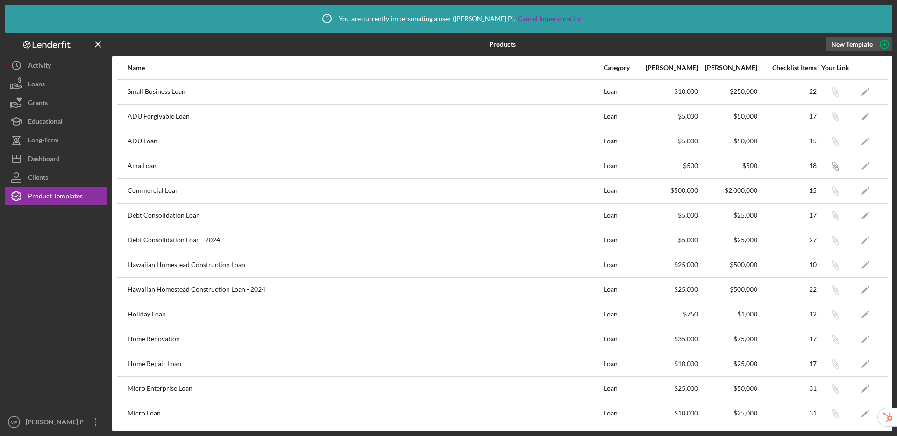
click at [848, 44] on div "New Template" at bounding box center [852, 44] width 42 height 14
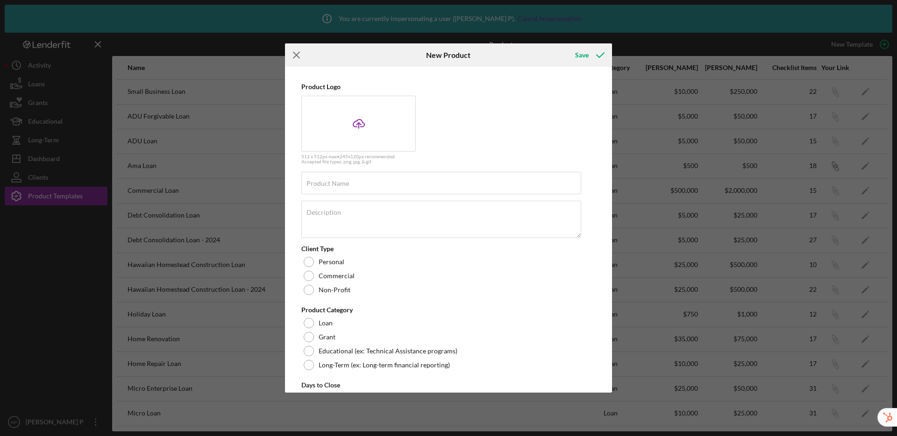
click at [298, 52] on icon "Icon/Menu Close" at bounding box center [296, 54] width 23 height 23
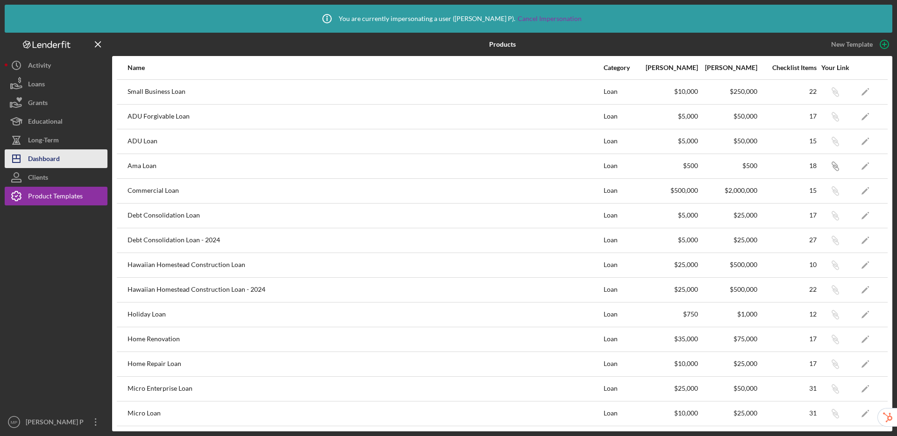
click at [64, 162] on button "Icon/Dashboard Dashboard" at bounding box center [56, 158] width 103 height 19
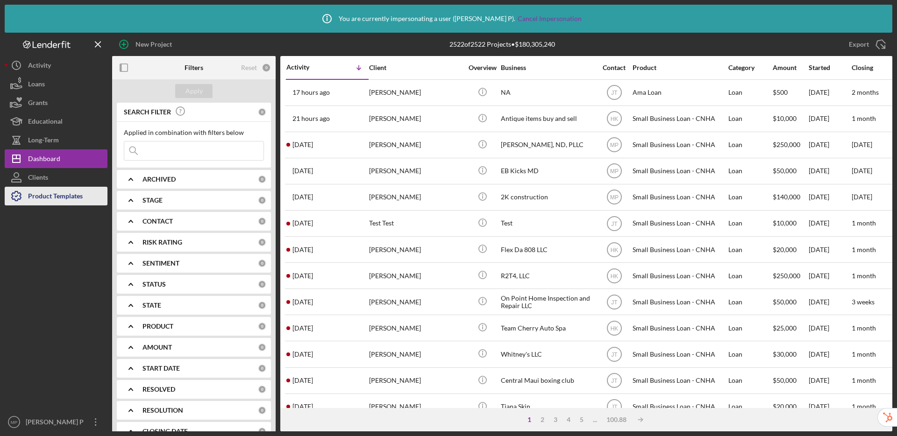
click at [56, 197] on div "Product Templates" at bounding box center [55, 197] width 55 height 21
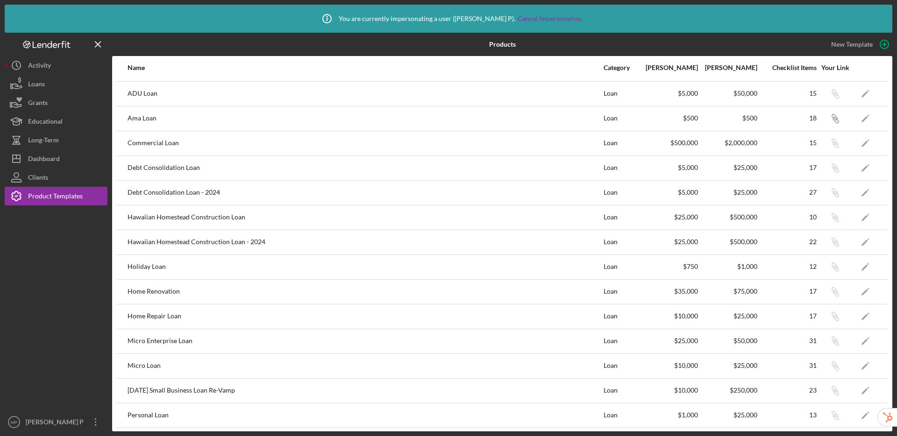
scroll to position [163, 0]
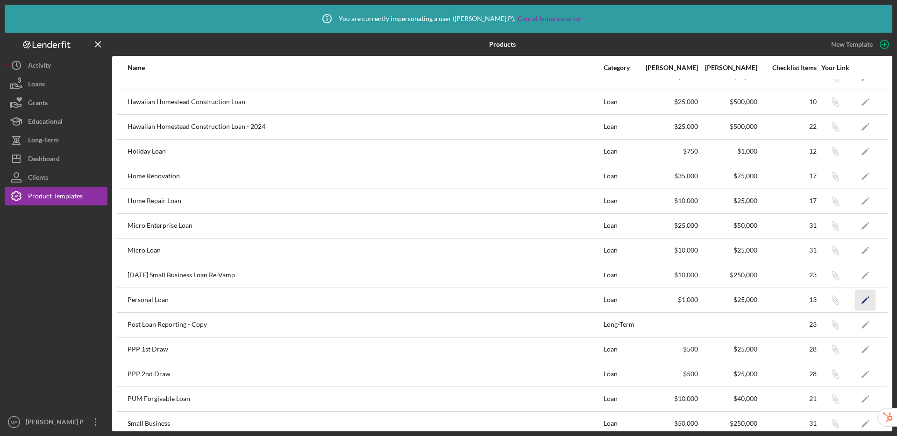
click at [863, 302] on icon "Icon/Edit" at bounding box center [865, 300] width 21 height 21
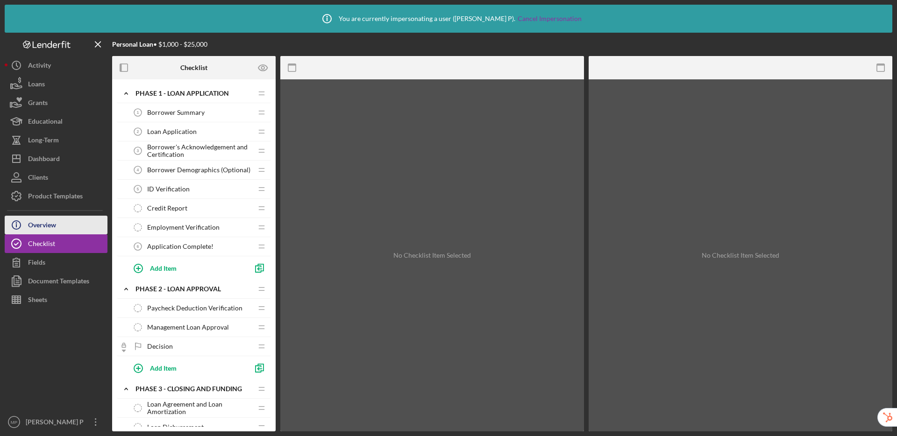
click at [35, 223] on div "Overview" at bounding box center [42, 226] width 28 height 21
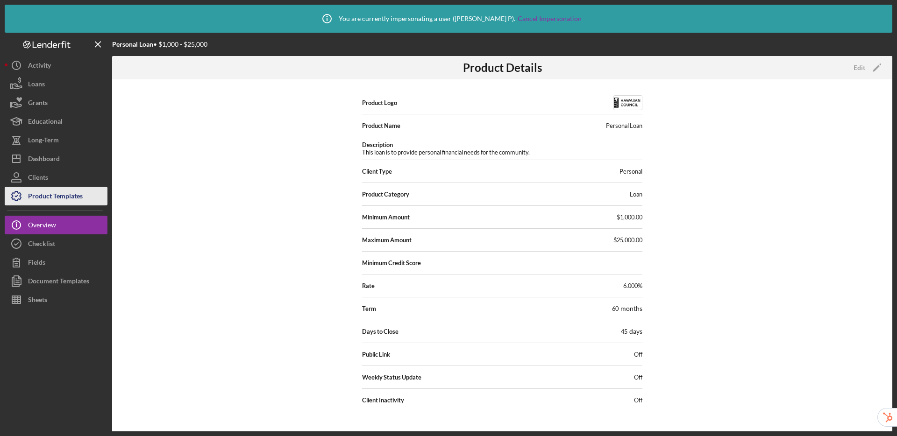
click at [58, 199] on div "Product Templates" at bounding box center [55, 197] width 55 height 21
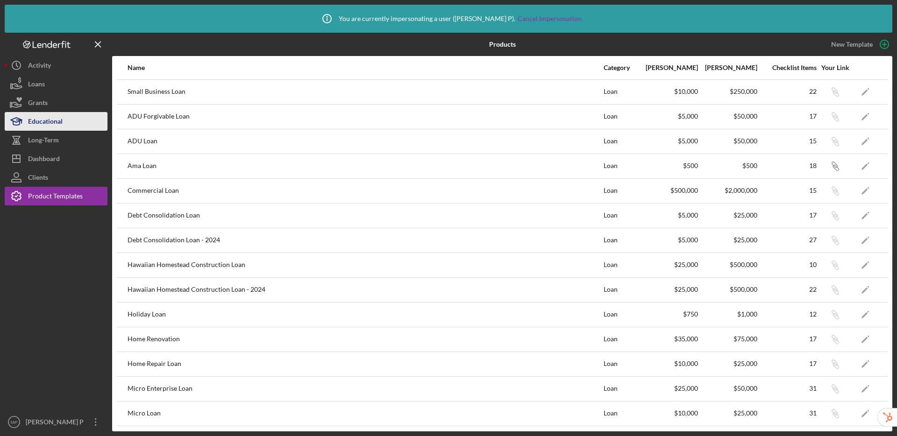
click at [50, 123] on div "Educational" at bounding box center [45, 122] width 35 height 21
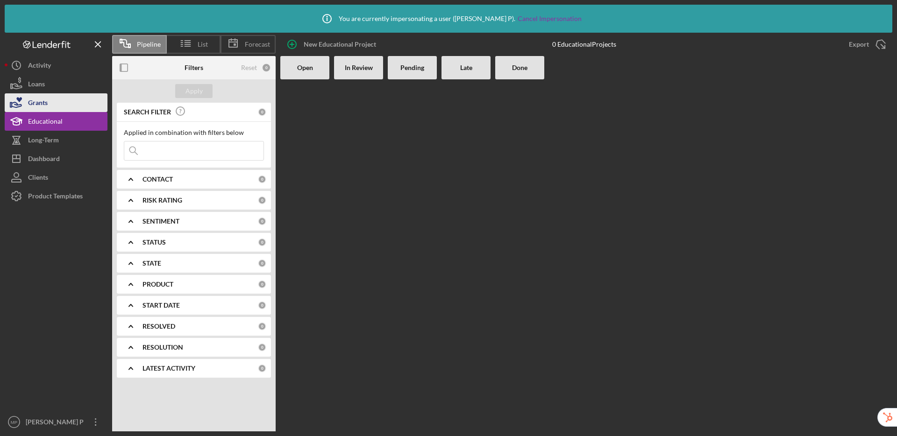
click at [43, 94] on div "Grants" at bounding box center [38, 103] width 20 height 21
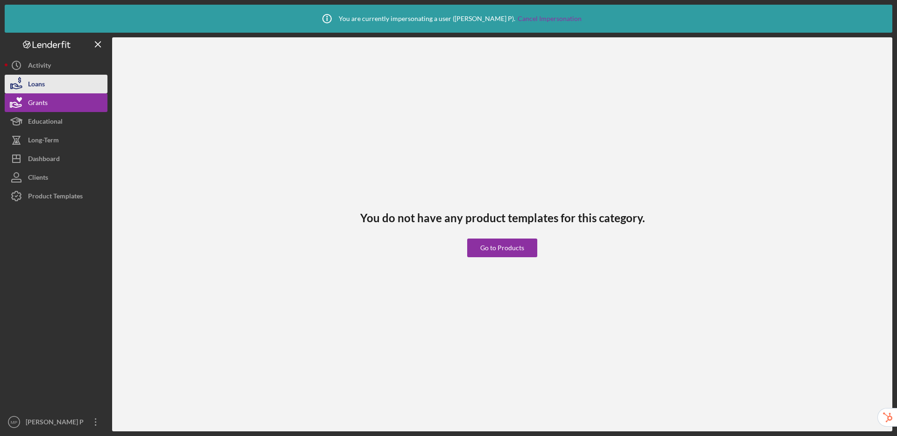
click at [44, 79] on div "Loans" at bounding box center [36, 85] width 17 height 21
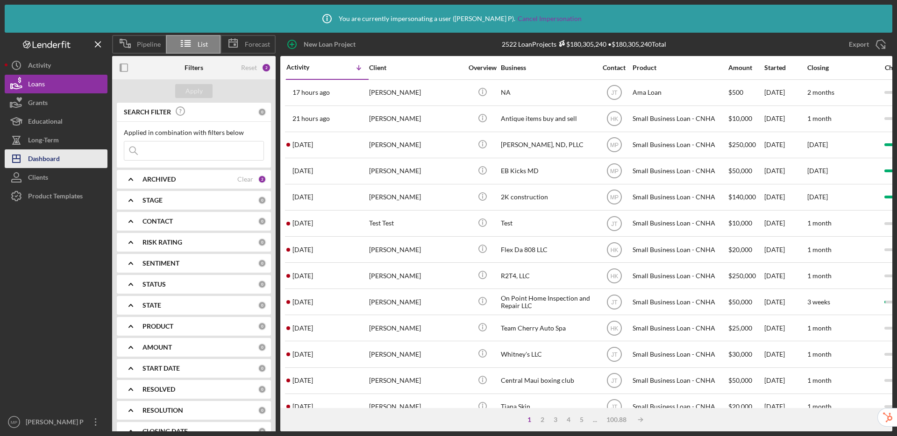
click at [54, 158] on div "Dashboard" at bounding box center [44, 159] width 32 height 21
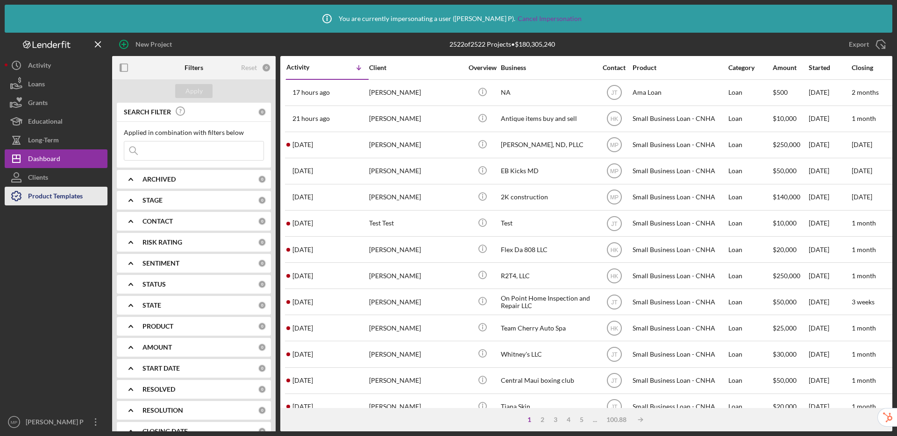
click at [53, 199] on div "Product Templates" at bounding box center [55, 197] width 55 height 21
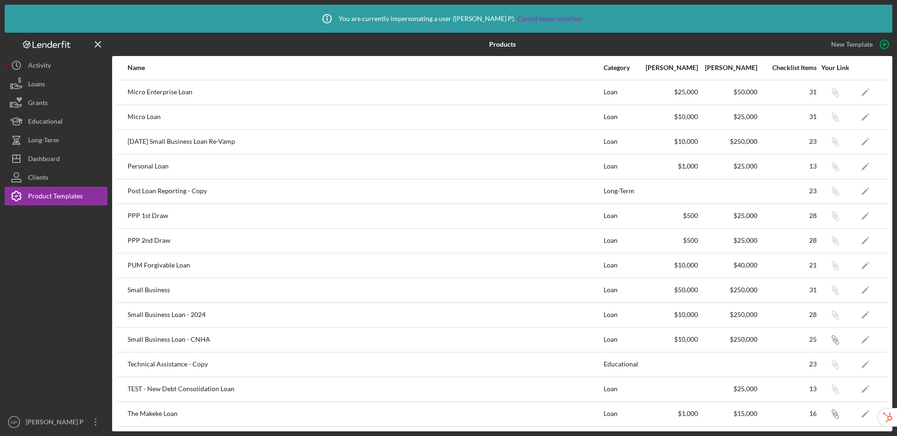
scroll to position [283, 0]
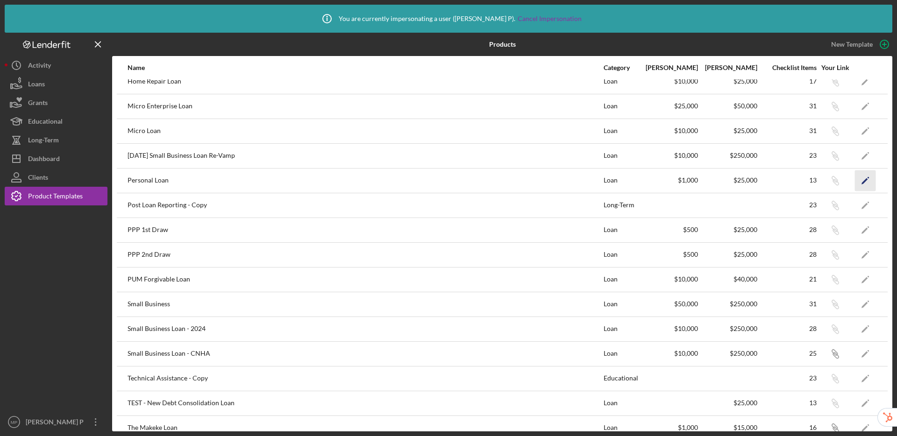
click at [862, 182] on icon "Icon/Edit" at bounding box center [865, 180] width 21 height 21
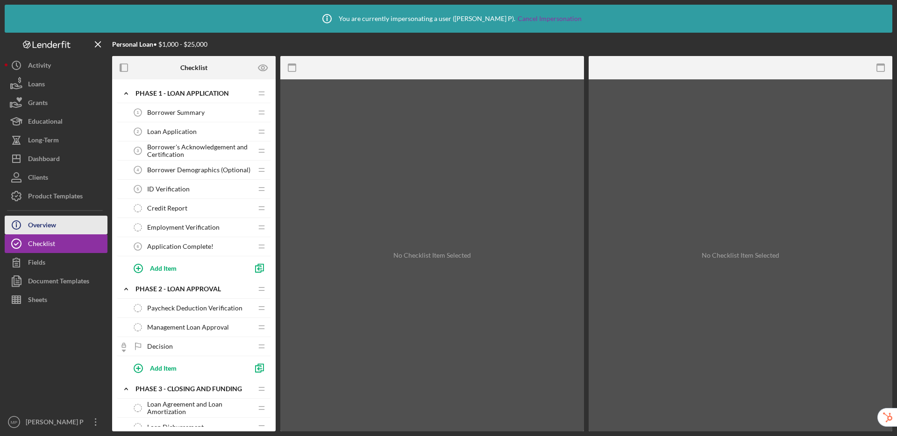
click at [56, 222] on div "Overview" at bounding box center [42, 226] width 28 height 21
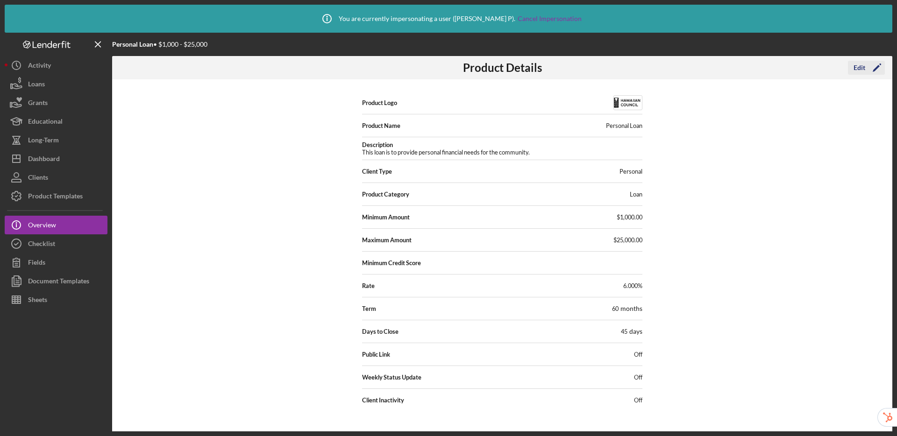
click at [863, 64] on div "Edit" at bounding box center [859, 68] width 12 height 14
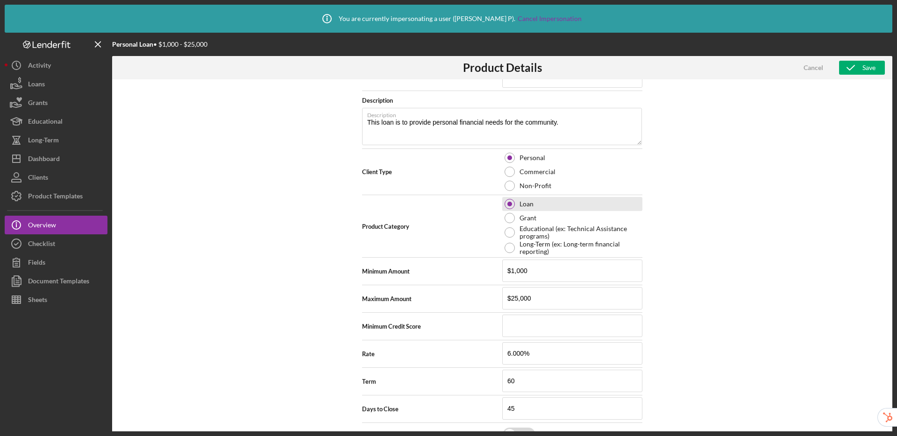
scroll to position [154, 0]
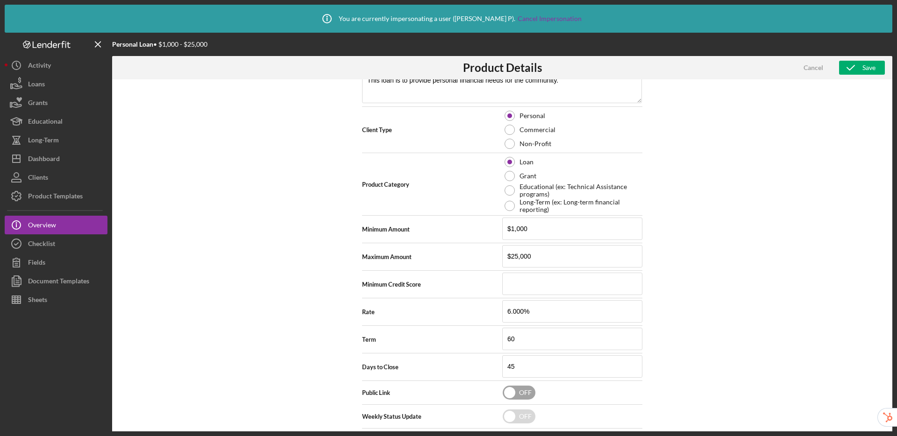
click at [515, 394] on input "checkbox" at bounding box center [519, 393] width 33 height 14
checkbox input "true"
click at [855, 68] on icon "button" at bounding box center [850, 67] width 23 height 23
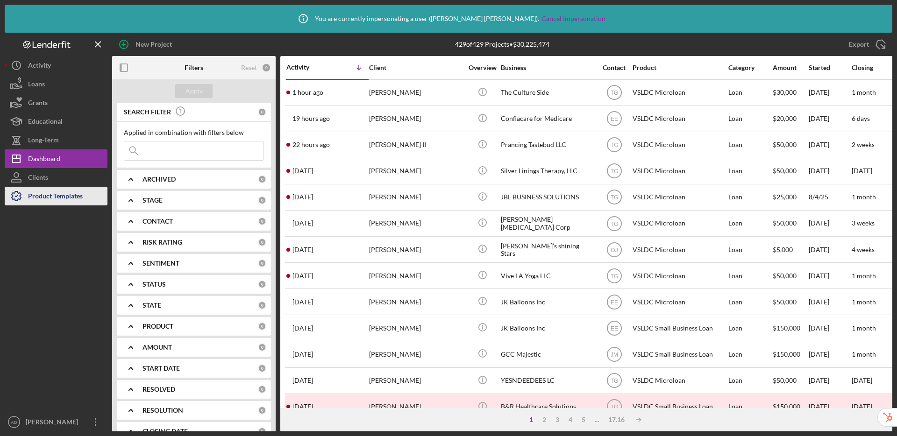
click at [49, 196] on div "Product Templates" at bounding box center [55, 197] width 55 height 21
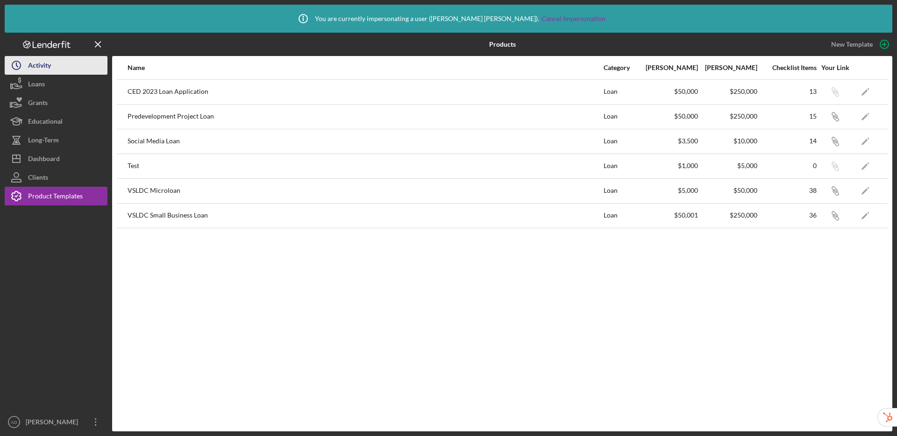
click at [42, 62] on div "Activity" at bounding box center [39, 66] width 23 height 21
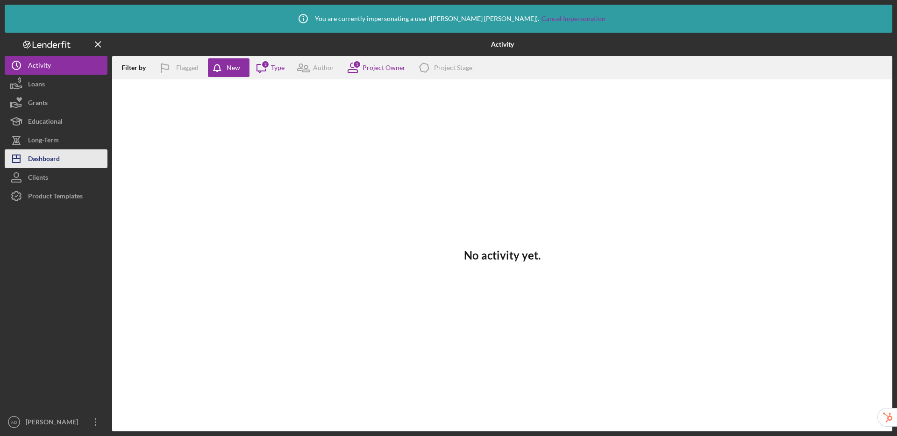
click at [32, 160] on div "Dashboard" at bounding box center [44, 159] width 32 height 21
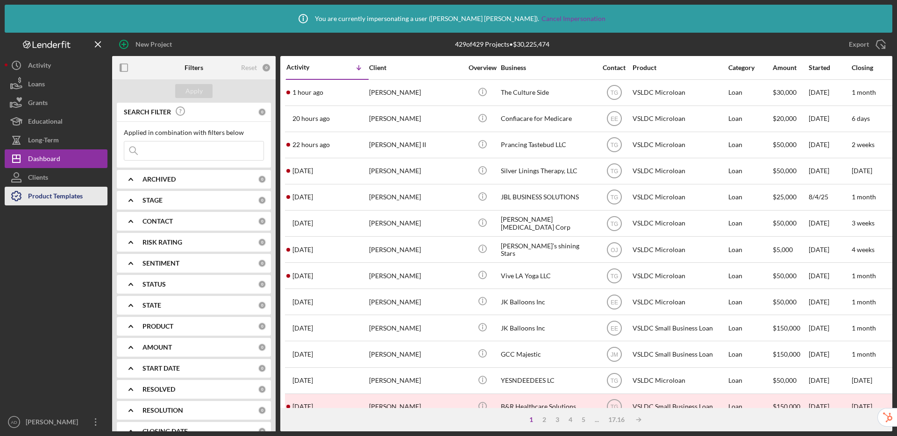
click at [51, 197] on div "Product Templates" at bounding box center [55, 197] width 55 height 21
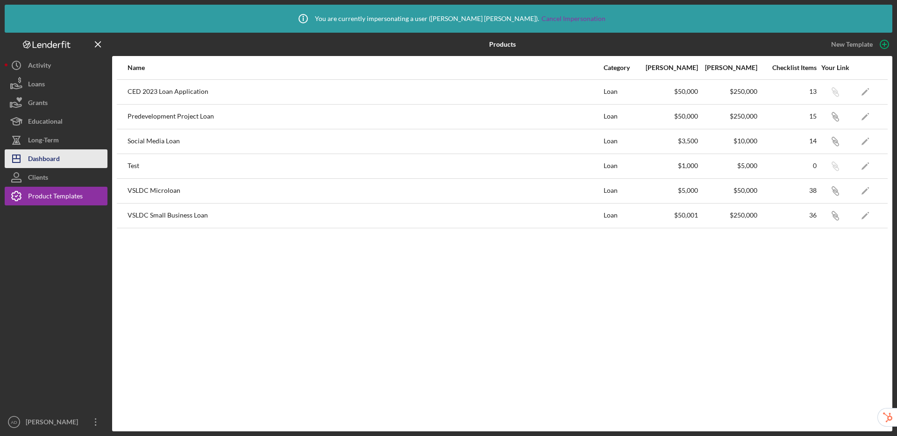
click at [24, 163] on icon "Icon/Dashboard" at bounding box center [16, 158] width 23 height 23
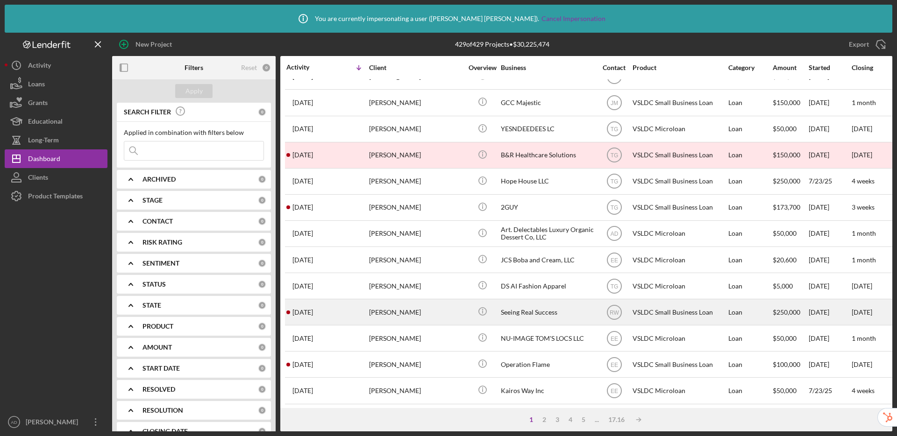
scroll to position [263, 0]
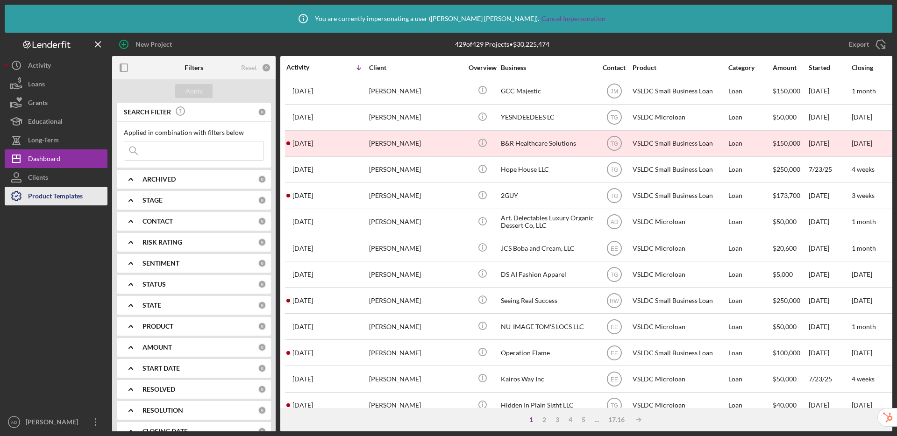
click at [50, 196] on div "Product Templates" at bounding box center [55, 197] width 55 height 21
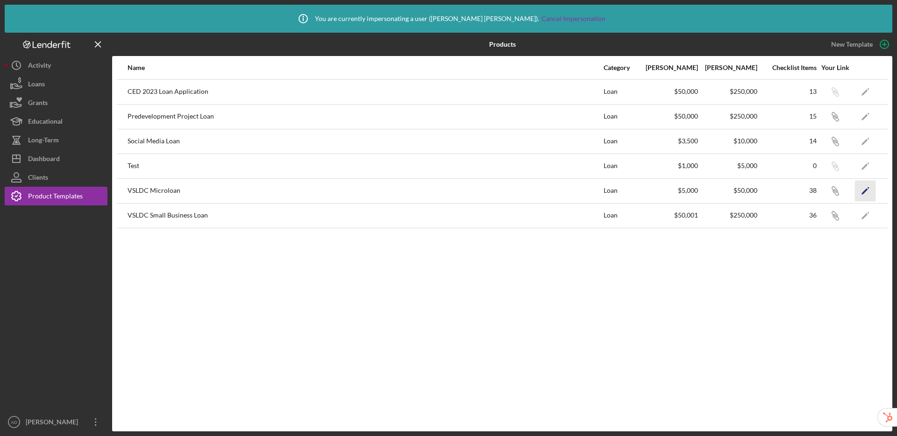
click at [870, 190] on icon "Icon/Edit" at bounding box center [865, 190] width 21 height 21
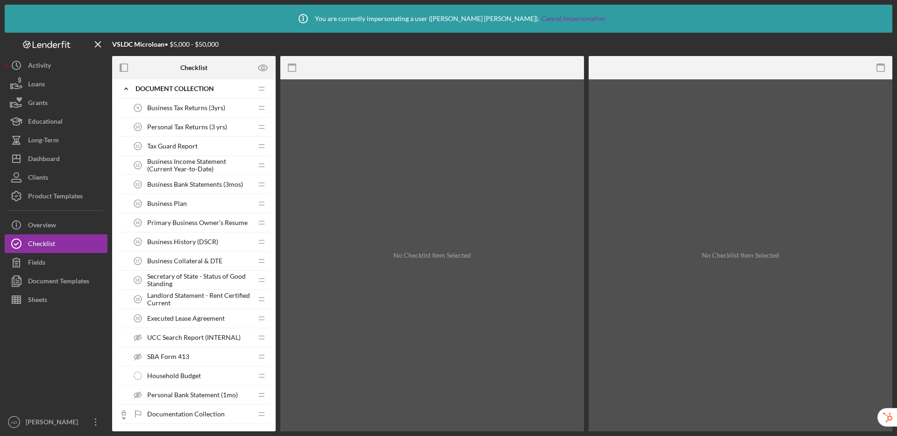
scroll to position [262, 0]
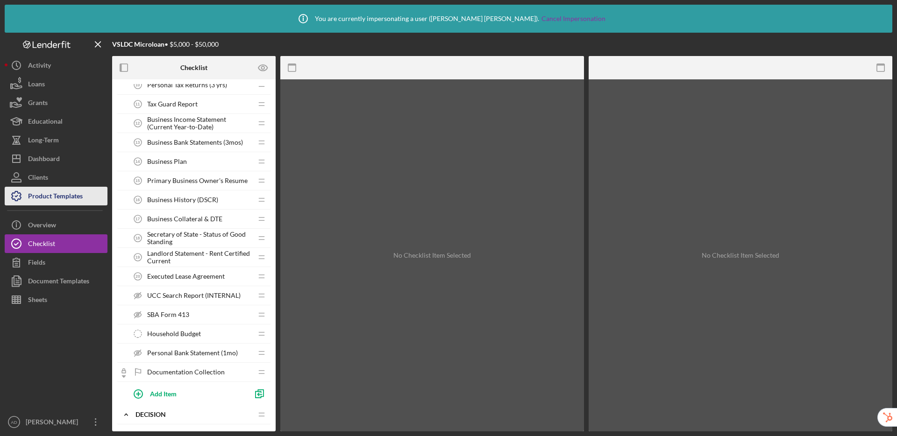
click at [42, 196] on div "Product Templates" at bounding box center [55, 197] width 55 height 21
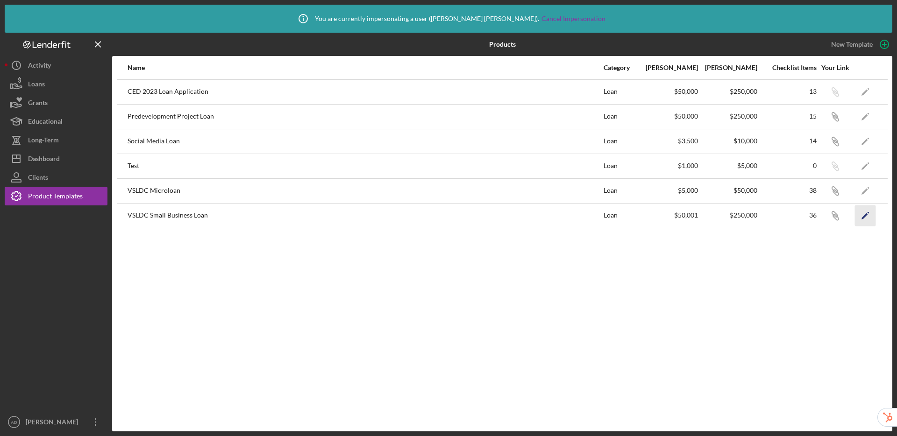
click at [862, 217] on polygon "button" at bounding box center [864, 216] width 7 height 7
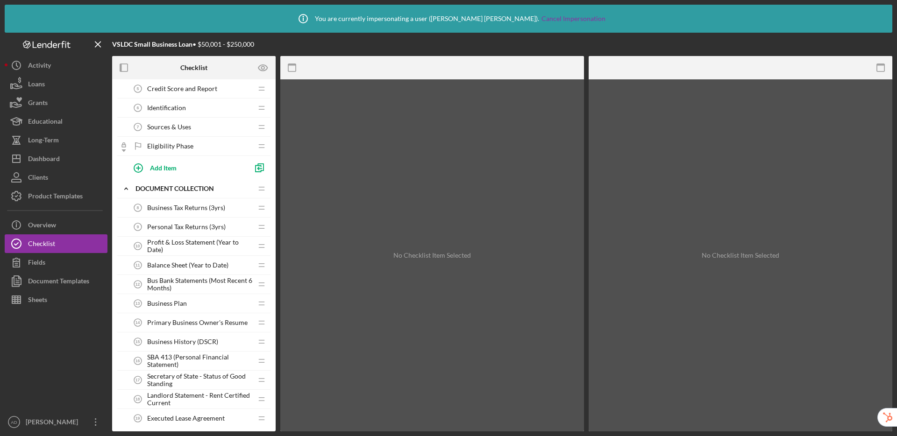
scroll to position [314, 0]
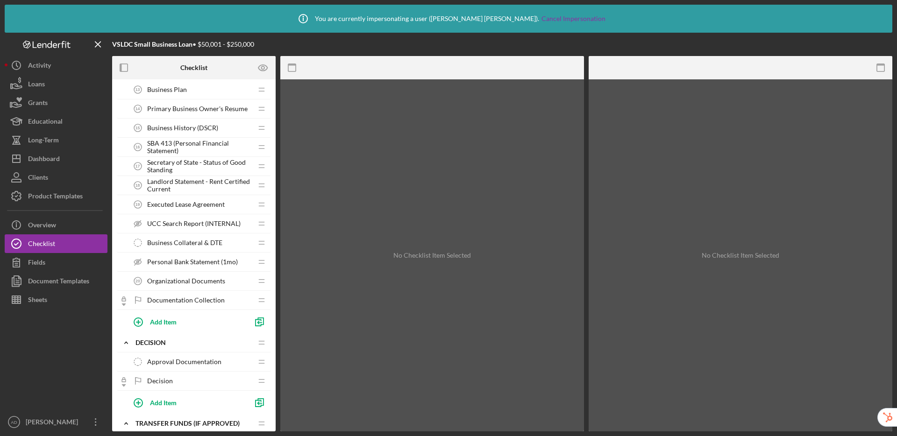
click at [191, 149] on span "SBA 413 (Personal Financial Statement)" at bounding box center [199, 147] width 105 height 15
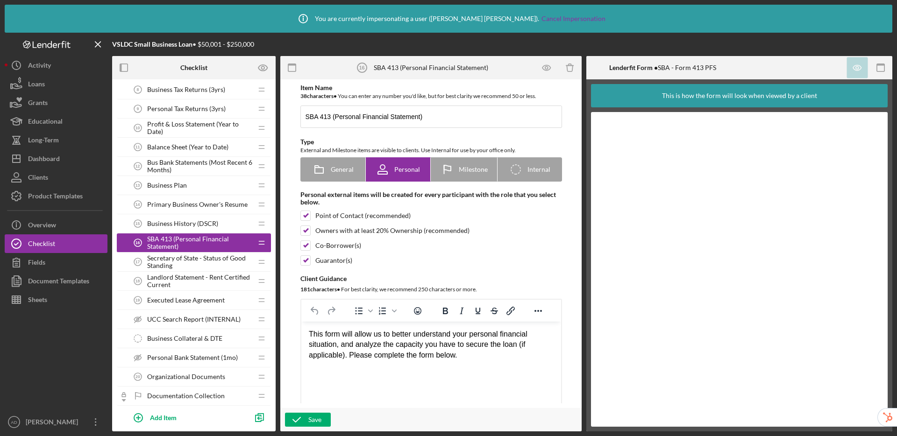
scroll to position [261, 0]
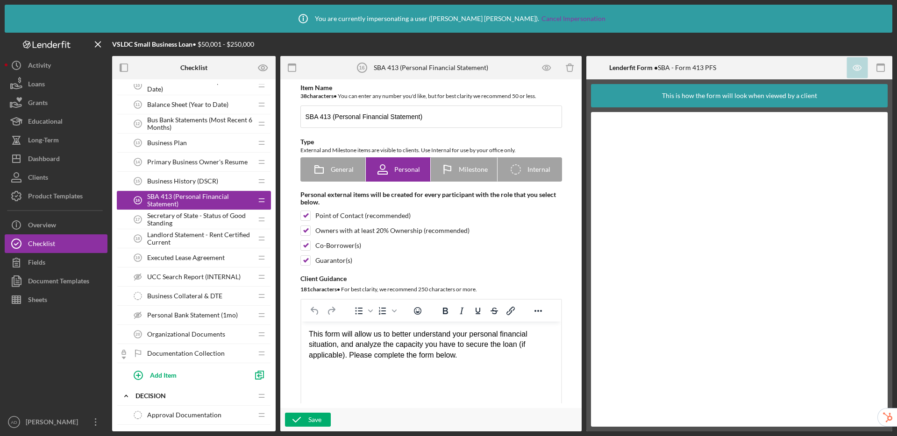
click at [204, 259] on span "Executed Lease Agreement" at bounding box center [186, 257] width 78 height 7
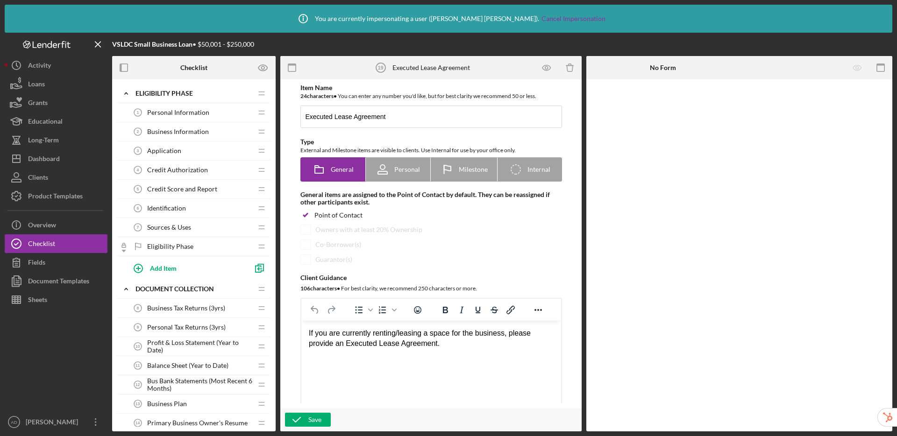
click at [183, 172] on span "Credit Authorization" at bounding box center [177, 169] width 61 height 7
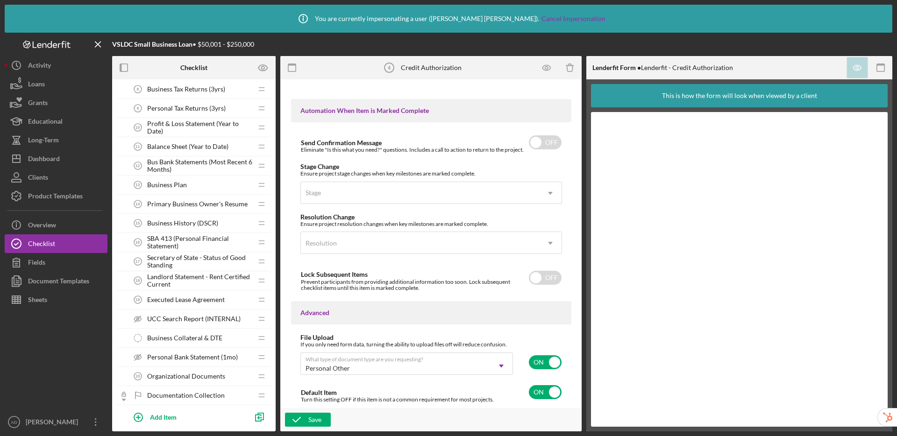
scroll to position [219, 0]
click at [177, 222] on span "Business History (DSCR)" at bounding box center [182, 223] width 71 height 7
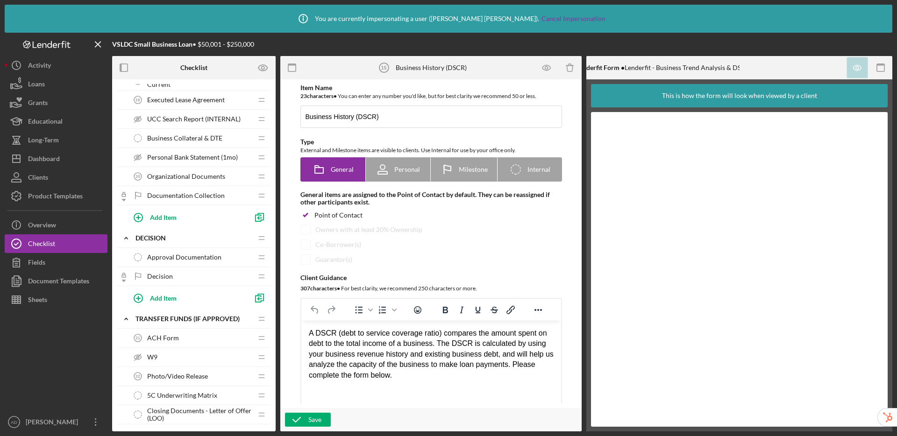
scroll to position [422, 0]
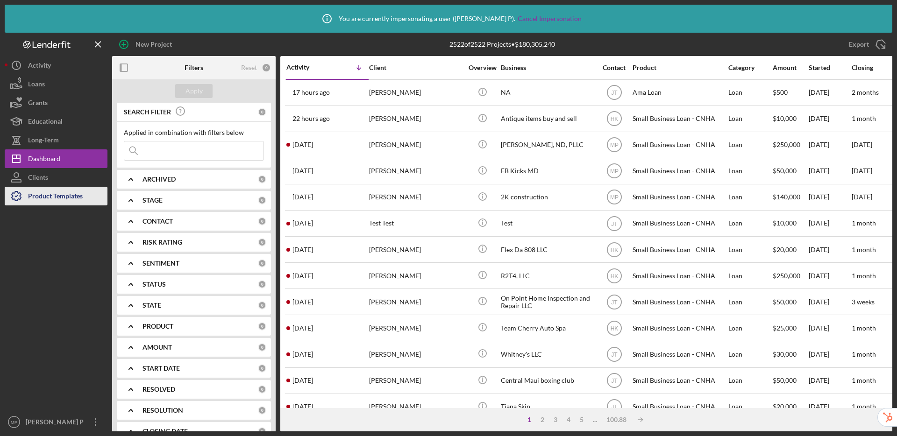
click at [80, 196] on div "Product Templates" at bounding box center [55, 197] width 55 height 21
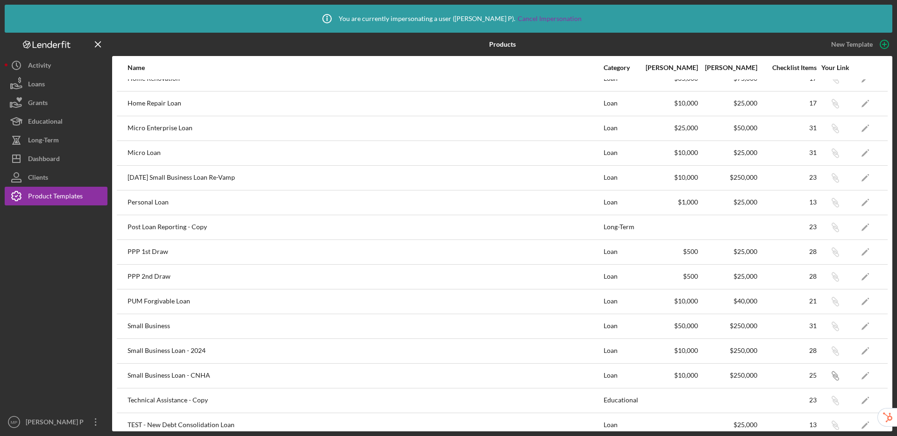
scroll to position [260, 0]
click at [856, 202] on icon "Icon/Edit" at bounding box center [865, 202] width 21 height 21
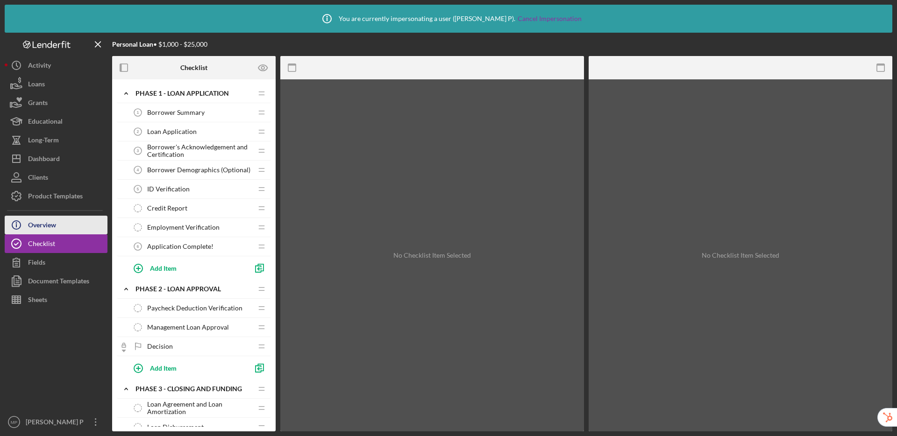
click at [42, 220] on div "Overview" at bounding box center [42, 226] width 28 height 21
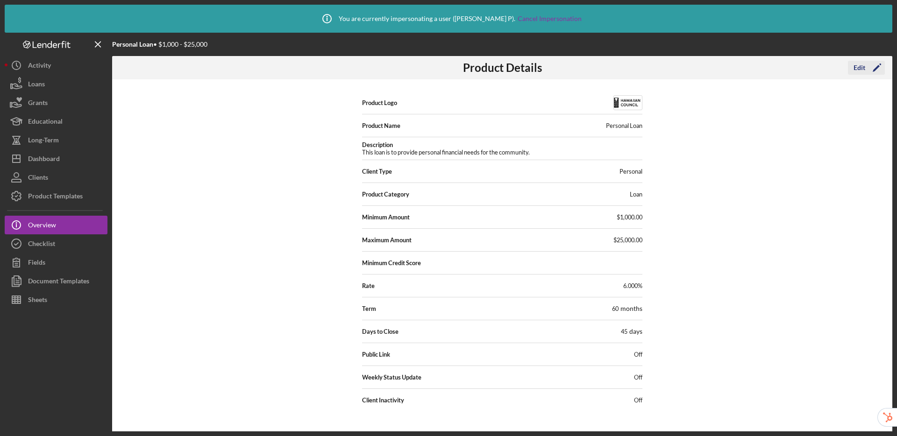
click at [857, 71] on div "Edit" at bounding box center [859, 68] width 12 height 14
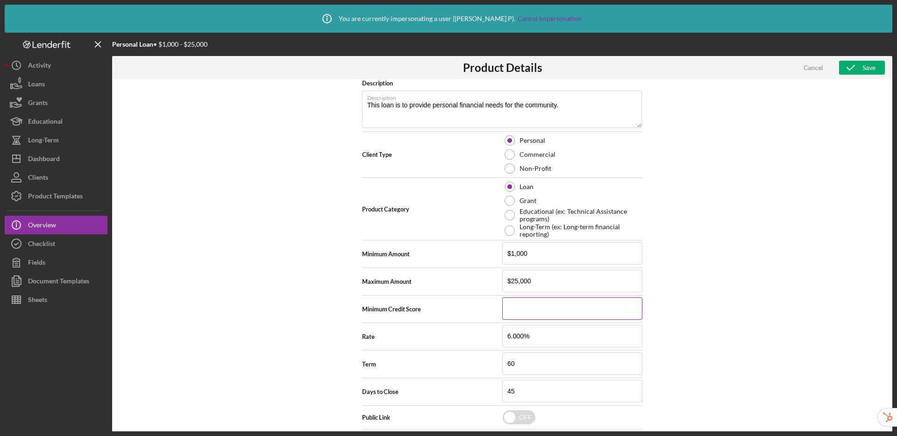
scroll to position [154, 0]
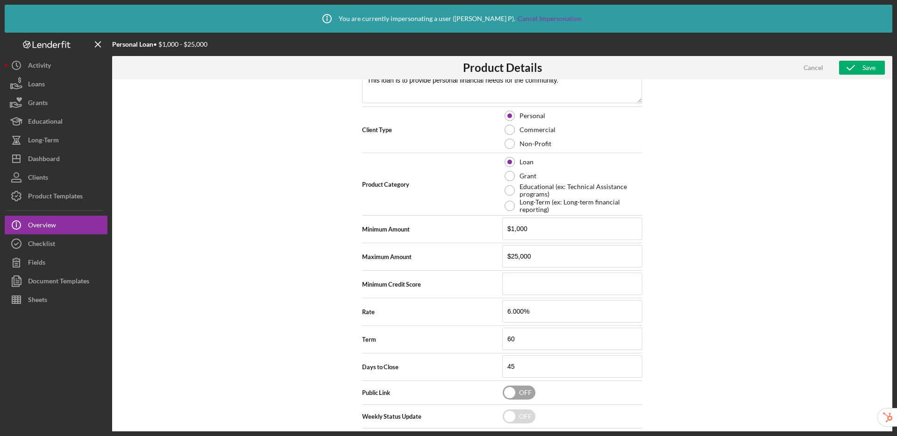
click at [522, 394] on input "checkbox" at bounding box center [519, 393] width 33 height 14
checkbox input "true"
click at [863, 67] on div "Save" at bounding box center [868, 68] width 13 height 14
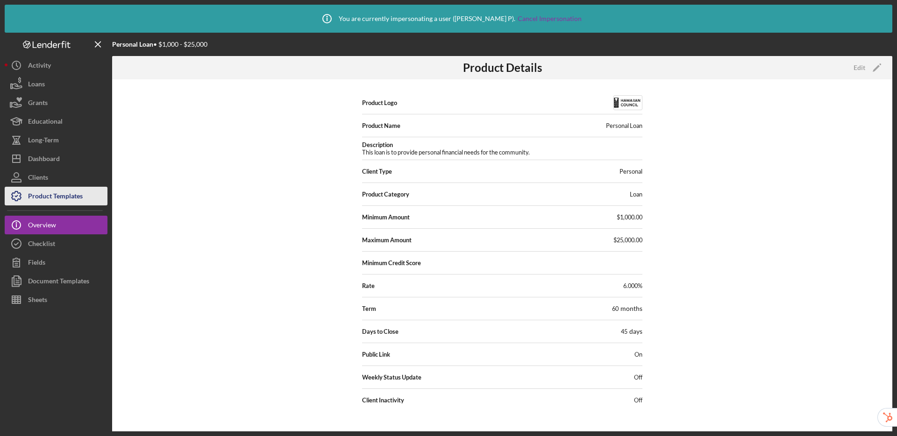
click at [51, 200] on div "Product Templates" at bounding box center [55, 197] width 55 height 21
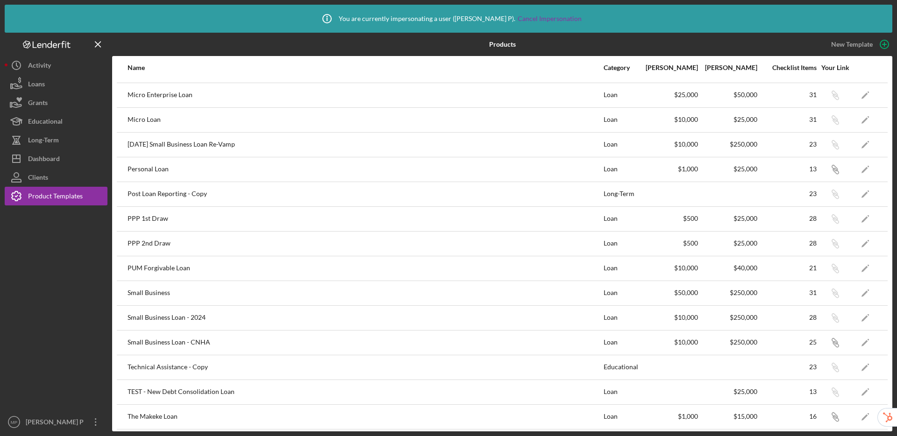
scroll to position [297, 0]
